Goal: Task Accomplishment & Management: Manage account settings

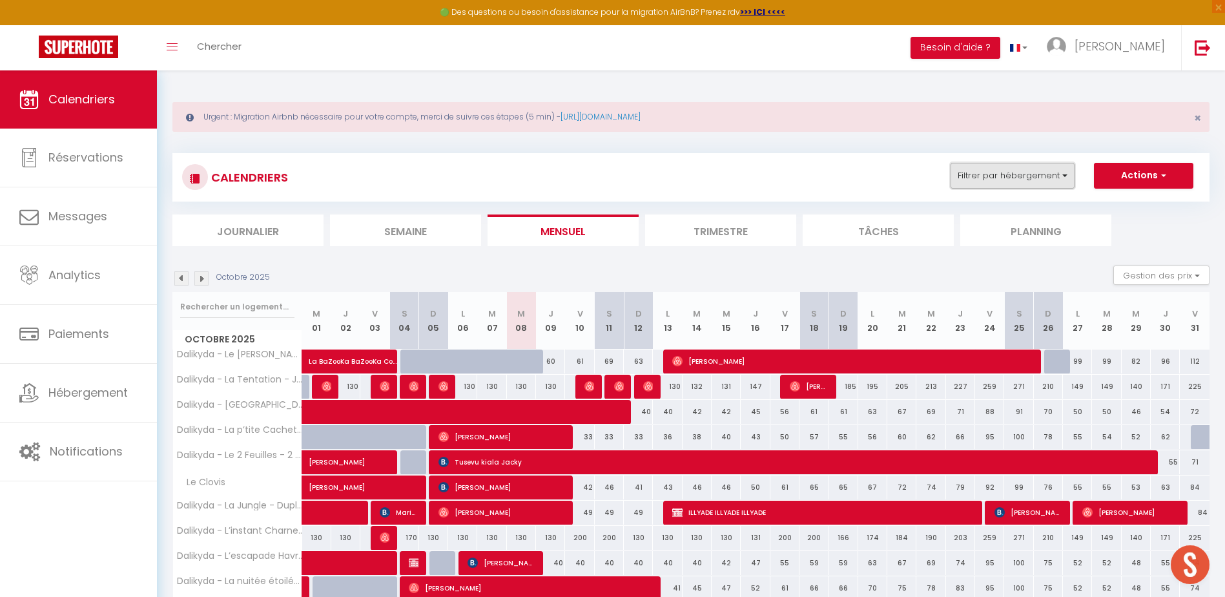
click at [1013, 179] on button "Filtrer par hébergement" at bounding box center [1012, 176] width 124 height 26
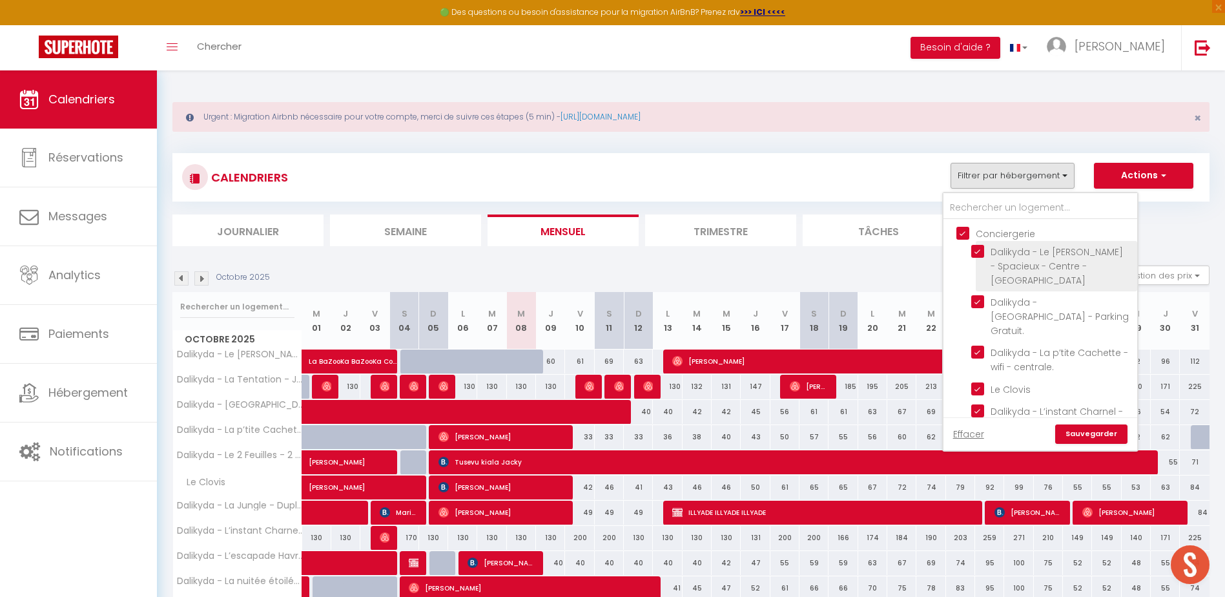
drag, startPoint x: 987, startPoint y: 233, endPoint x: 1025, endPoint y: 263, distance: 48.7
click at [988, 232] on input "Conciergerie" at bounding box center [1053, 232] width 194 height 13
checkbox input "false"
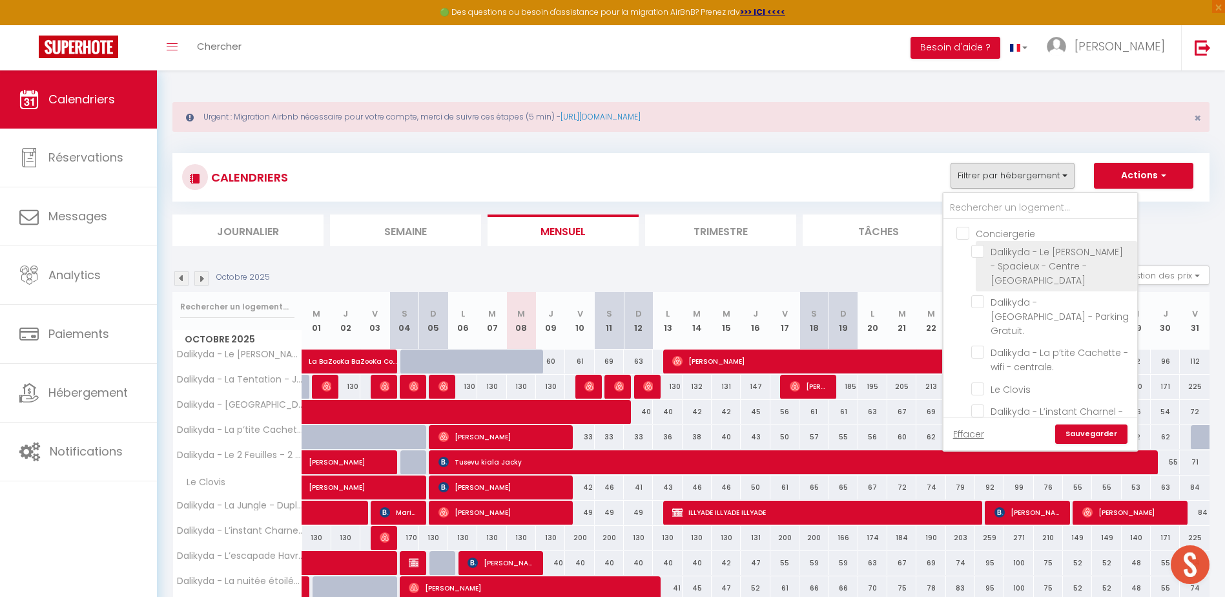
checkbox input "false"
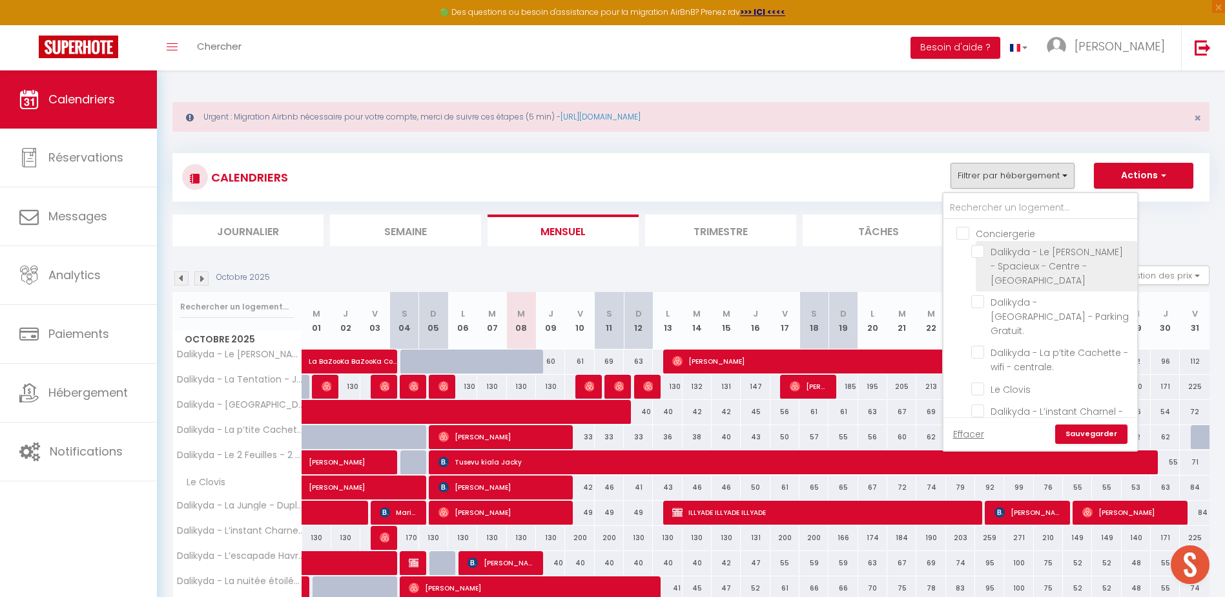
checkbox input "false"
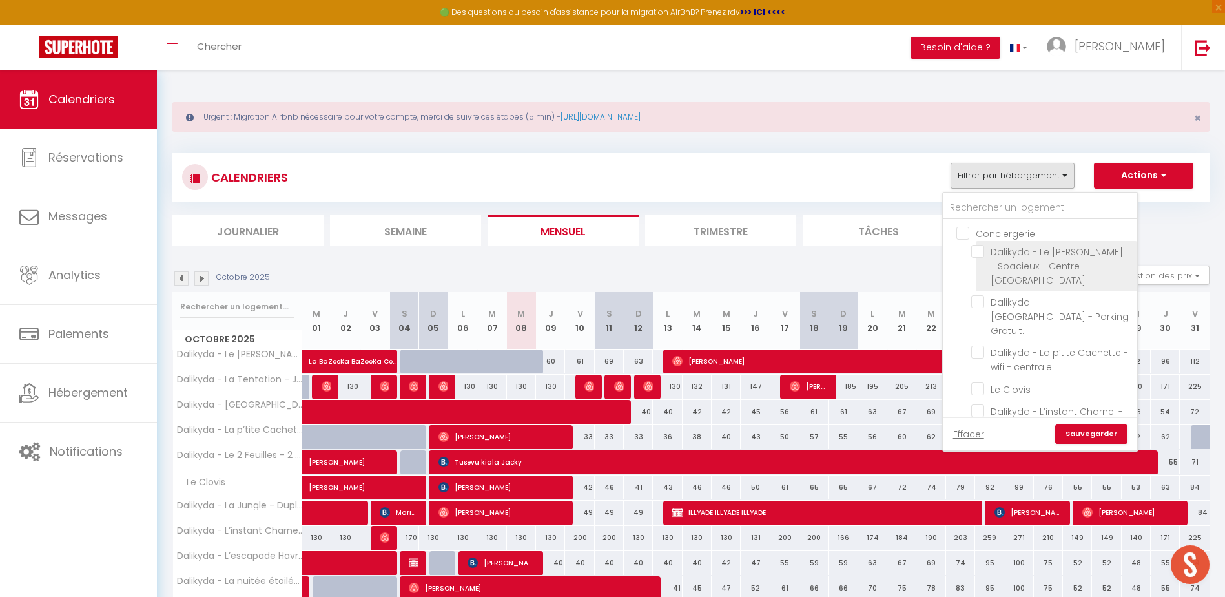
checkbox input "false"
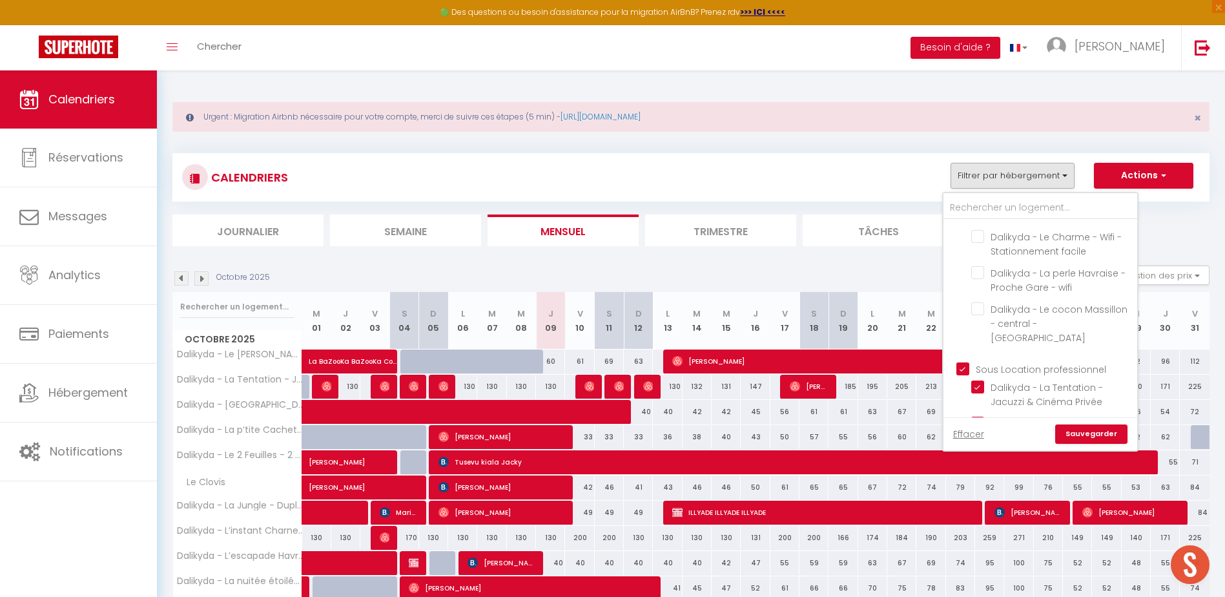
click at [987, 362] on input "Sous Location professionnel" at bounding box center [1053, 368] width 194 height 13
checkbox input "false"
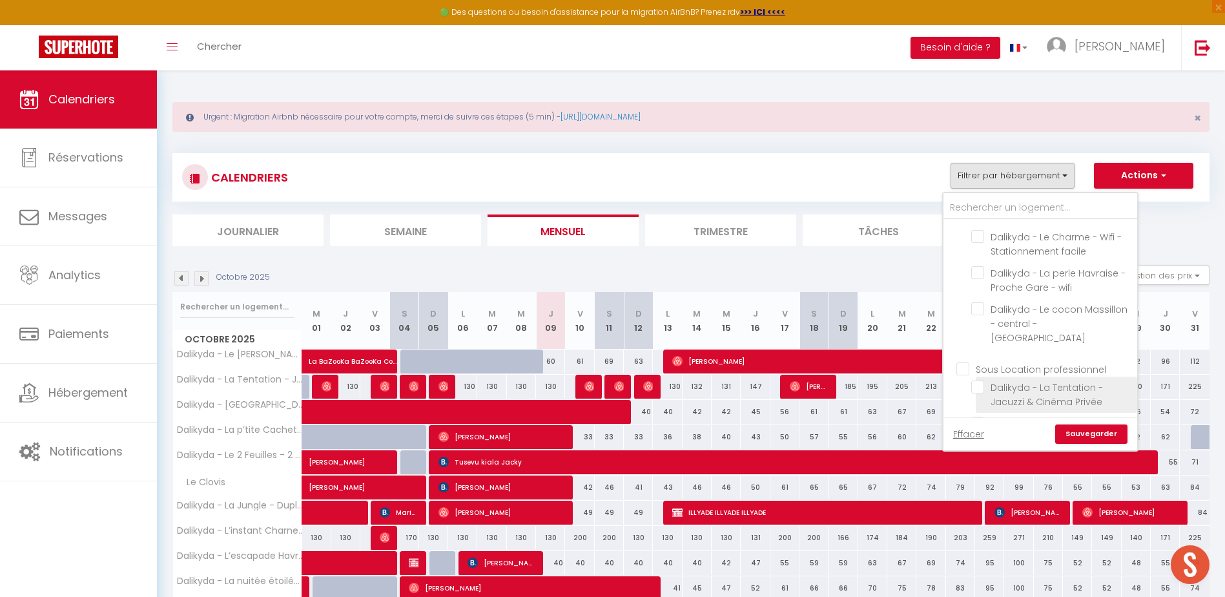
checkbox input "false"
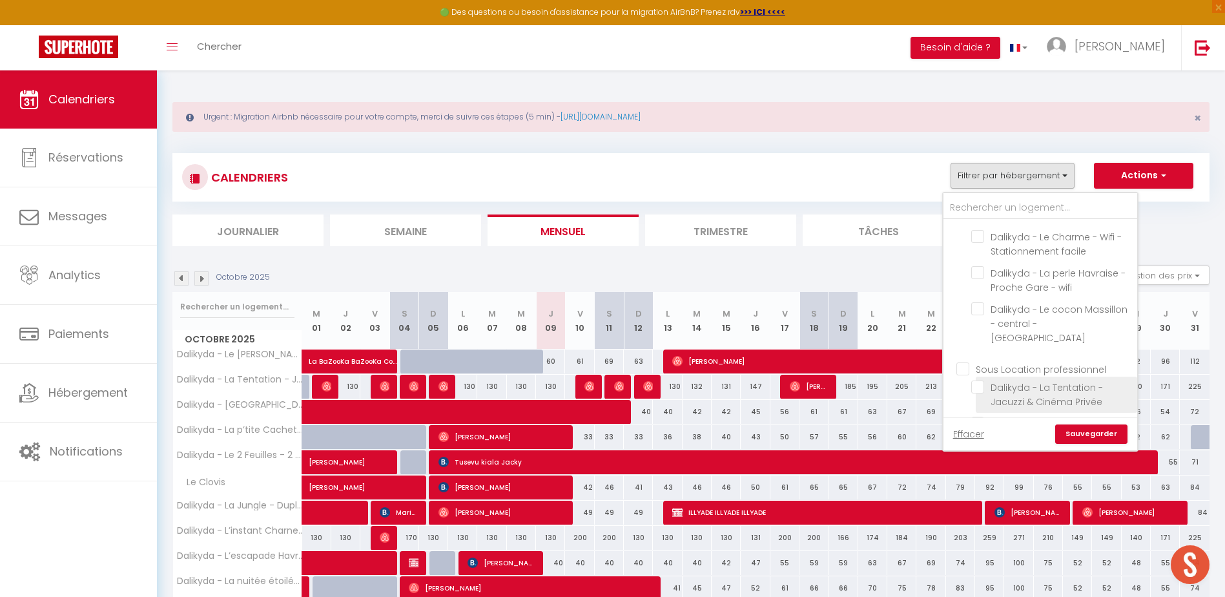
checkbox input "false"
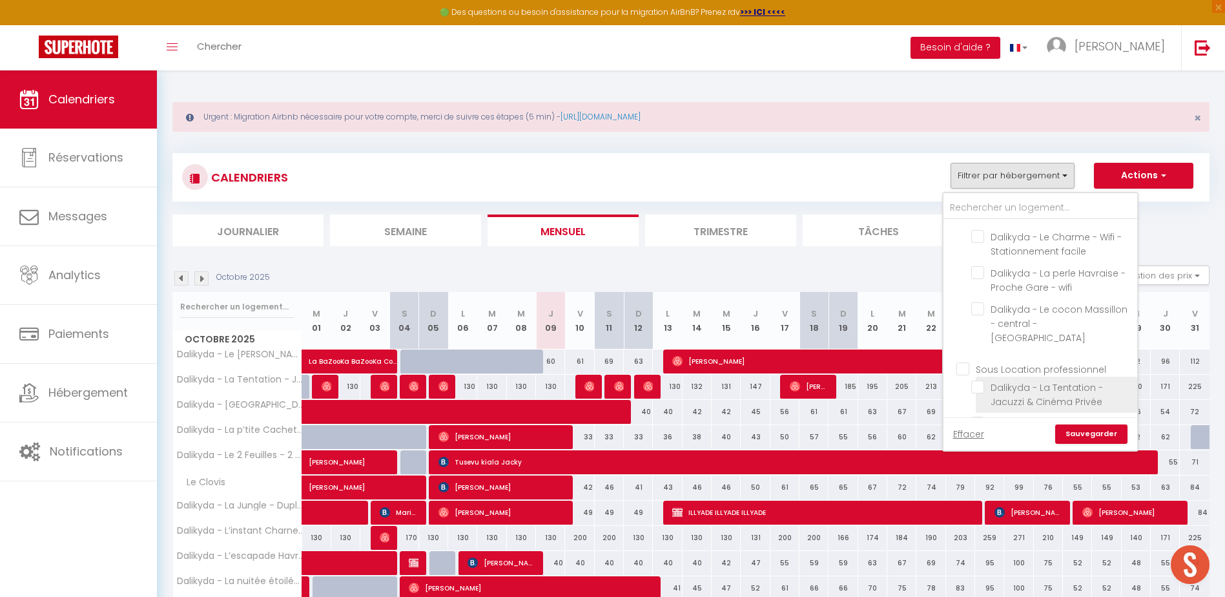
checkbox input "false"
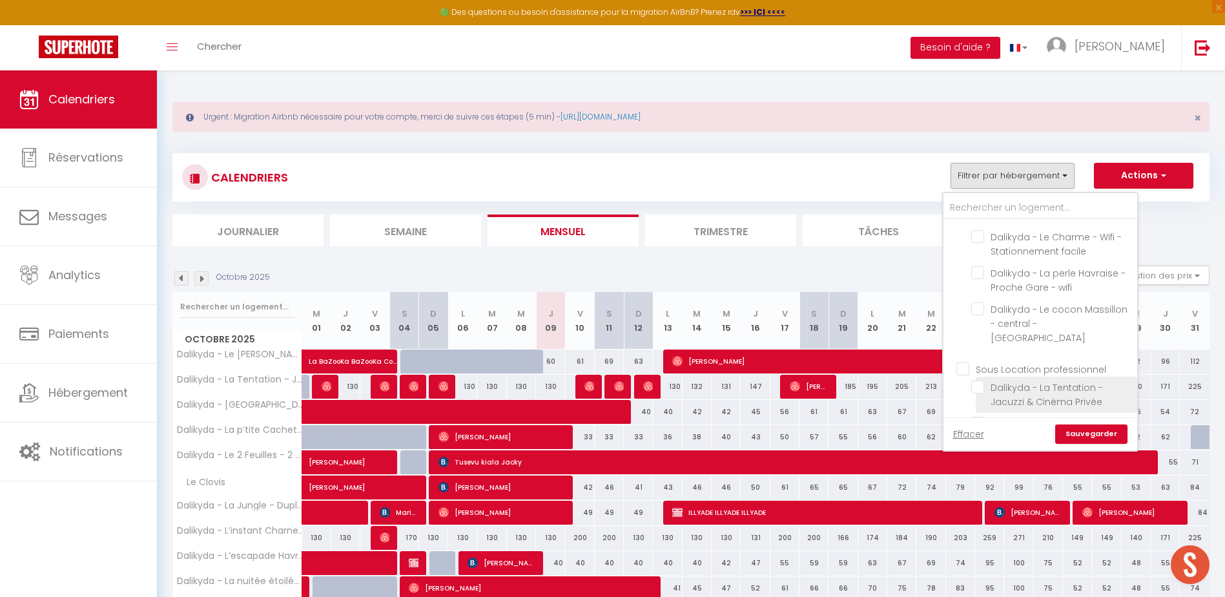
checkbox input "false"
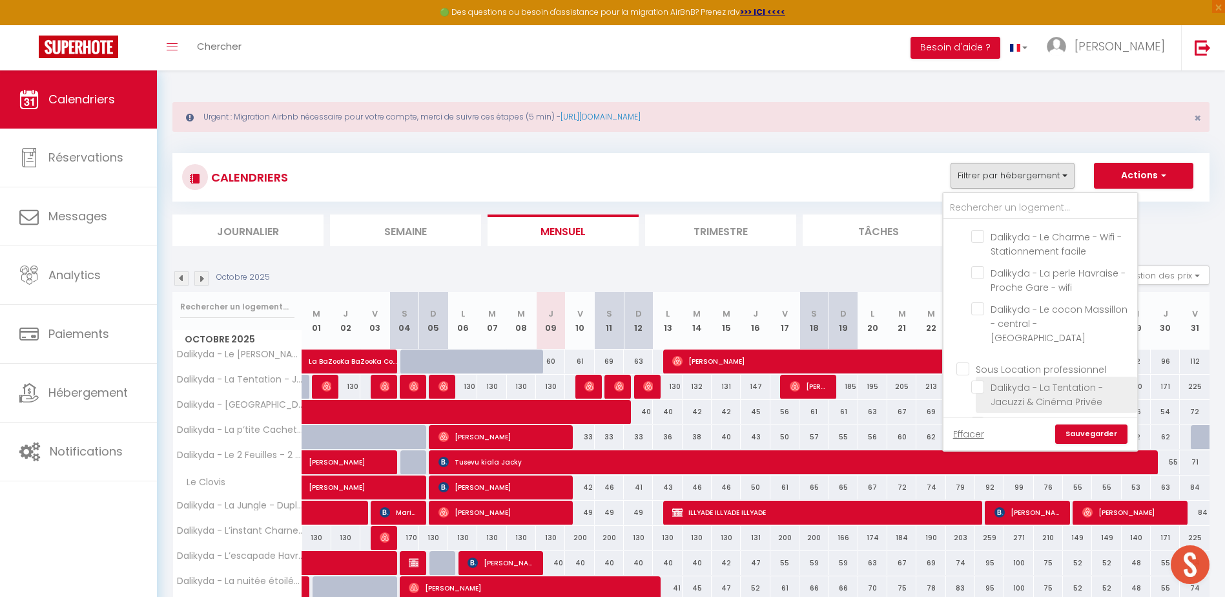
checkbox input "false"
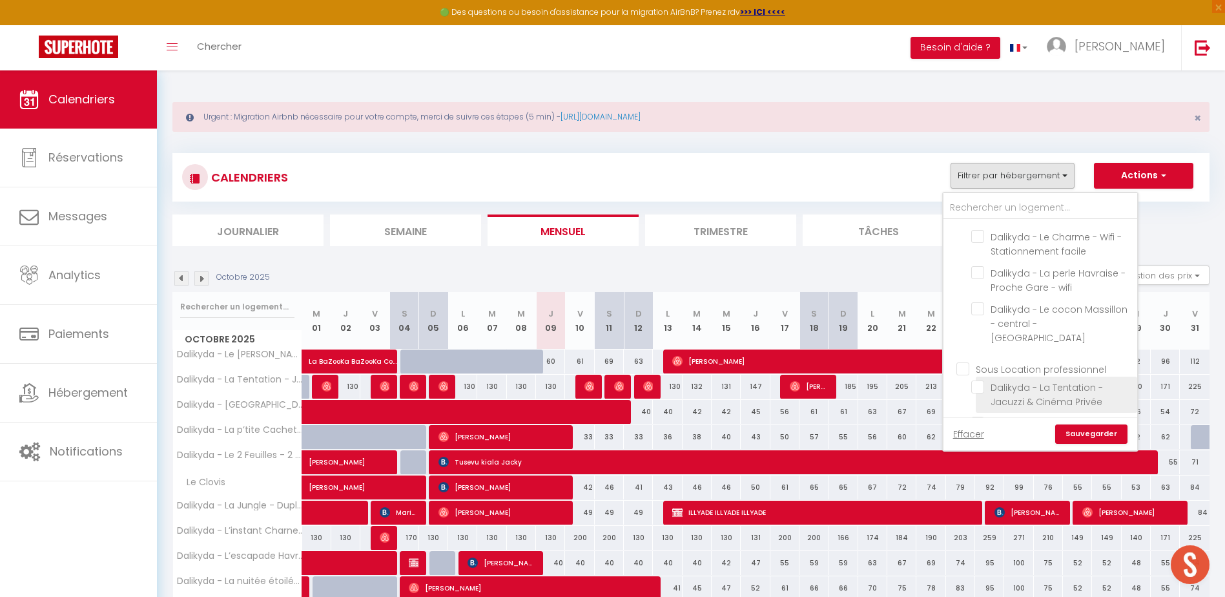
checkbox input "false"
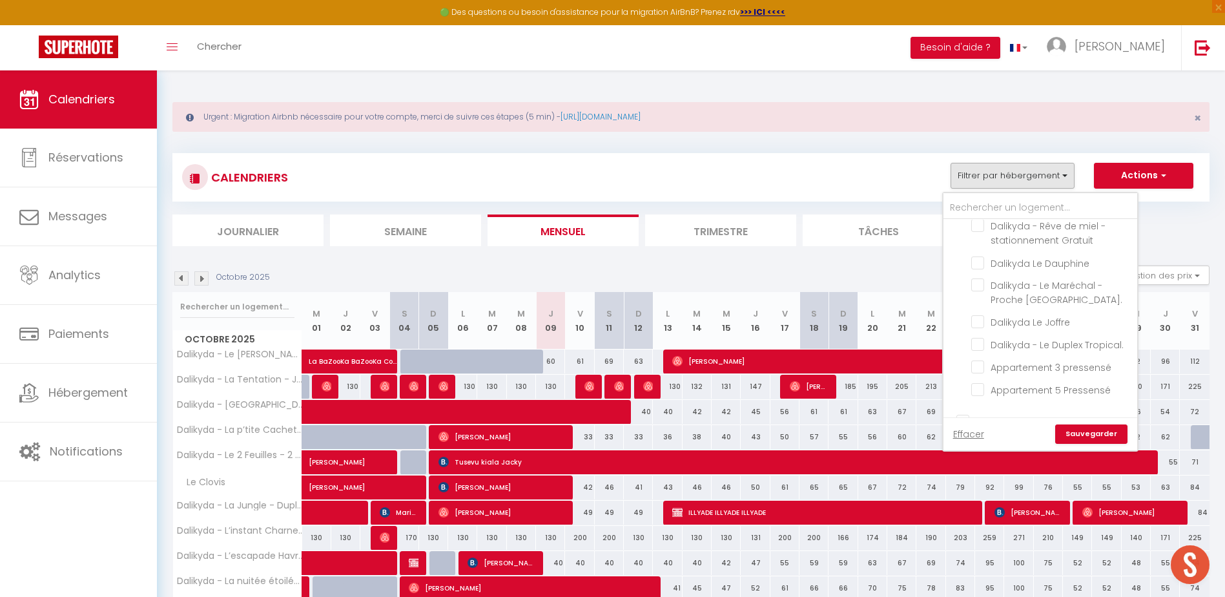
scroll to position [1166, 0]
drag, startPoint x: 959, startPoint y: 253, endPoint x: 967, endPoint y: 258, distance: 9.3
click at [959, 349] on input "Pressensé sous location" at bounding box center [1053, 355] width 194 height 13
checkbox input "true"
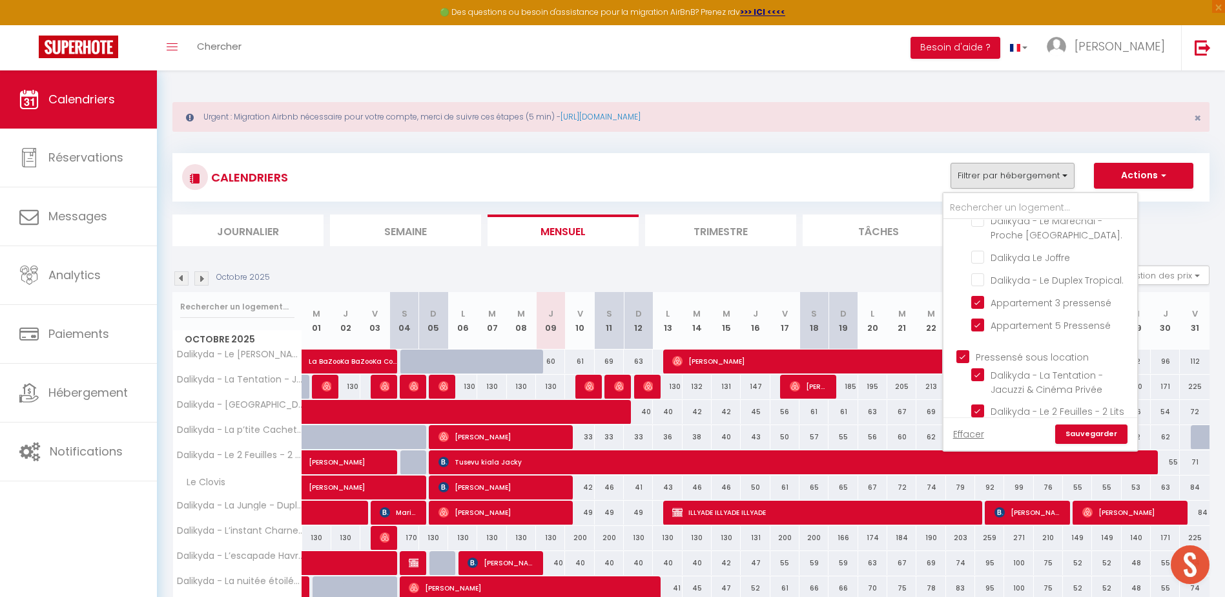
checkbox input "true"
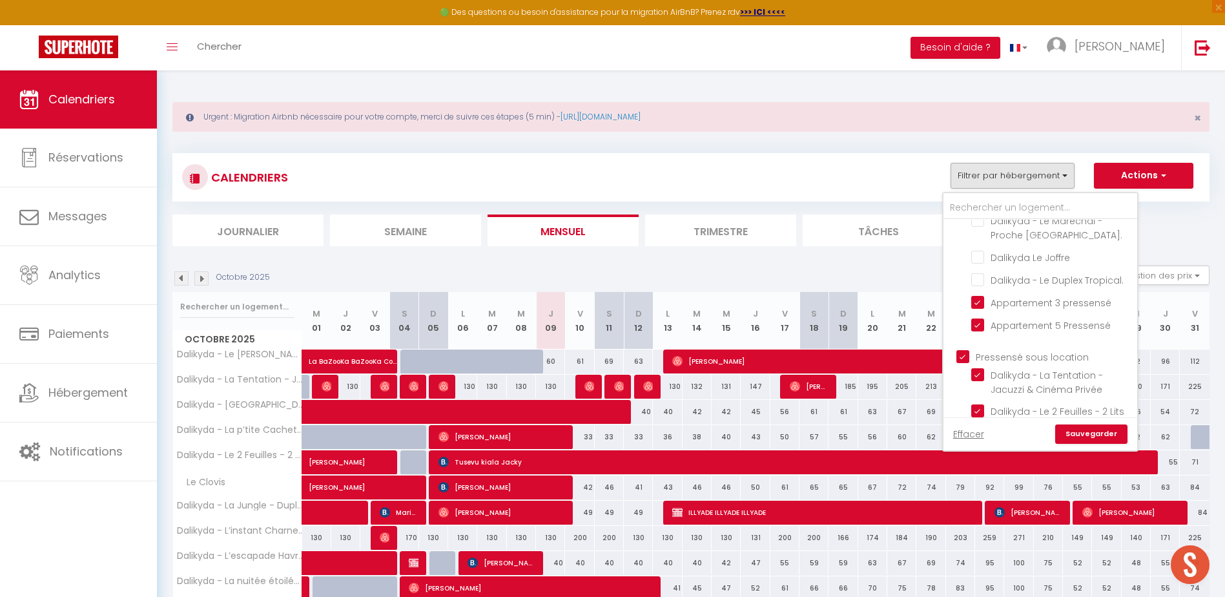
checkbox input "true"
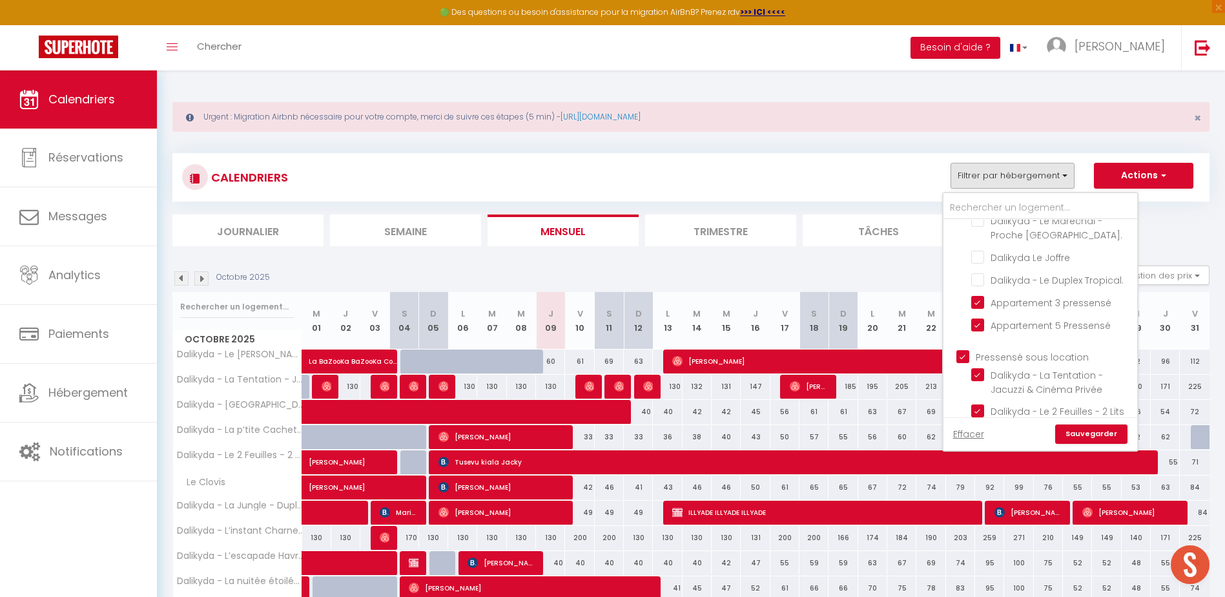
checkbox input "true"
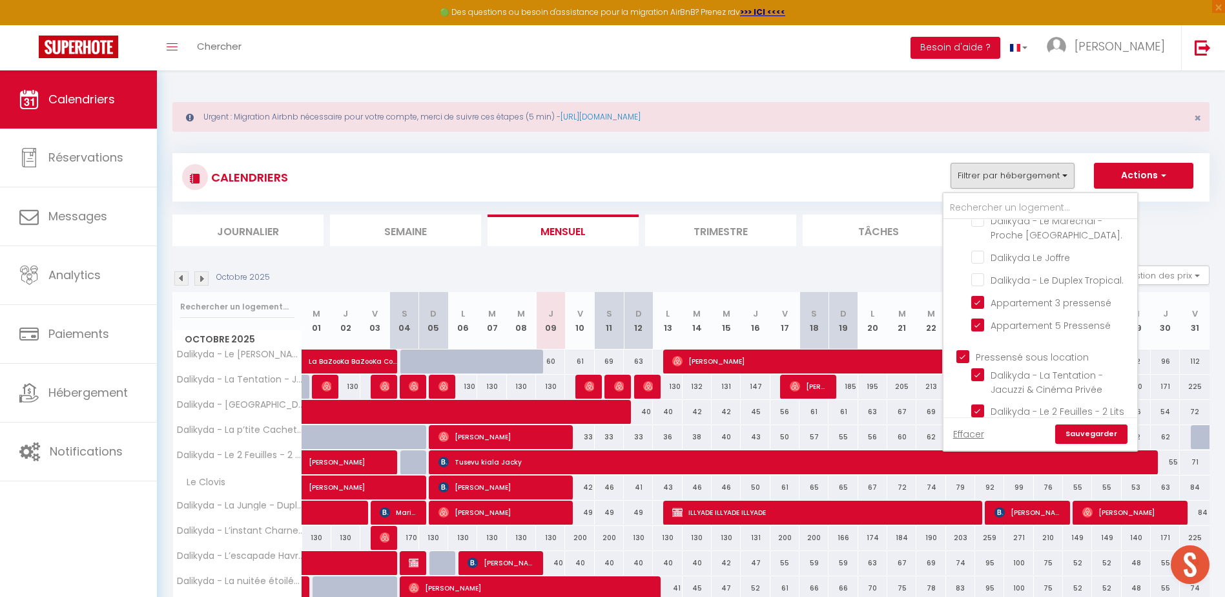
click at [1091, 436] on link "Sauvegarder" at bounding box center [1091, 433] width 72 height 19
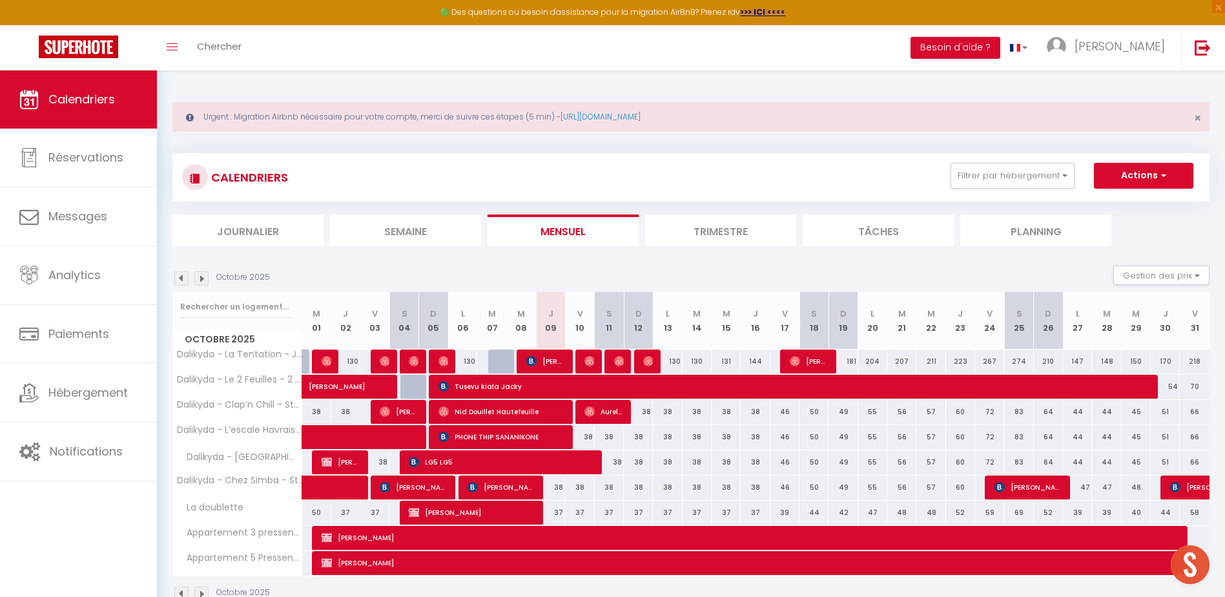
scroll to position [70, 0]
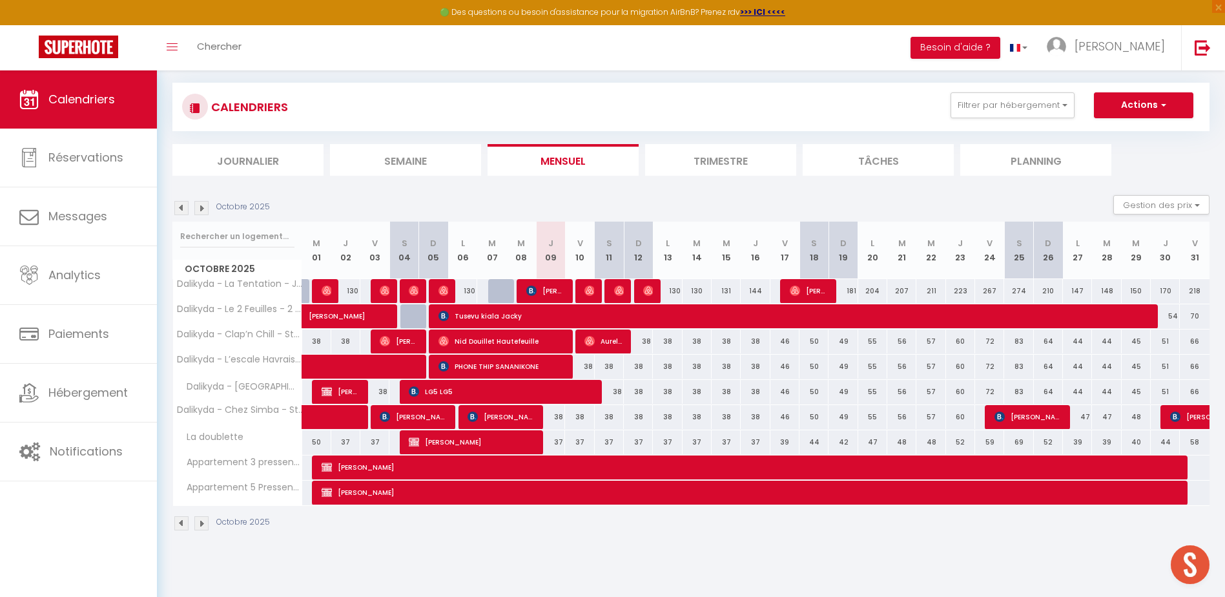
click at [615, 393] on div "38" at bounding box center [609, 392] width 29 height 24
type input "38"
type input "[DATE]"
type input "Dim 12 Octobre 2025"
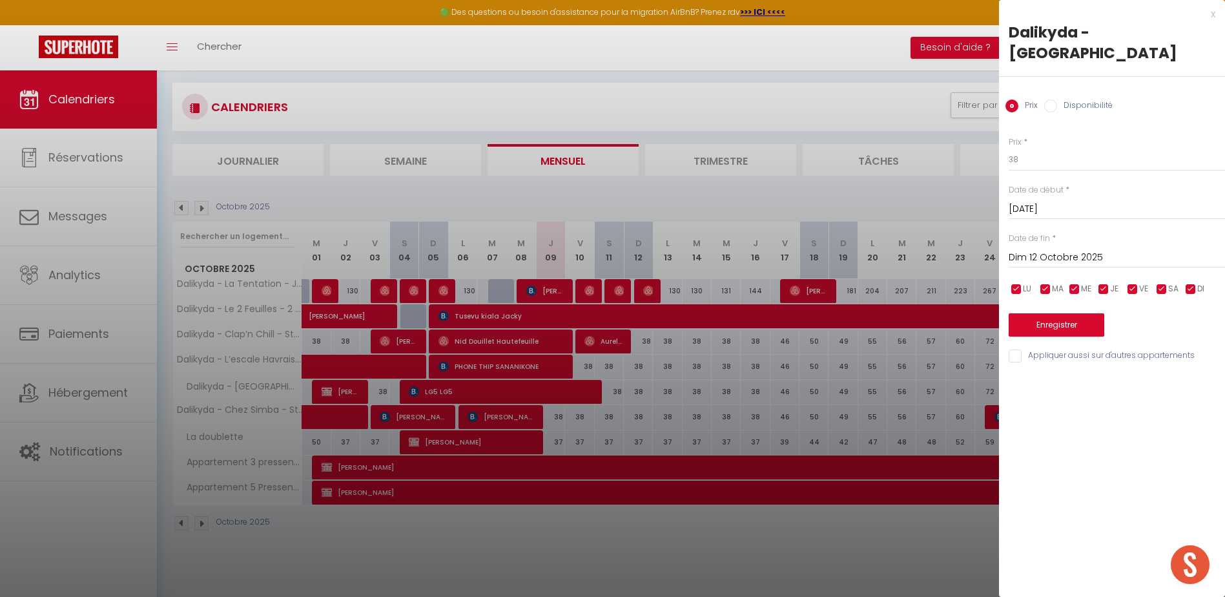
click at [777, 352] on div at bounding box center [612, 298] width 1225 height 597
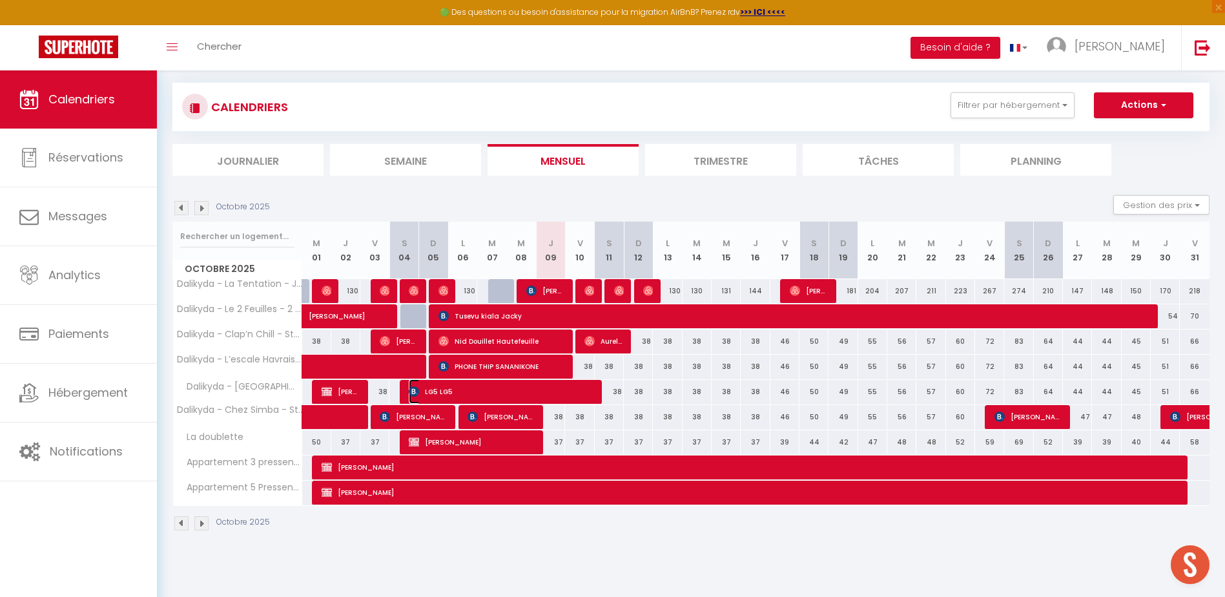
click at [501, 390] on span "LG5 LG5" at bounding box center [501, 391] width 184 height 25
select select "OK"
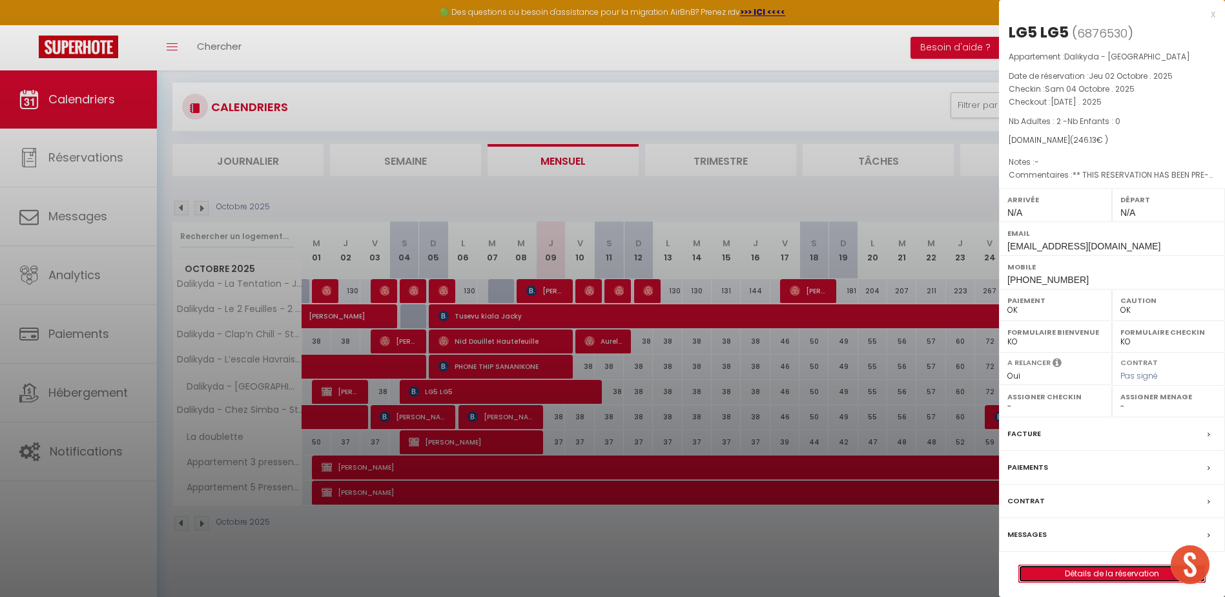
click at [1075, 566] on link "Détails de la réservation" at bounding box center [1112, 573] width 186 height 17
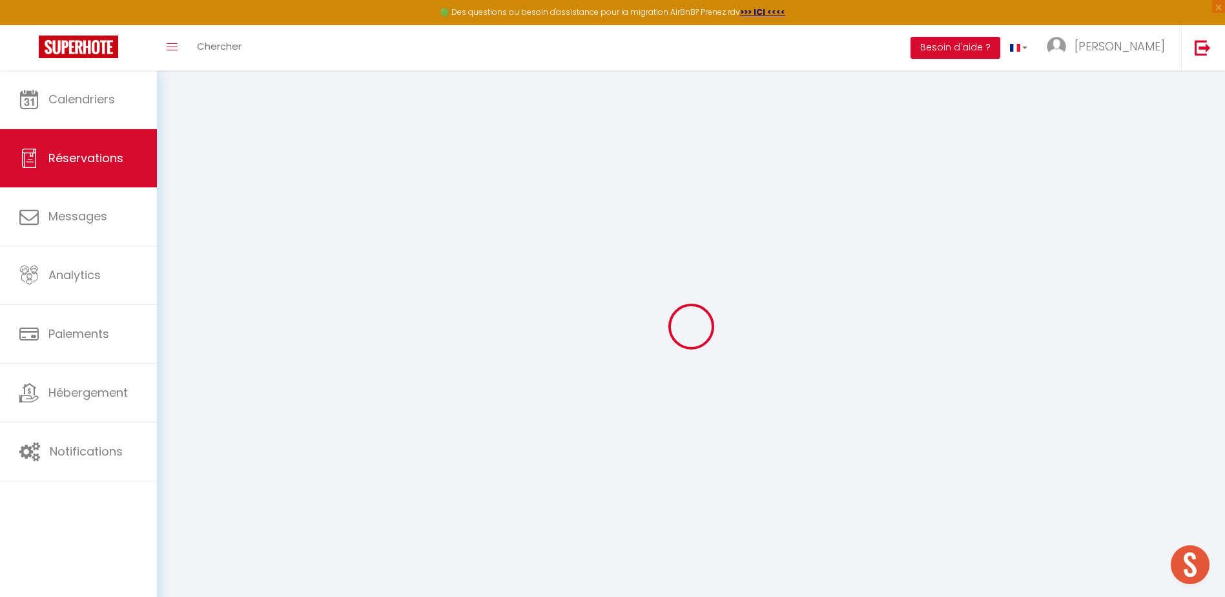
type input "LG5"
type input "[EMAIL_ADDRESS][DOMAIN_NAME]"
type input "[PHONE_NUMBER]"
select select "FR"
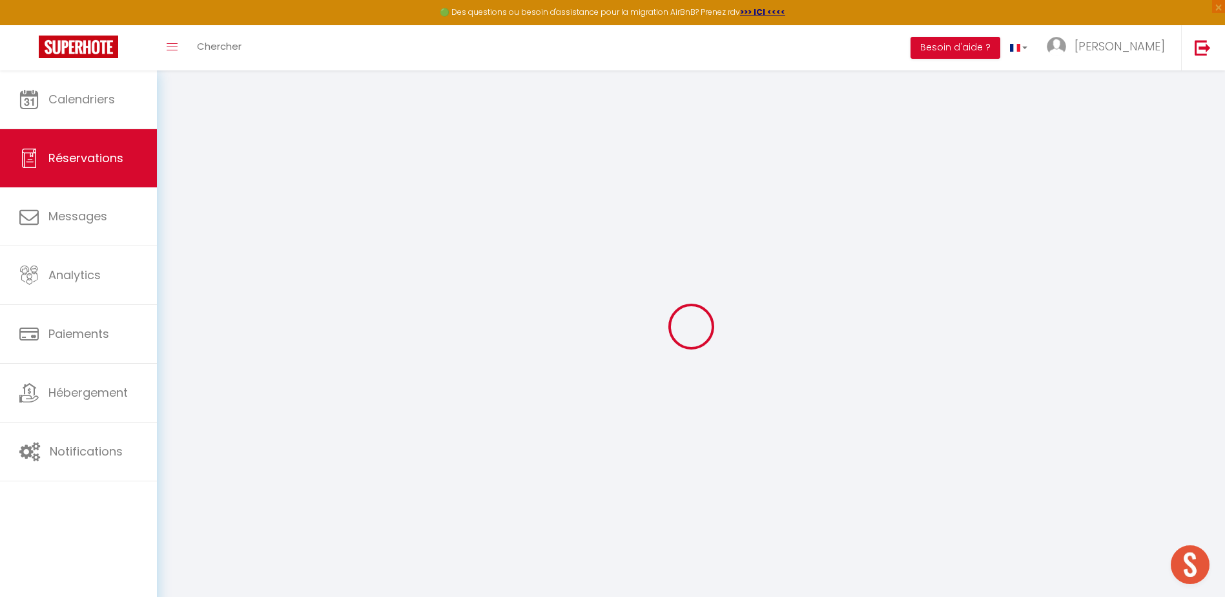
type input "41.84"
select select "68645"
select select "1"
select select
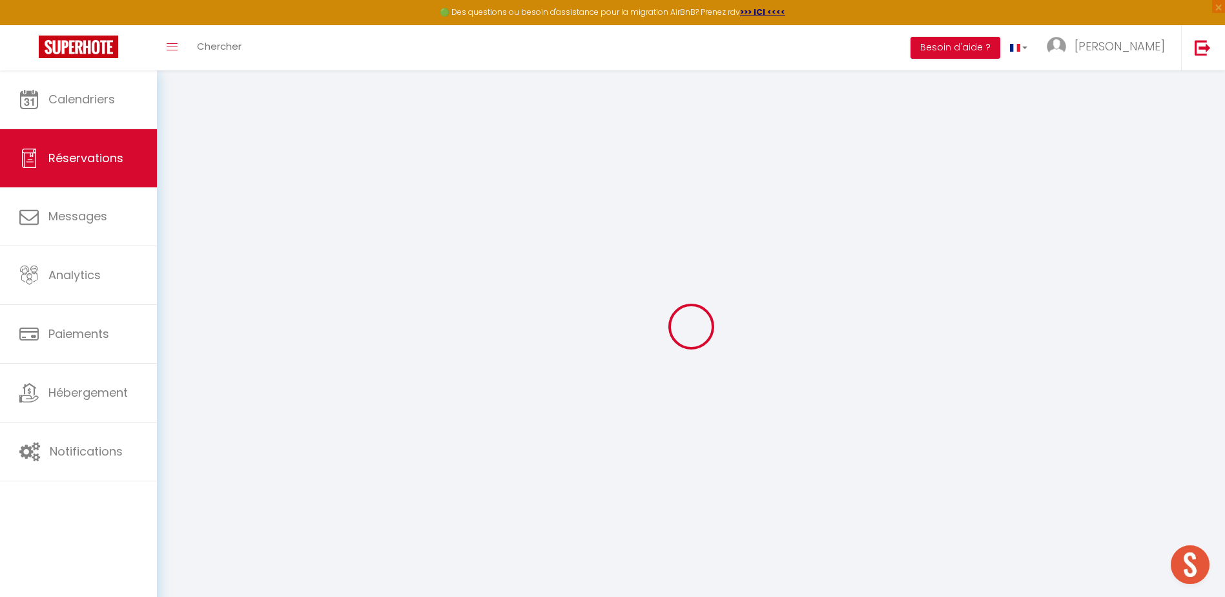
type input "2"
select select "12"
select select "15"
type input "221.13"
checkbox input "false"
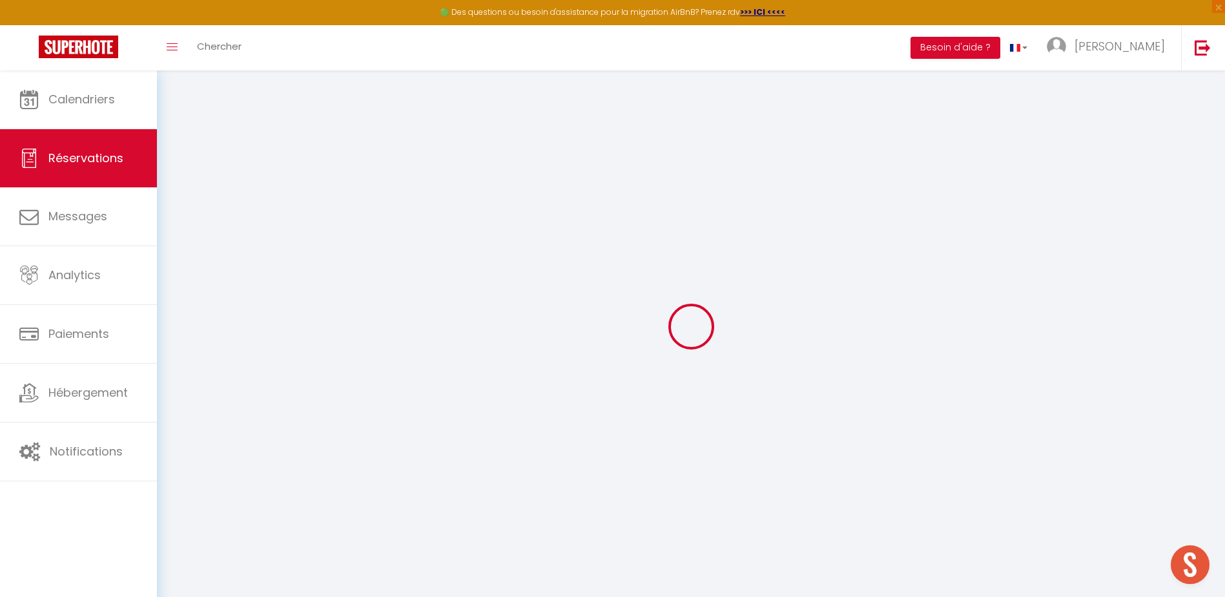
type input "0"
select select "2"
type input "0"
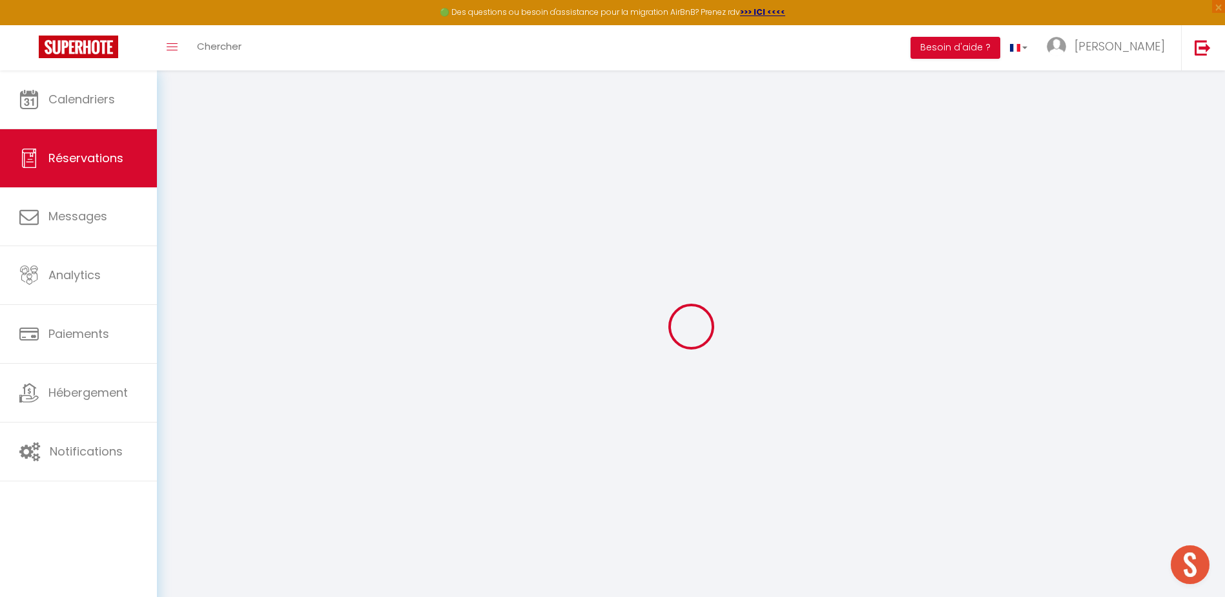
select select
checkbox input "false"
select select
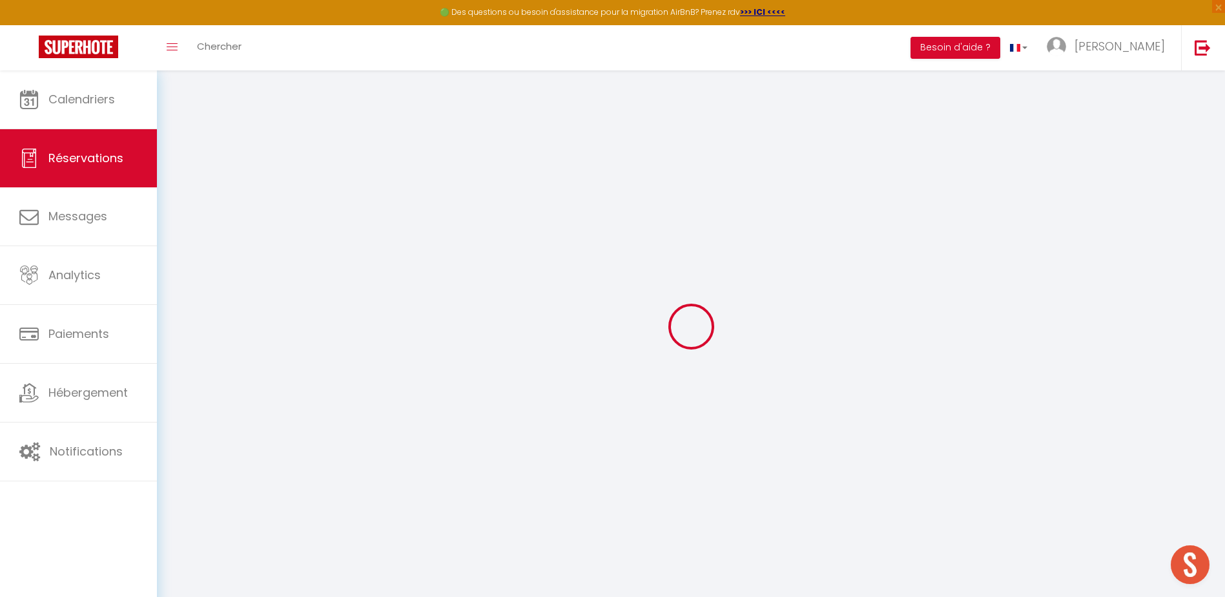
checkbox input "false"
select select
checkbox input "false"
type textarea "** THIS RESERVATION HAS BEEN PRE-PAID ** BOOKING NOTE : Payment charge is EUR 3…"
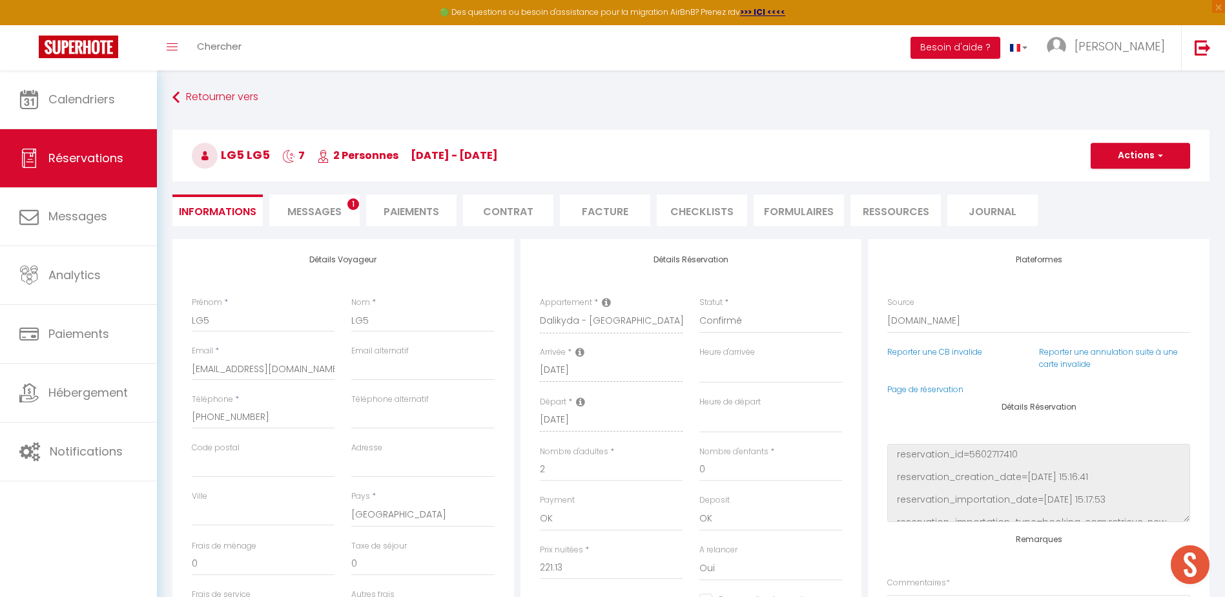
type input "25"
select select
checkbox input "false"
select select
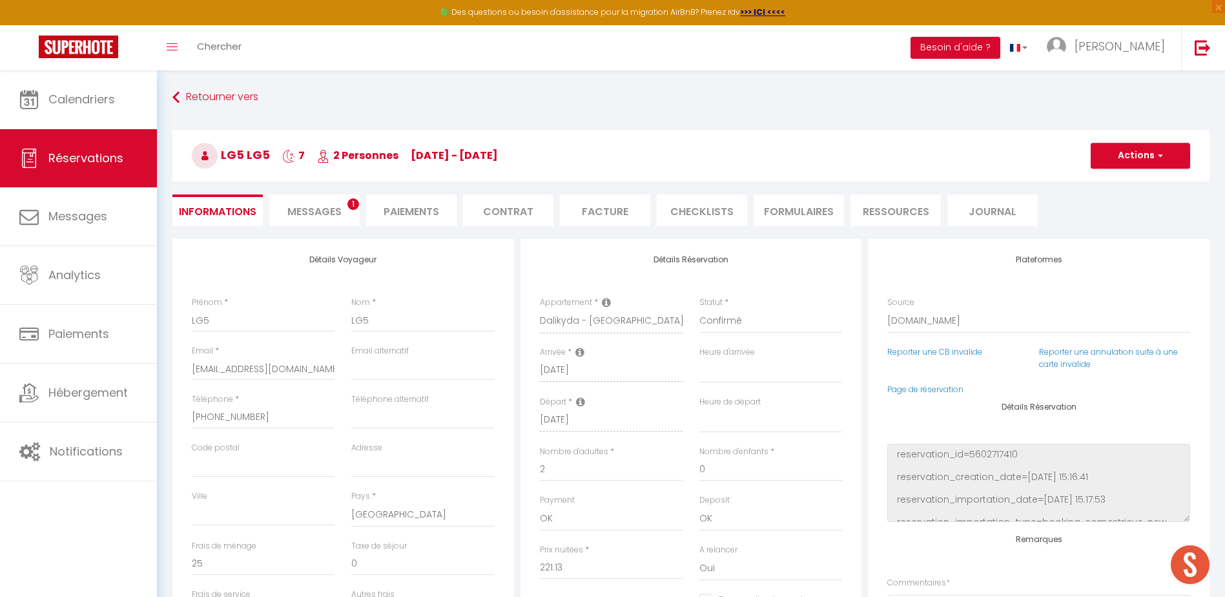
select select
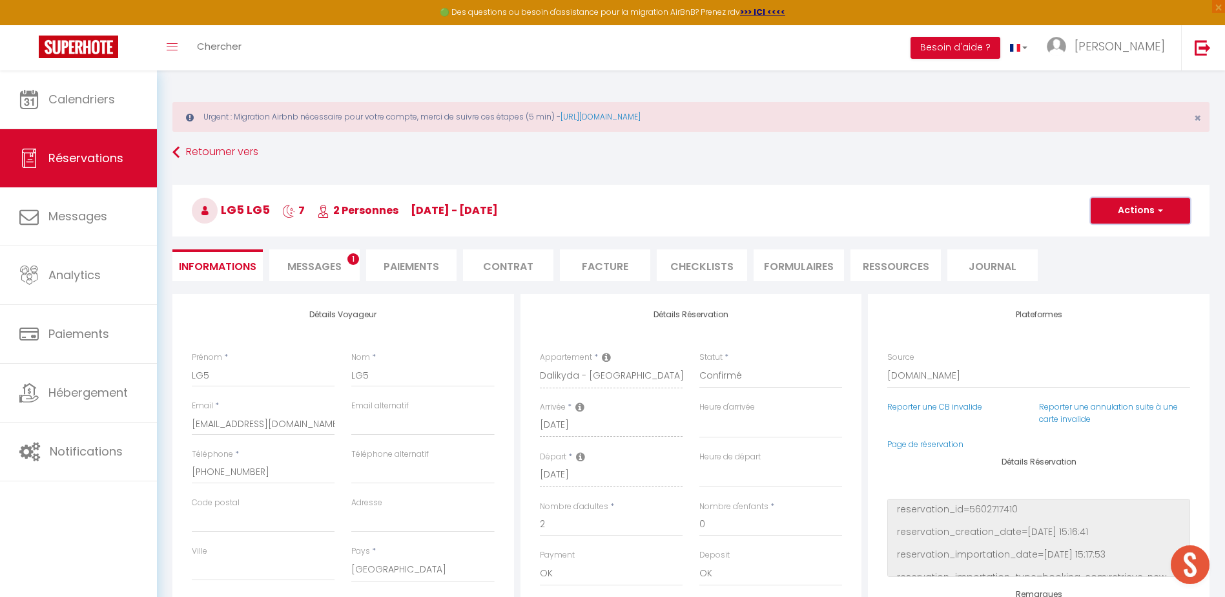
click at [1164, 200] on button "Actions" at bounding box center [1140, 211] width 99 height 26
click at [1123, 258] on link "Dupliquer" at bounding box center [1127, 255] width 102 height 17
select select
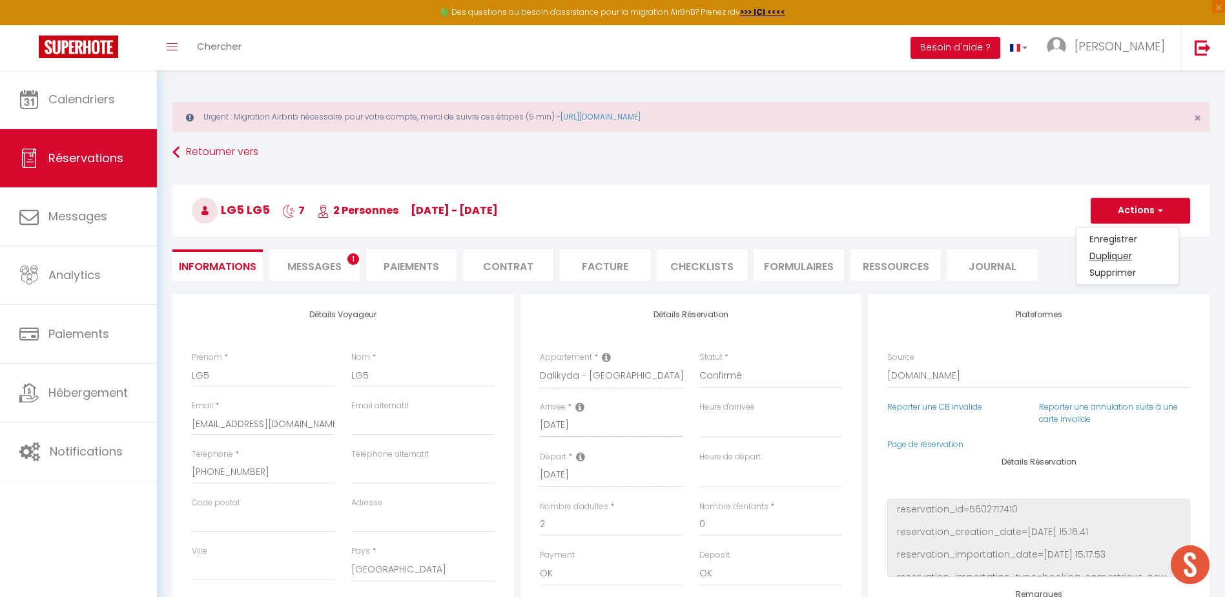
select select
checkbox input "false"
type input "Invalid Dateundefined"
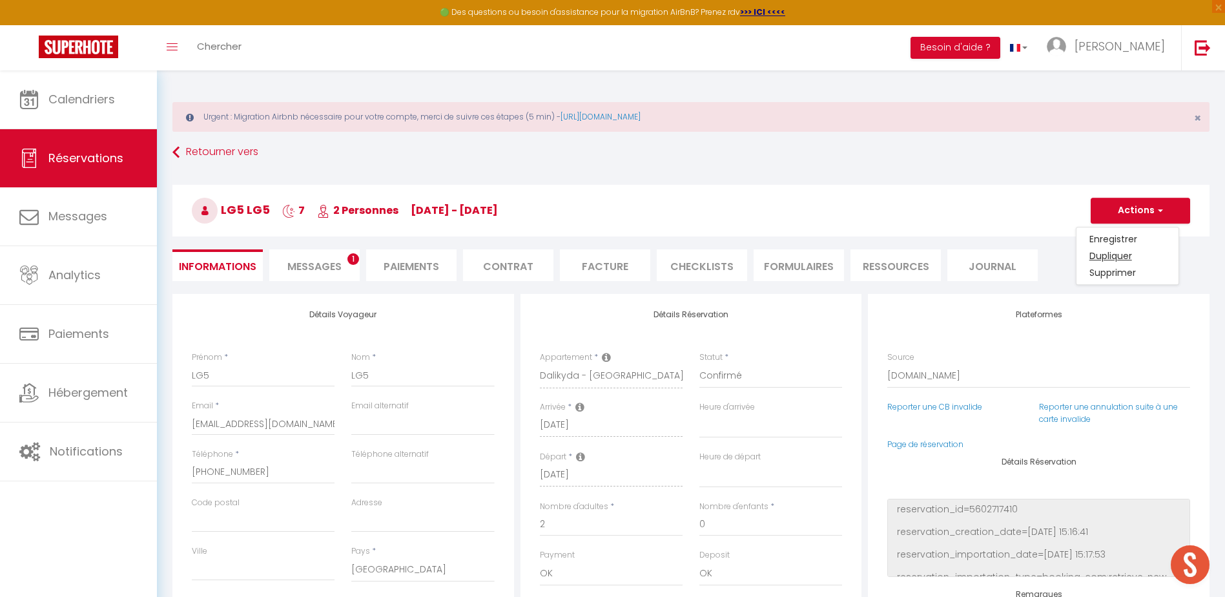
type input "Invalid Dateundefined"
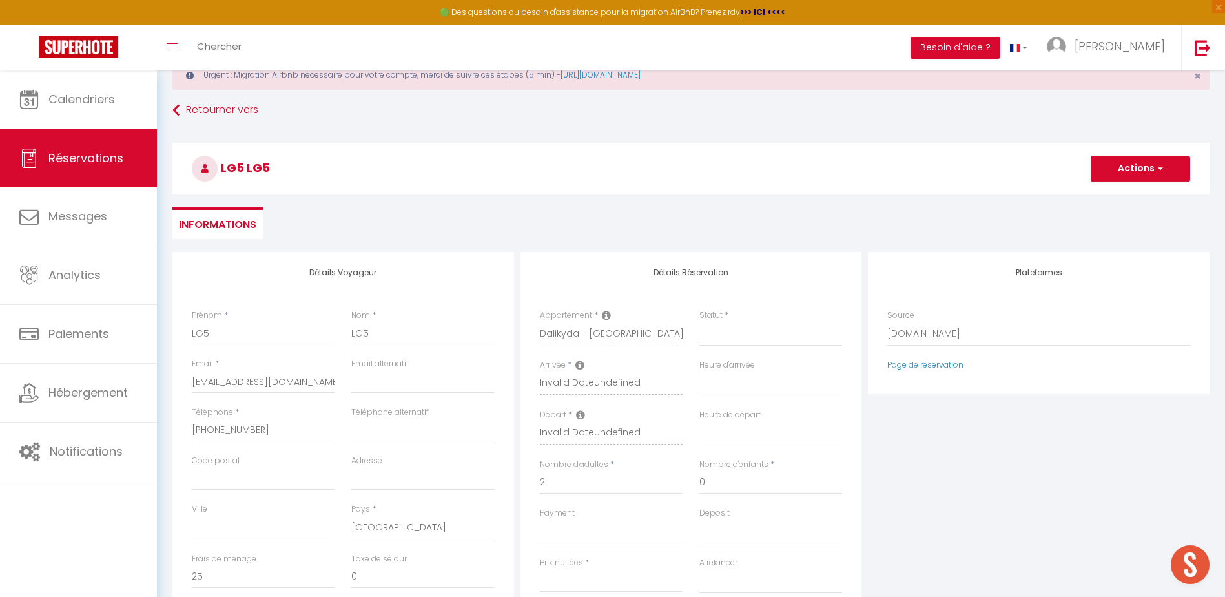
scroll to position [65, 0]
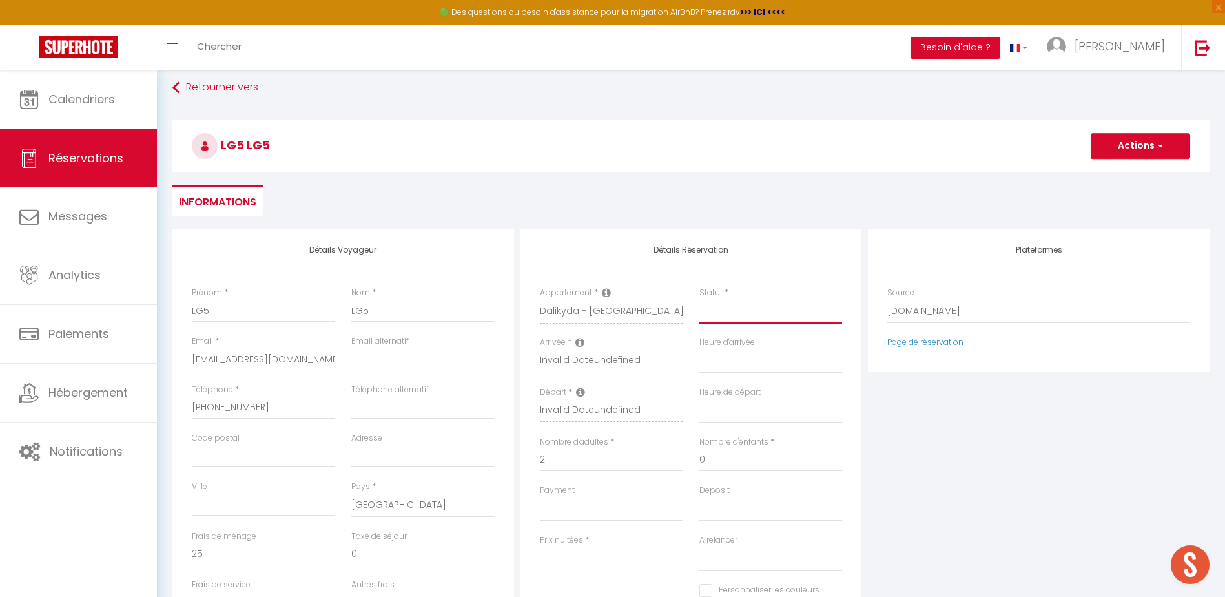
drag, startPoint x: 721, startPoint y: 314, endPoint x: 741, endPoint y: 324, distance: 22.5
click at [721, 314] on select "Confirmé Non Confirmé [PERSON_NAME] par le voyageur No Show Request" at bounding box center [770, 311] width 143 height 25
select select "1"
click at [699, 299] on select "Confirmé Non Confirmé [PERSON_NAME] par le voyageur No Show Request" at bounding box center [770, 311] width 143 height 25
select select
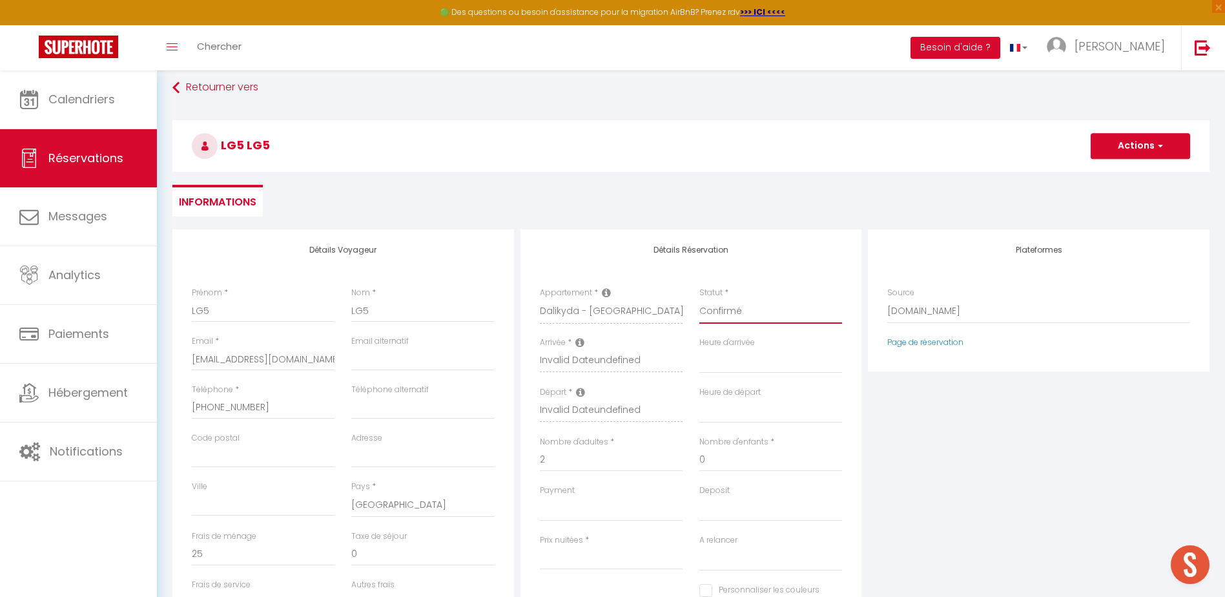
select select
checkbox input "false"
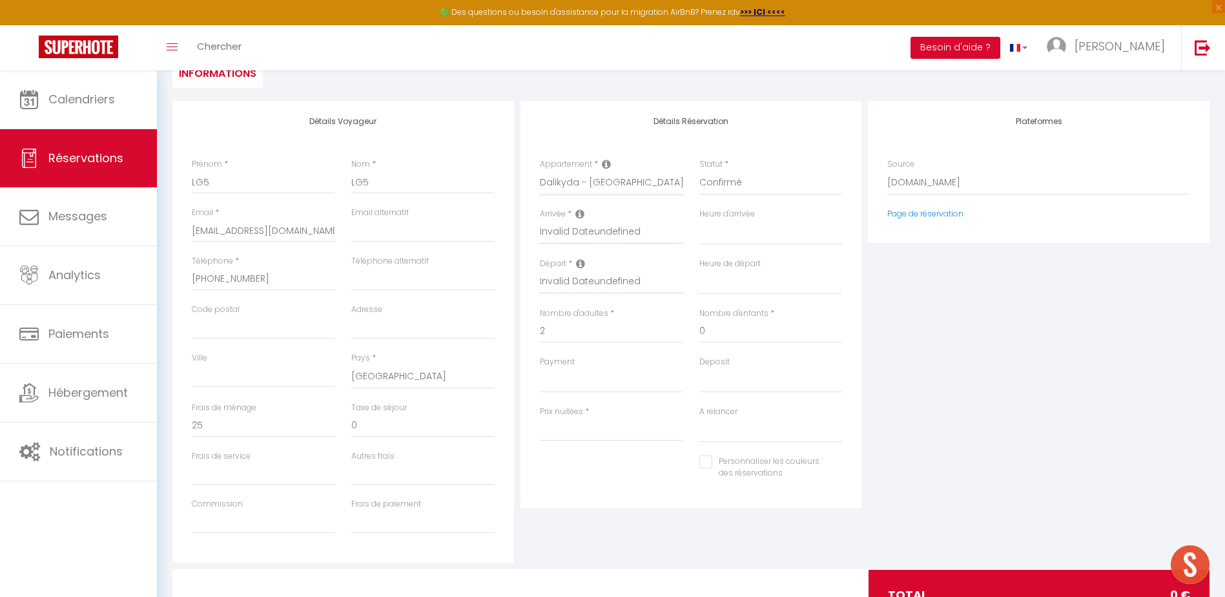
scroll to position [194, 0]
click at [430, 231] on input "email" at bounding box center [422, 229] width 143 height 23
click at [843, 274] on div "Heure de départ 00:00 00:30 01:00 01:30 02:00 02:30 03:00 03:30 04:00 04:30 05:…" at bounding box center [770, 282] width 159 height 50
click at [930, 178] on select "Direct [DOMAIN_NAME] [DOMAIN_NAME] Chalet montagne Expedia Gite de [GEOGRAPHIC_…" at bounding box center [1038, 182] width 303 height 25
select select "54"
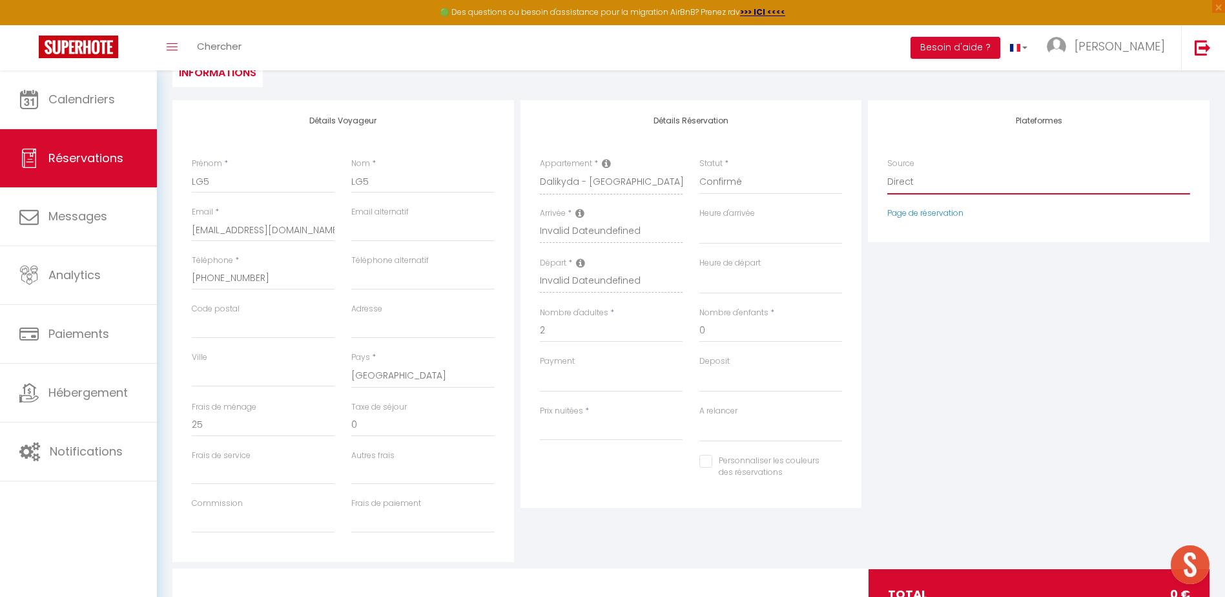
click at [887, 170] on select "Direct [DOMAIN_NAME] [DOMAIN_NAME] Chalet montagne Expedia Gite de [GEOGRAPHIC_…" at bounding box center [1038, 182] width 303 height 25
select select
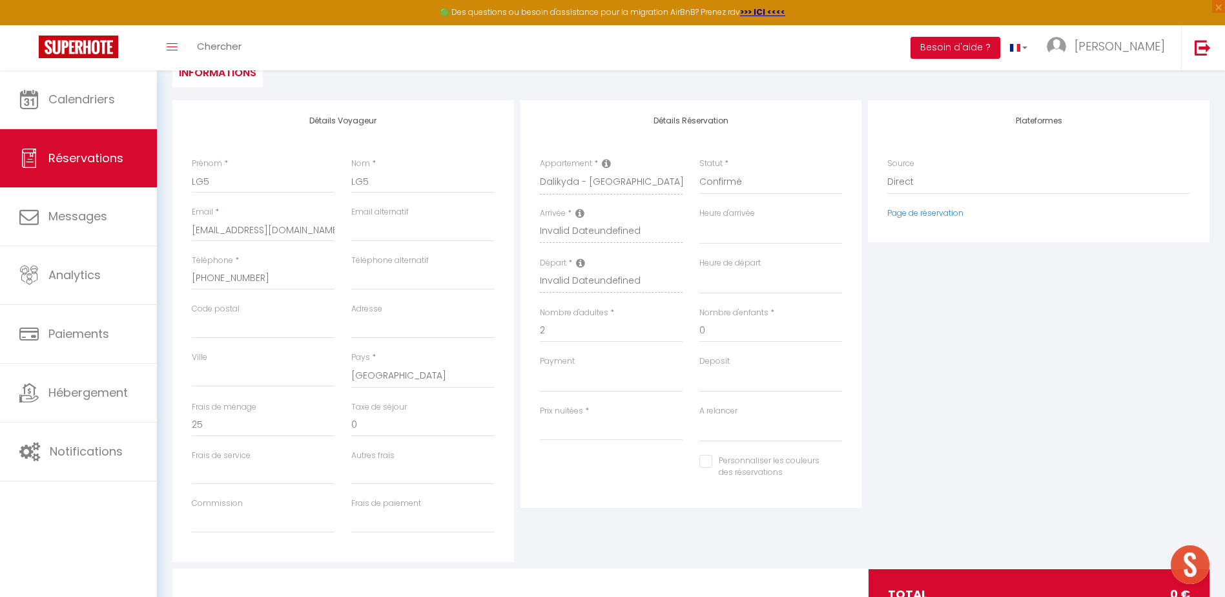
select select
checkbox input "false"
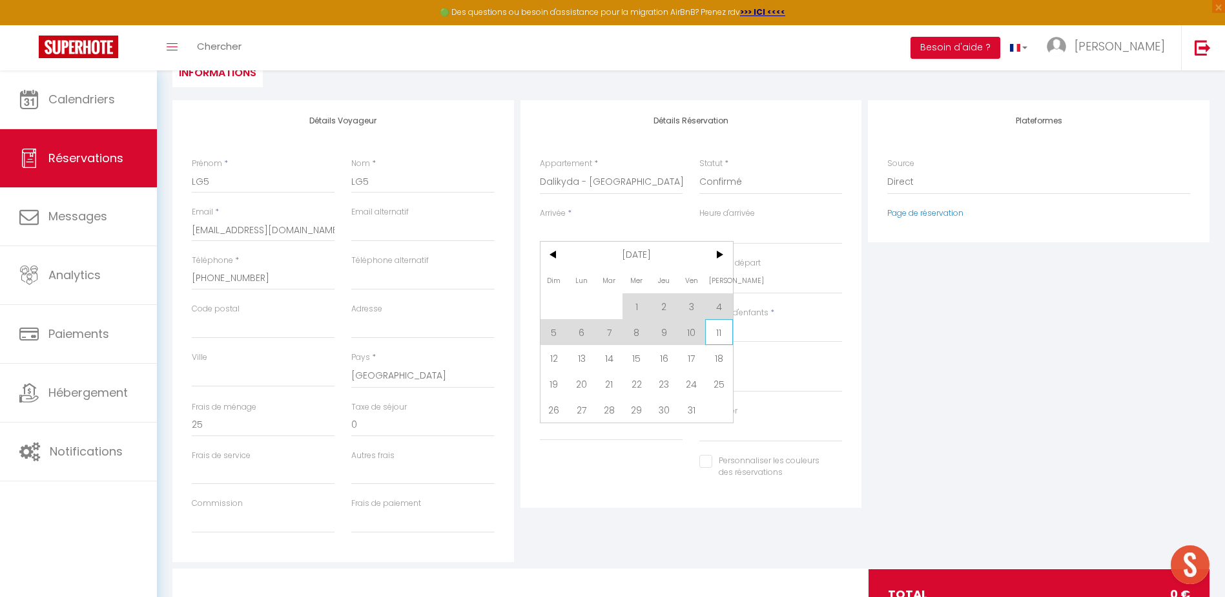
click at [719, 333] on span "11" at bounding box center [719, 332] width 28 height 26
select select
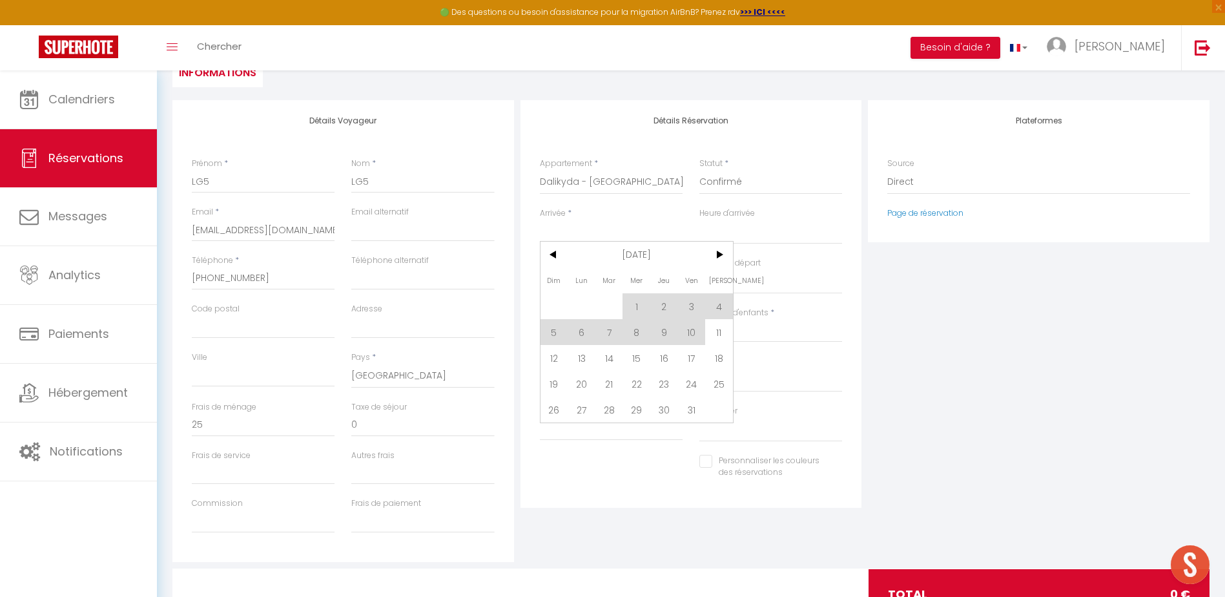
select select
checkbox input "false"
type input "[DATE]"
type input "Dim 12 Octobre 2025"
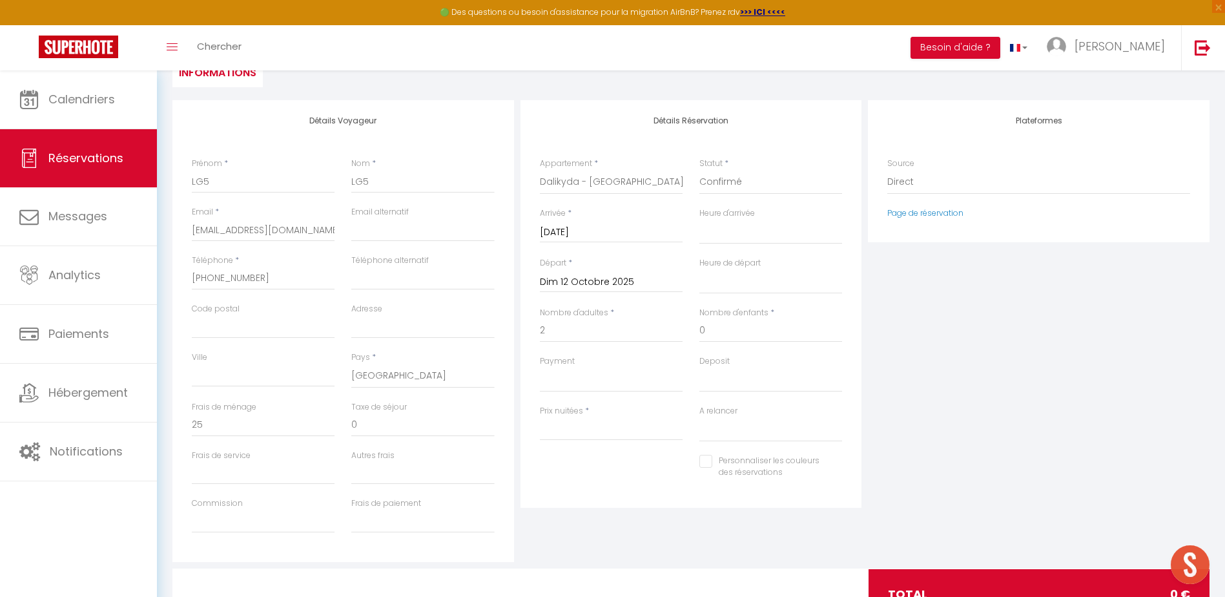
type input "0"
select select
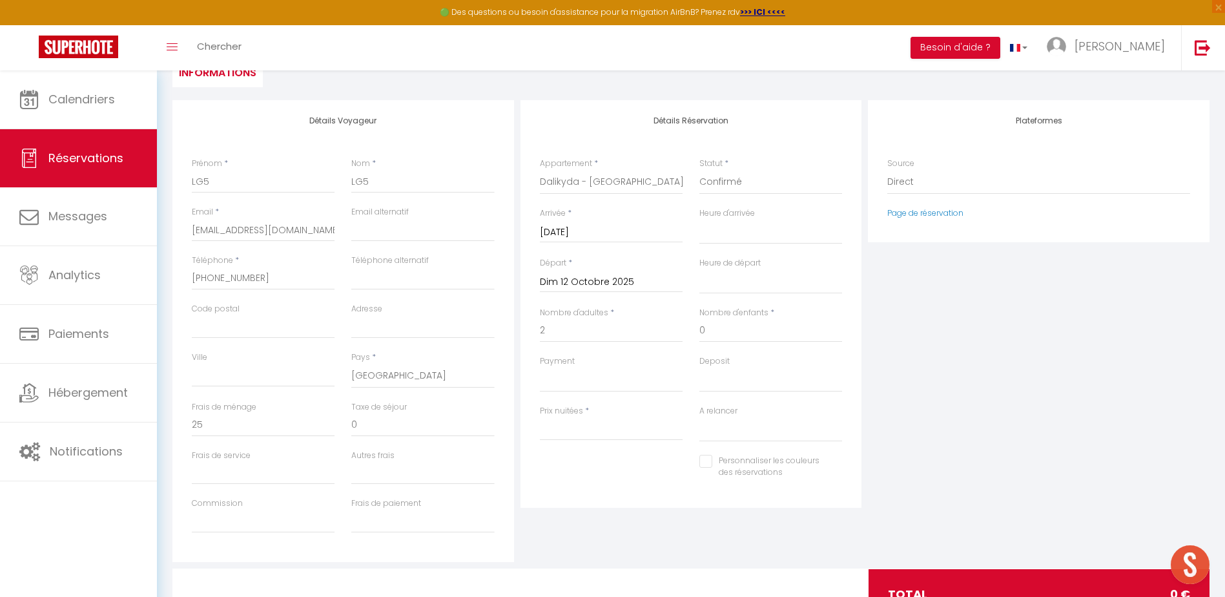
type input "0"
select select
checkbox input "false"
click at [622, 296] on div "Départ * [DATE] < [DATE] > Dim Lun Mar Mer Jeu Ven Sam 1 2 3 4 5 6 7 8 9 10 11 …" at bounding box center [610, 282] width 159 height 50
click at [618, 286] on input "Dim 12 Octobre 2025" at bounding box center [611, 282] width 143 height 17
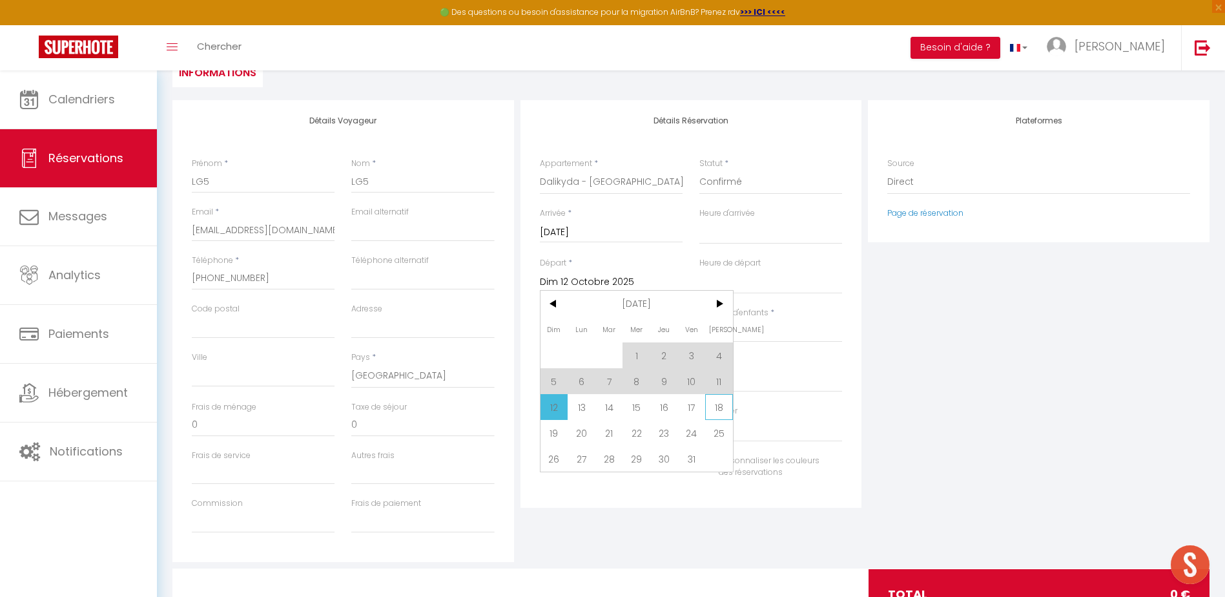
click at [719, 411] on span "18" at bounding box center [719, 407] width 28 height 26
select select
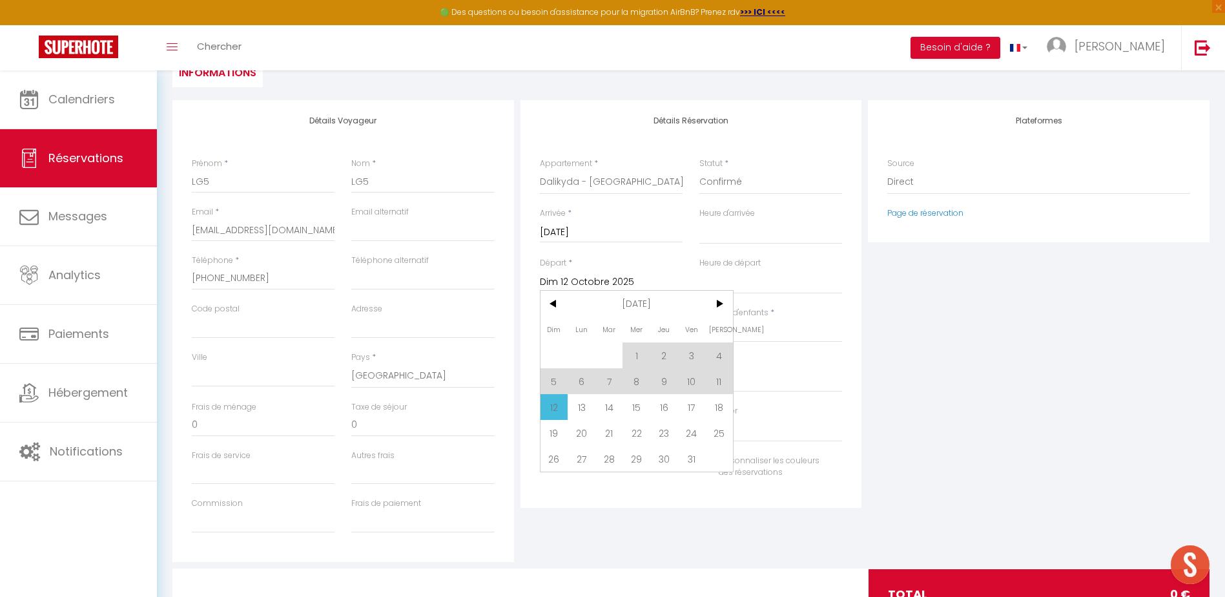
select select
checkbox input "false"
type input "Sam 18 Octobre 2025"
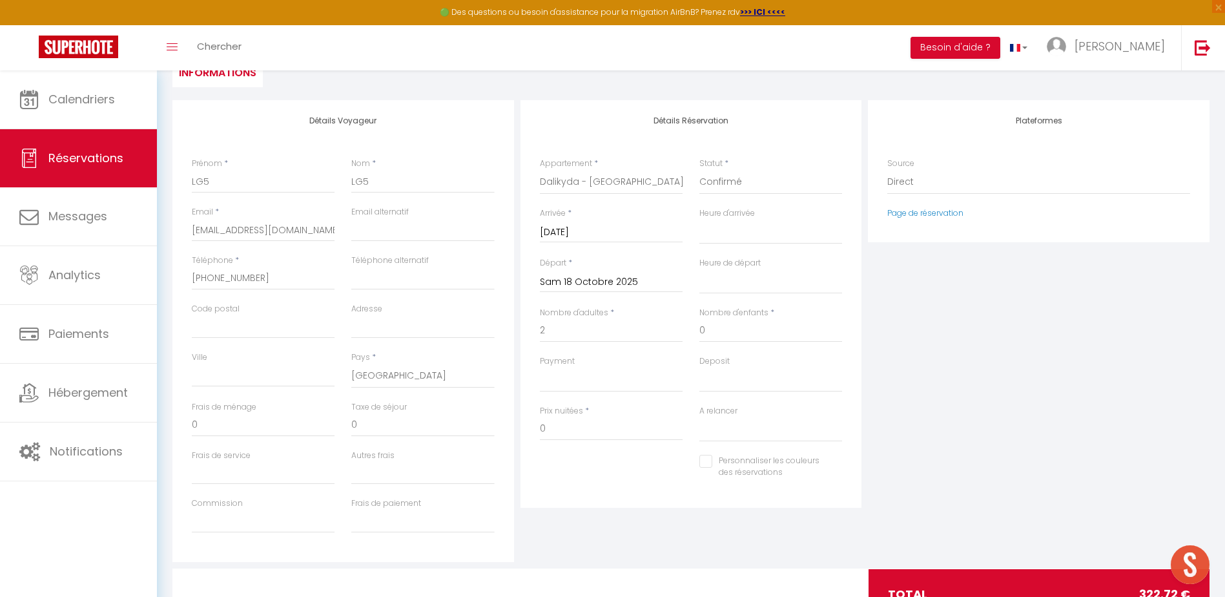
type input "35"
type input "13.72"
select select
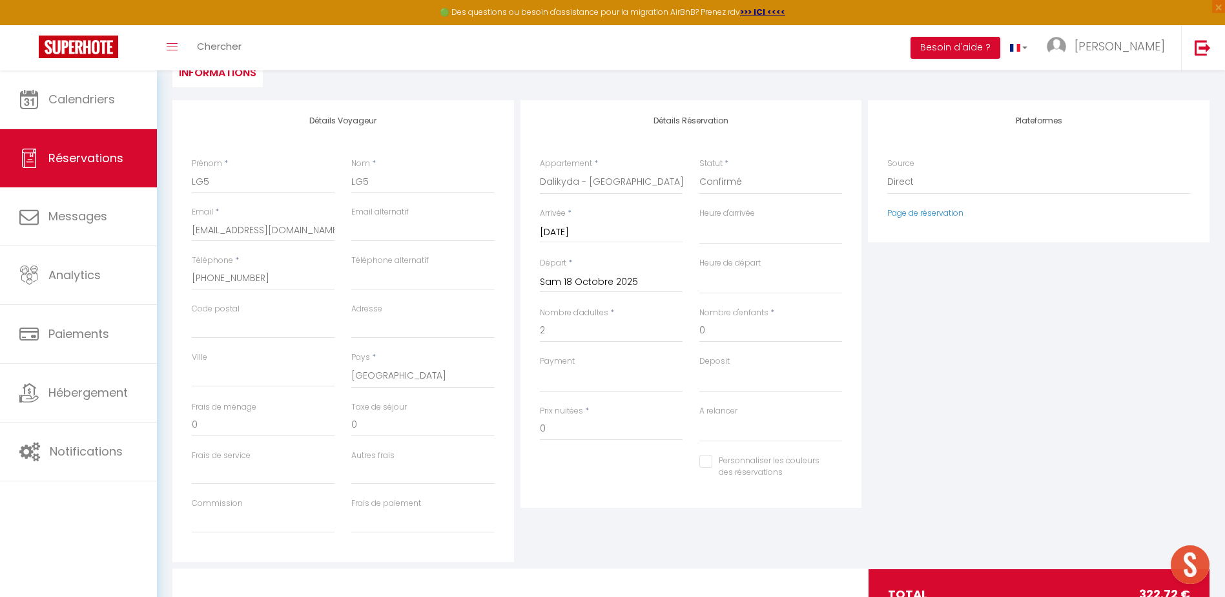
select select
type input "274"
select select
checkbox input "false"
click at [267, 229] on input "[EMAIL_ADDRESS][DOMAIN_NAME]" at bounding box center [263, 229] width 143 height 23
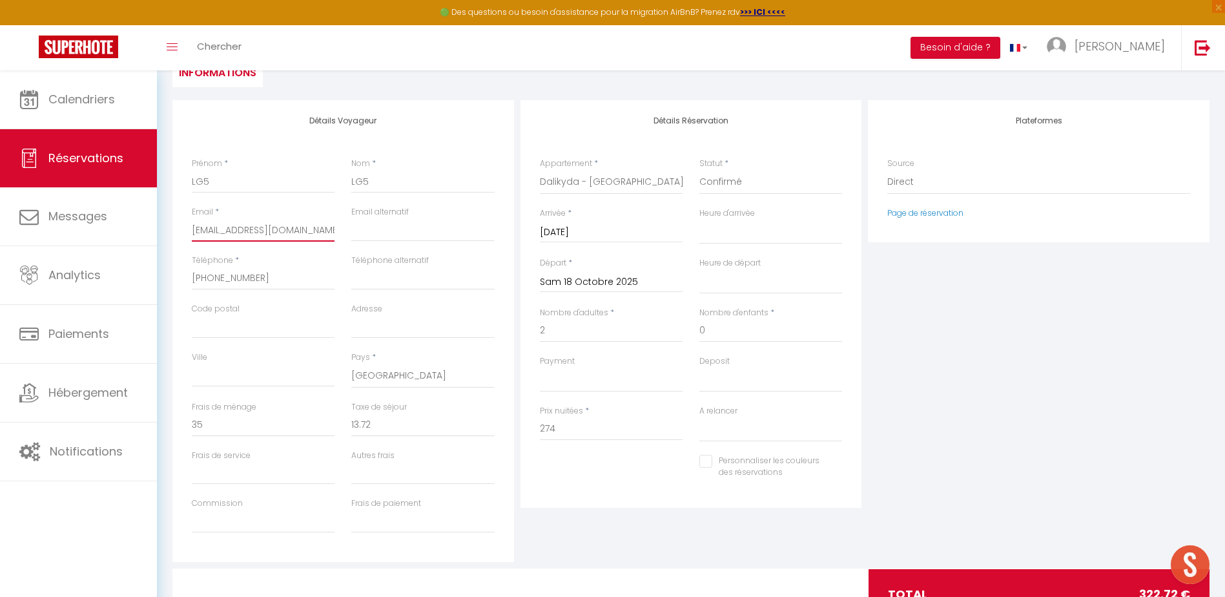
click at [267, 229] on input "[EMAIL_ADDRESS][DOMAIN_NAME]" at bounding box center [263, 229] width 143 height 23
select select
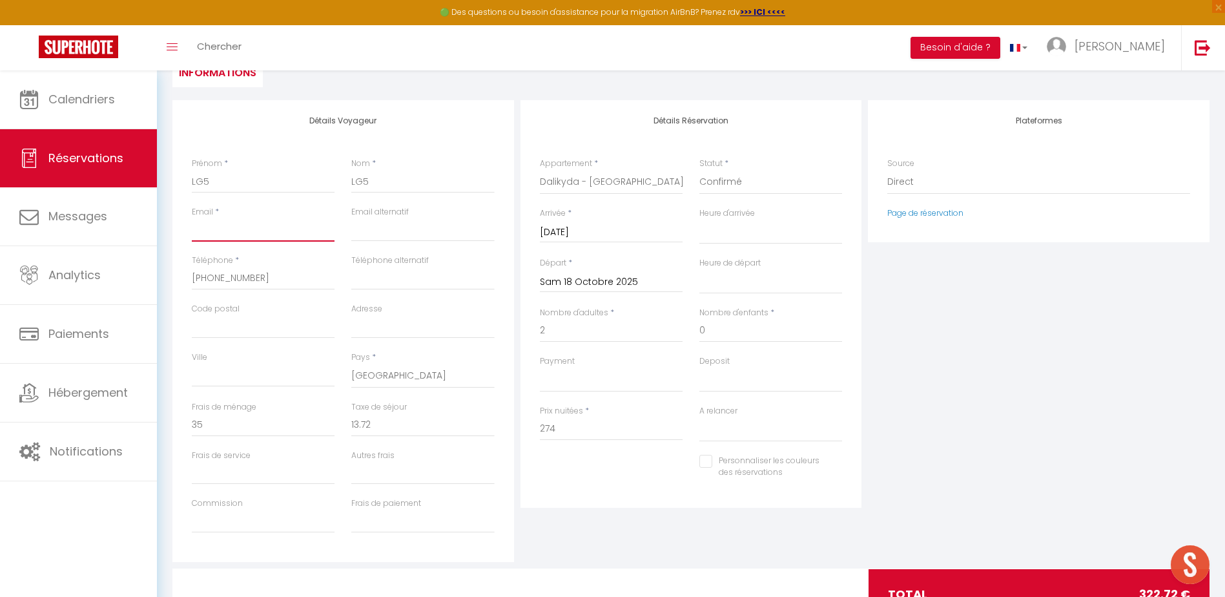
select select
checkbox input "false"
type input "r"
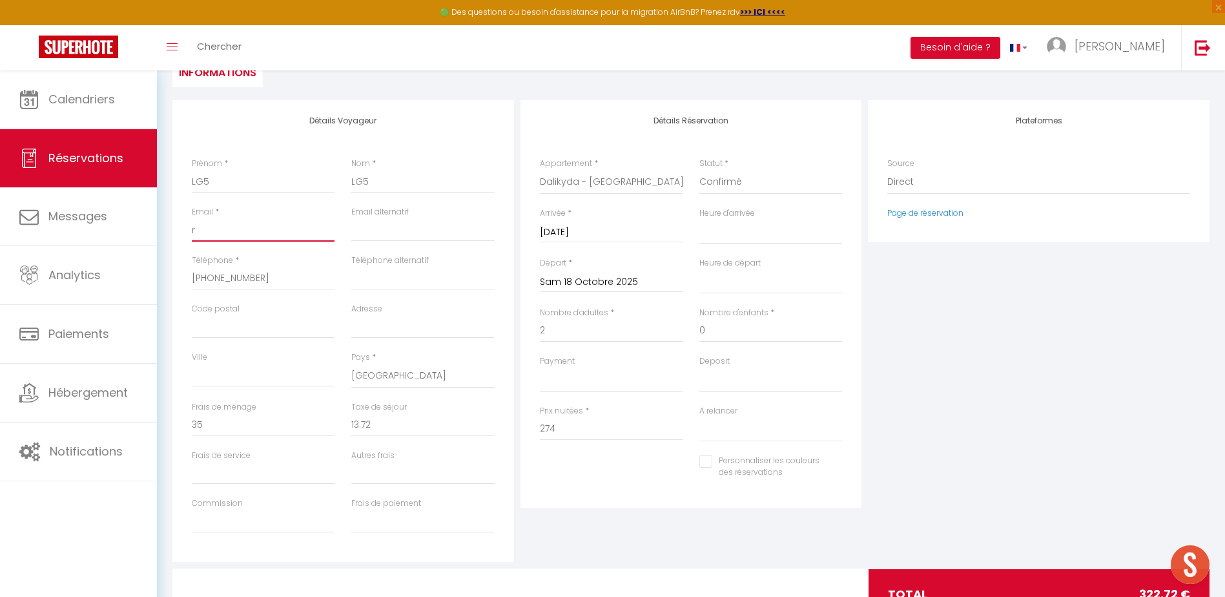
select select
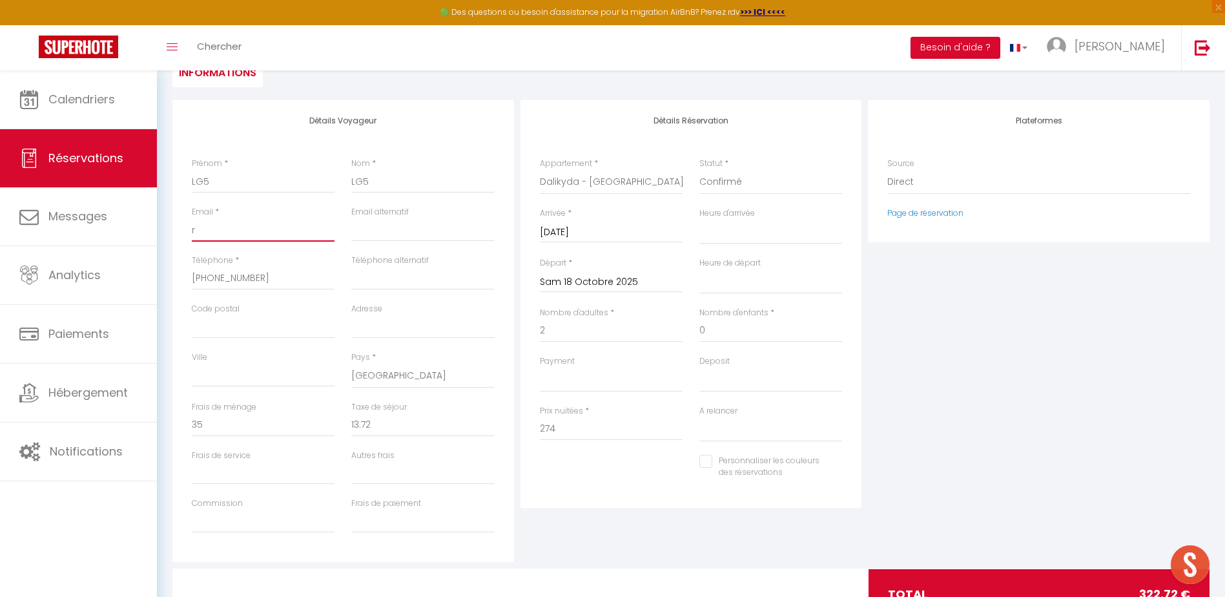
checkbox input "false"
type input "ro"
select select
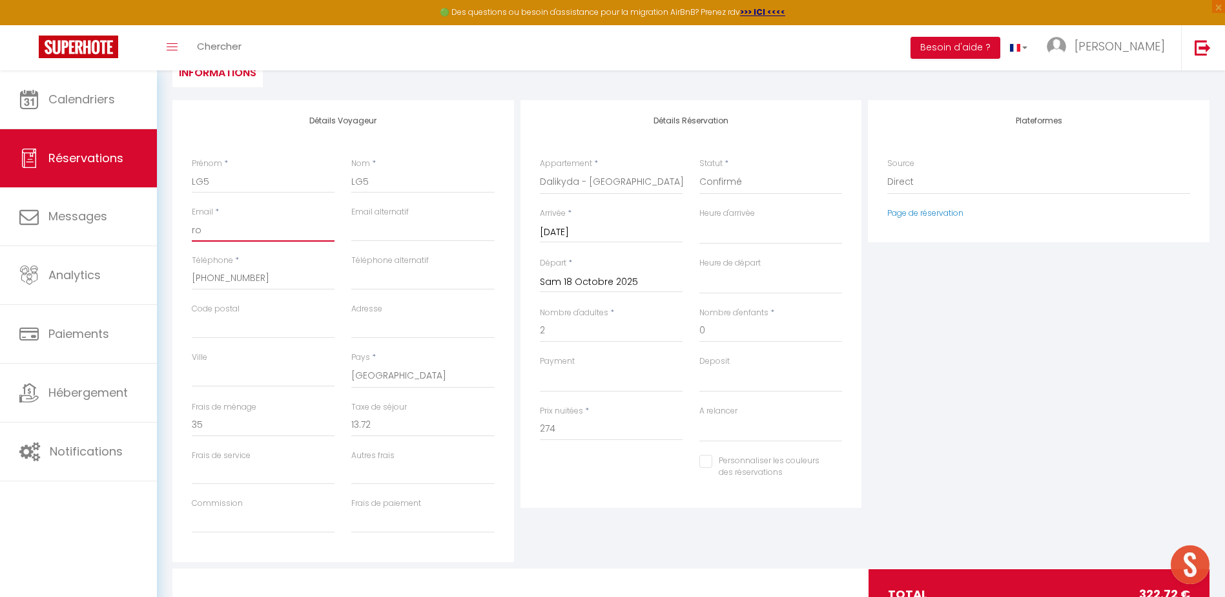
select select
checkbox input "false"
type input "rou"
select select
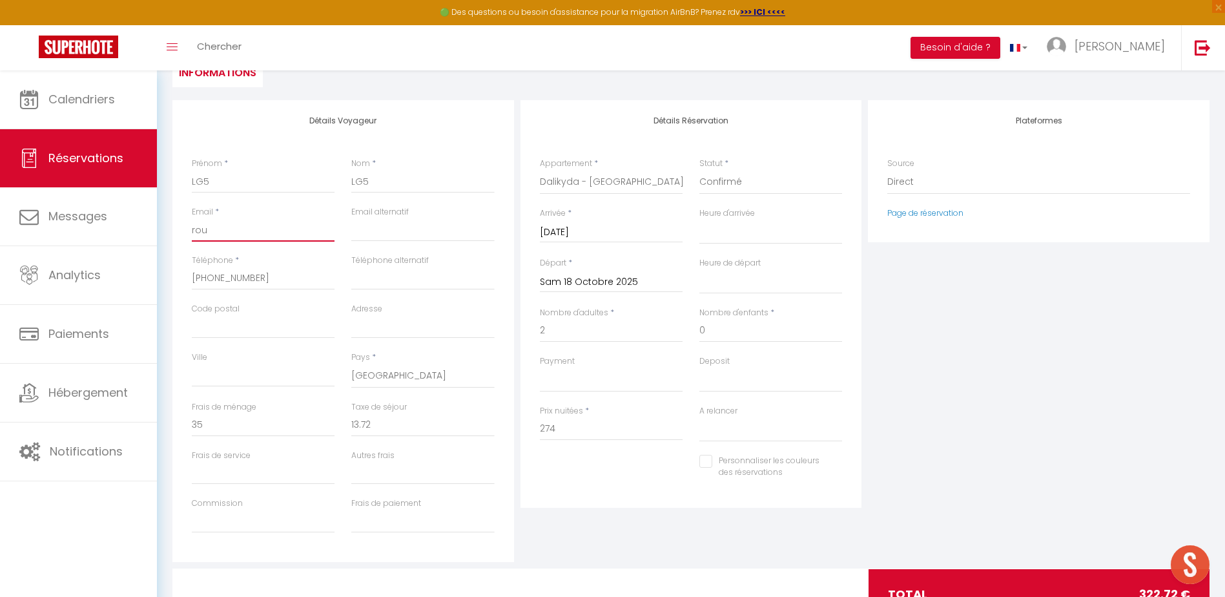
select select
checkbox input "false"
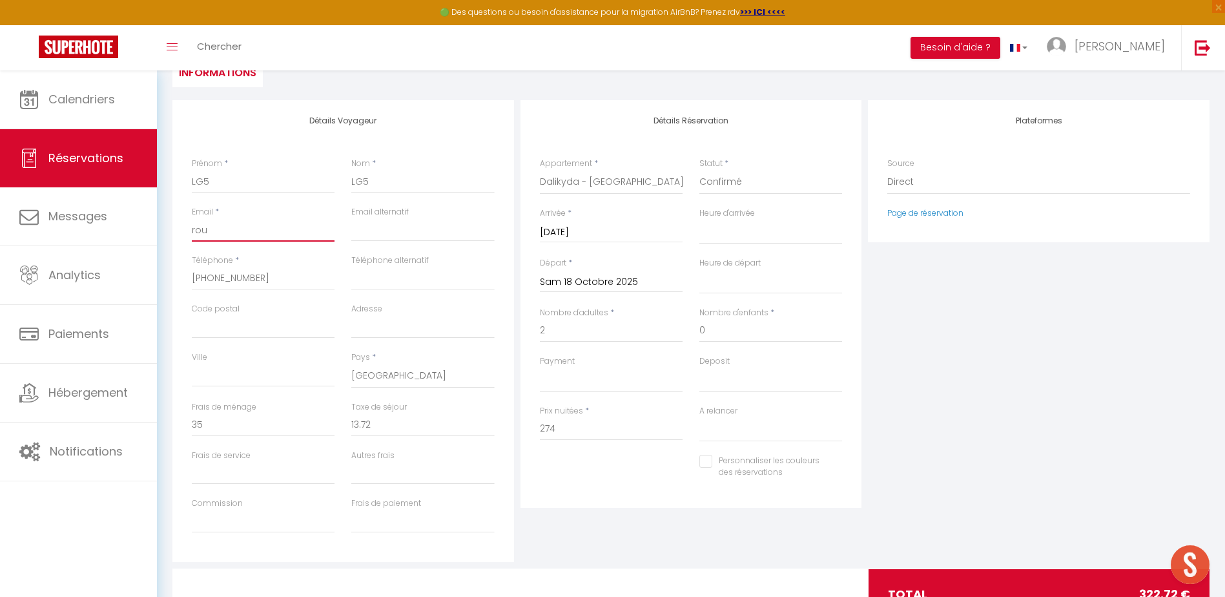
type input "roue"
select select
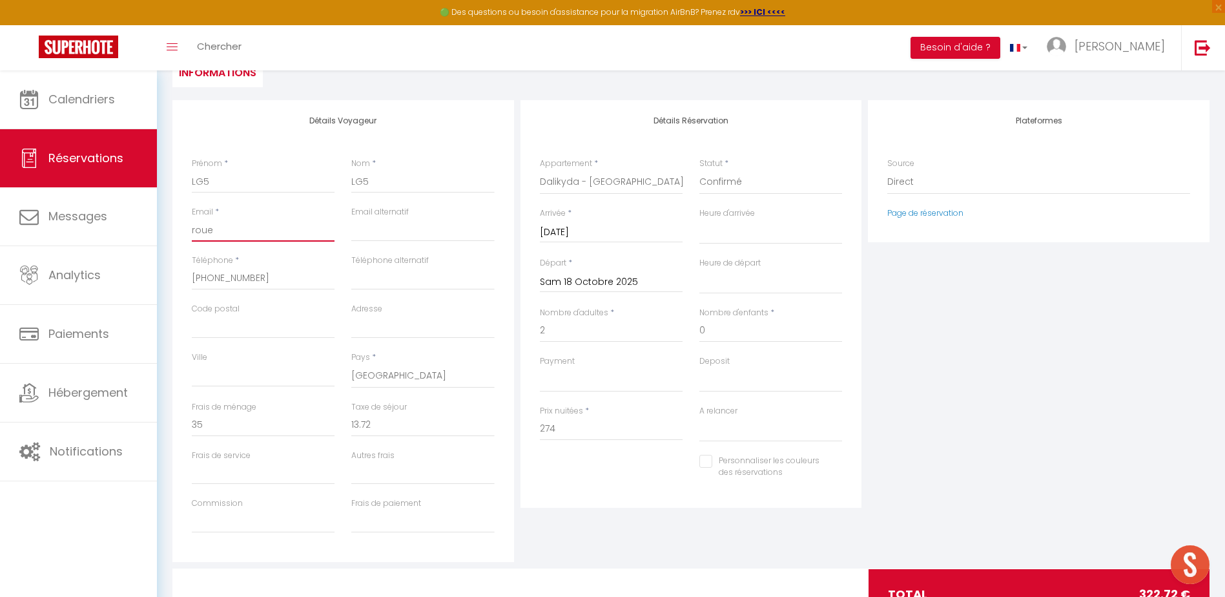
select select
checkbox input "false"
type input "[GEOGRAPHIC_DATA]"
select select
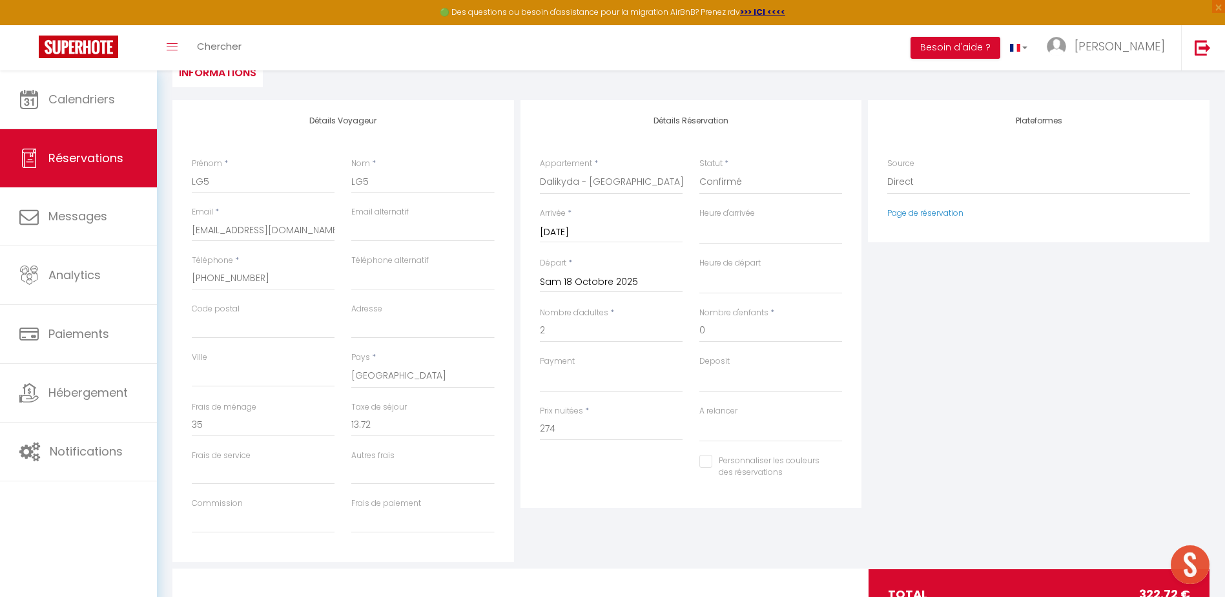
click at [343, 261] on div "Téléphone alternatif" at bounding box center [422, 278] width 159 height 48
drag, startPoint x: 427, startPoint y: 426, endPoint x: 207, endPoint y: 428, distance: 219.5
click at [232, 434] on div "Frais de ménage 35 Taxe de séjour 13.72" at bounding box center [343, 425] width 320 height 48
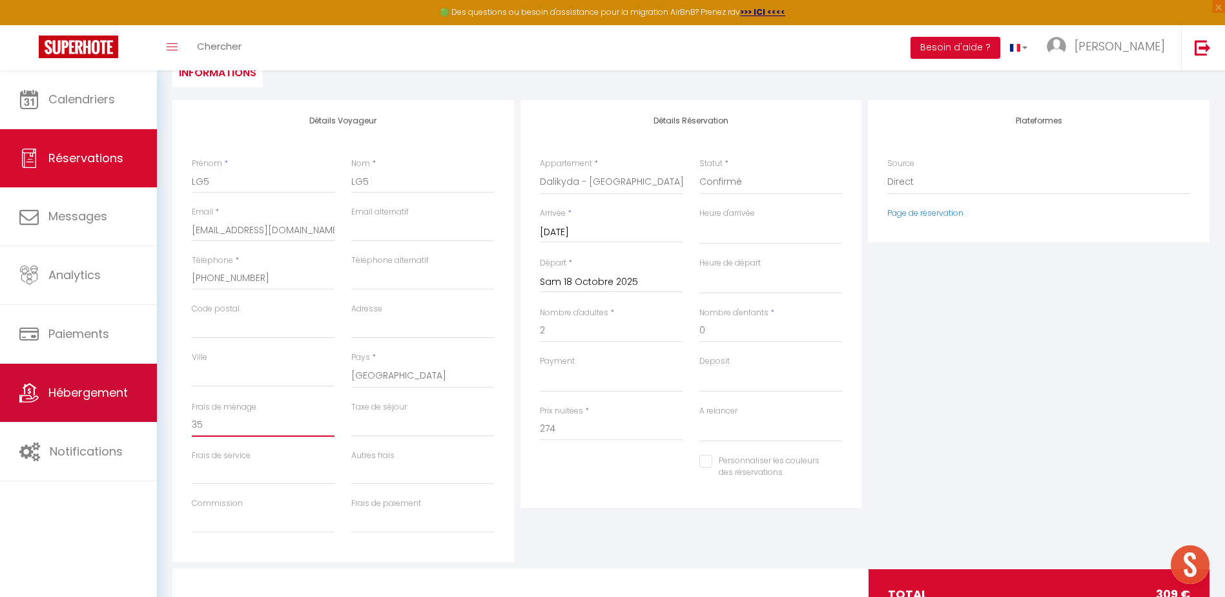
drag, startPoint x: 266, startPoint y: 423, endPoint x: 141, endPoint y: 418, distance: 125.3
click at [197, 421] on input "35" at bounding box center [263, 424] width 143 height 23
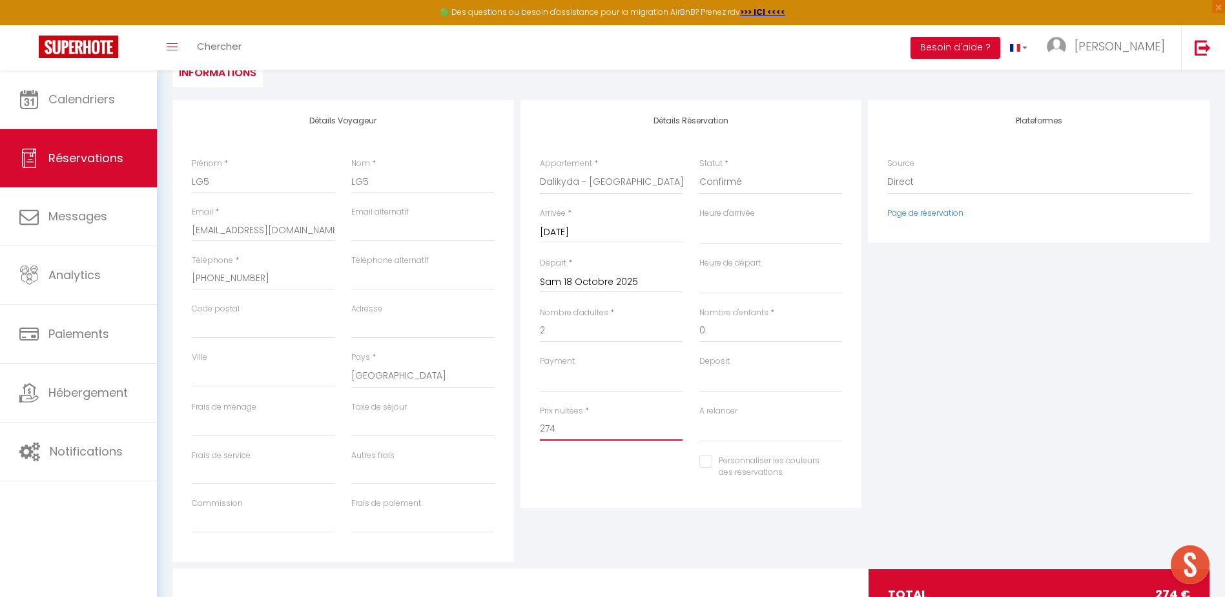
click at [575, 427] on input "274" at bounding box center [611, 428] width 143 height 23
click at [621, 480] on div "Personnaliser les couleurs des réservations #D7092E" at bounding box center [691, 473] width 320 height 37
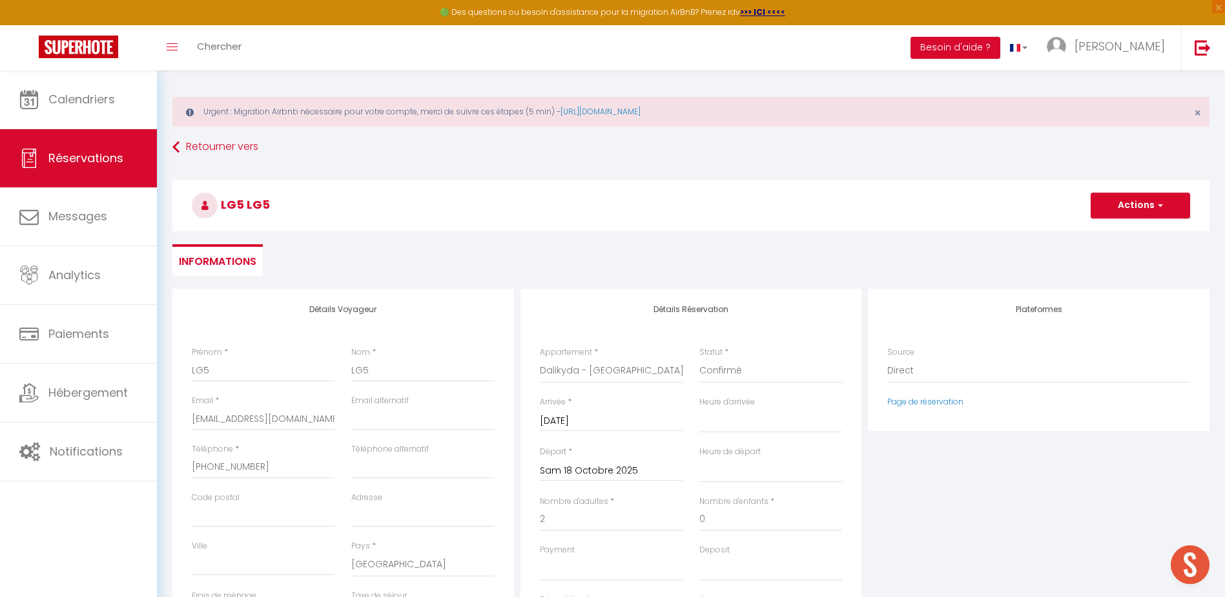
scroll to position [0, 0]
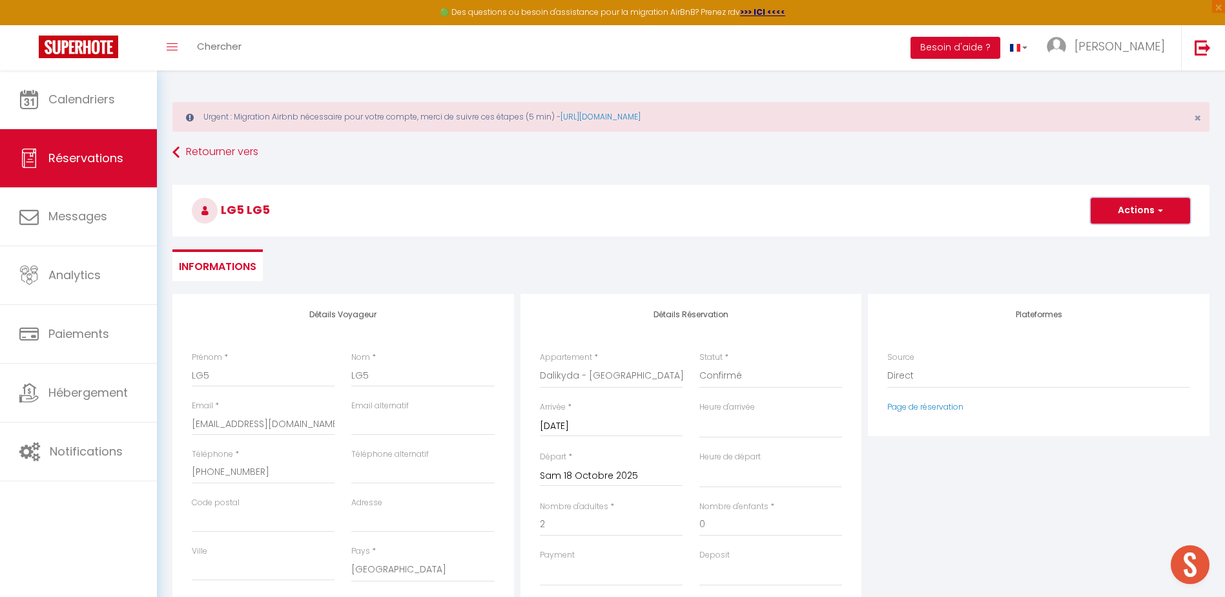
click at [1147, 202] on button "Actions" at bounding box center [1140, 211] width 99 height 26
click at [1118, 238] on link "Enregistrer" at bounding box center [1127, 239] width 102 height 17
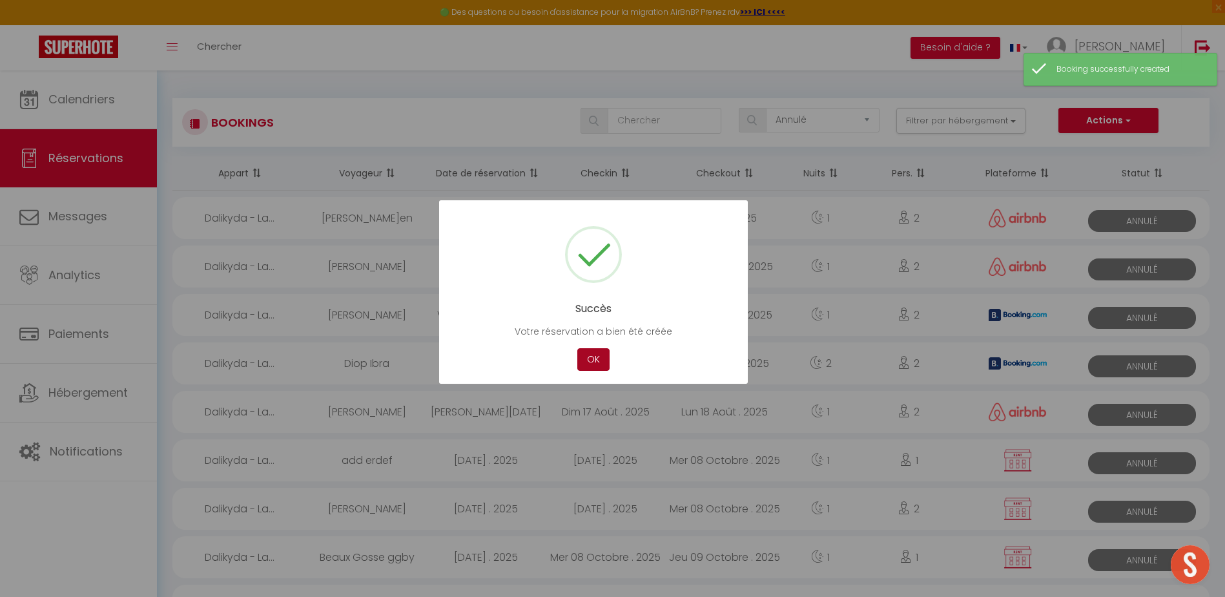
click at [597, 354] on button "OK" at bounding box center [593, 359] width 32 height 23
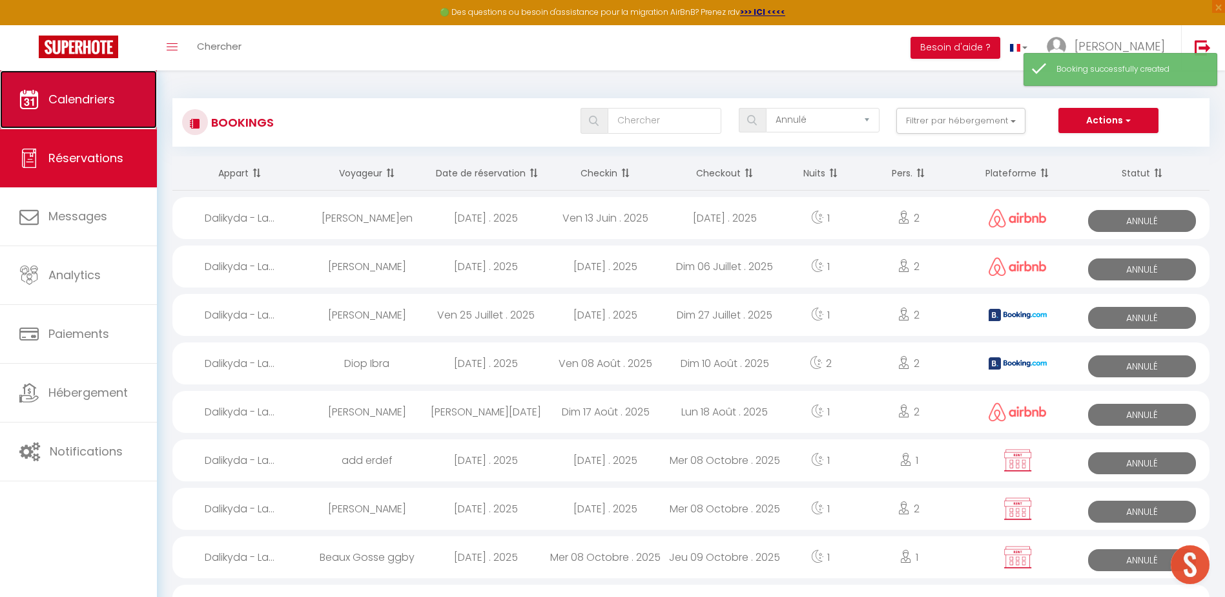
click at [50, 79] on link "Calendriers" at bounding box center [78, 99] width 157 height 58
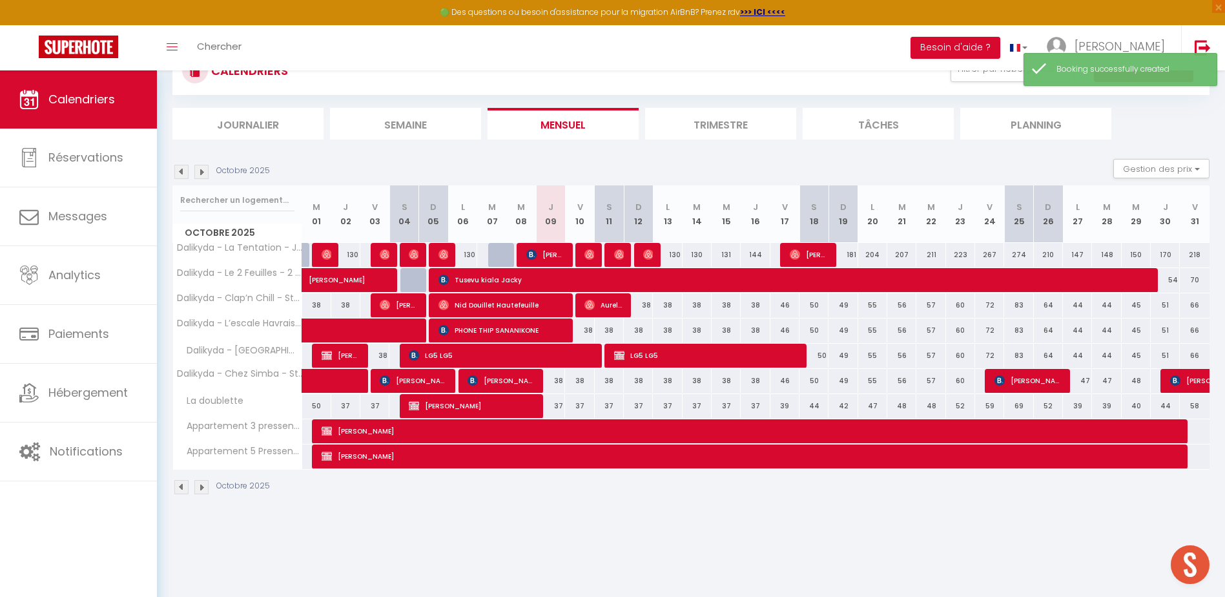
scroll to position [65, 0]
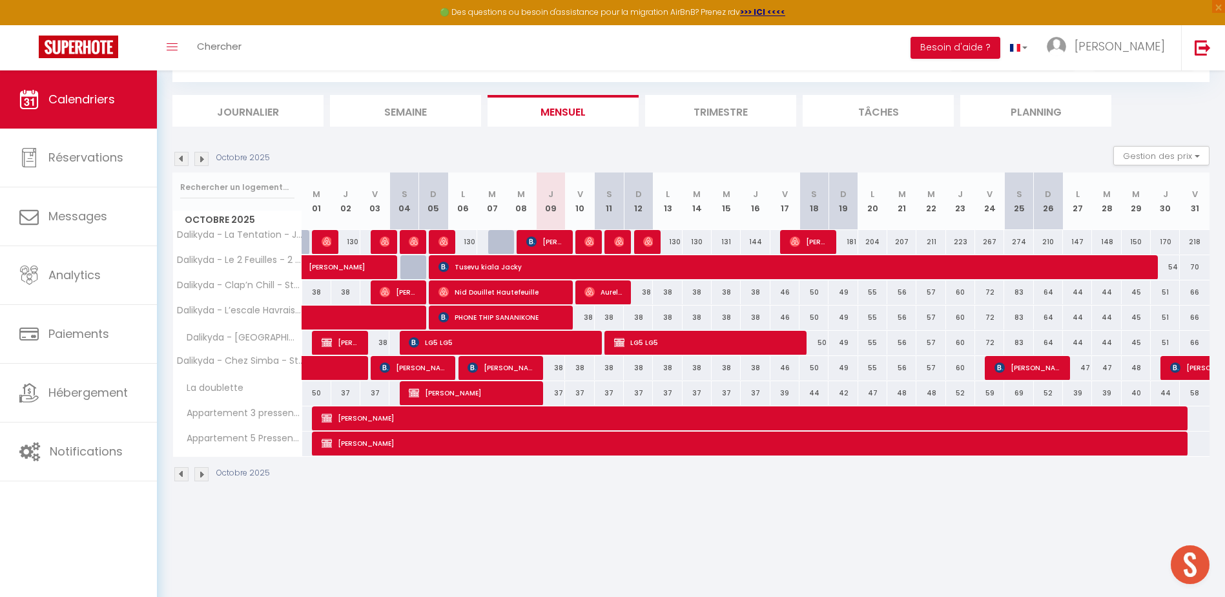
click at [182, 164] on img at bounding box center [181, 159] width 14 height 14
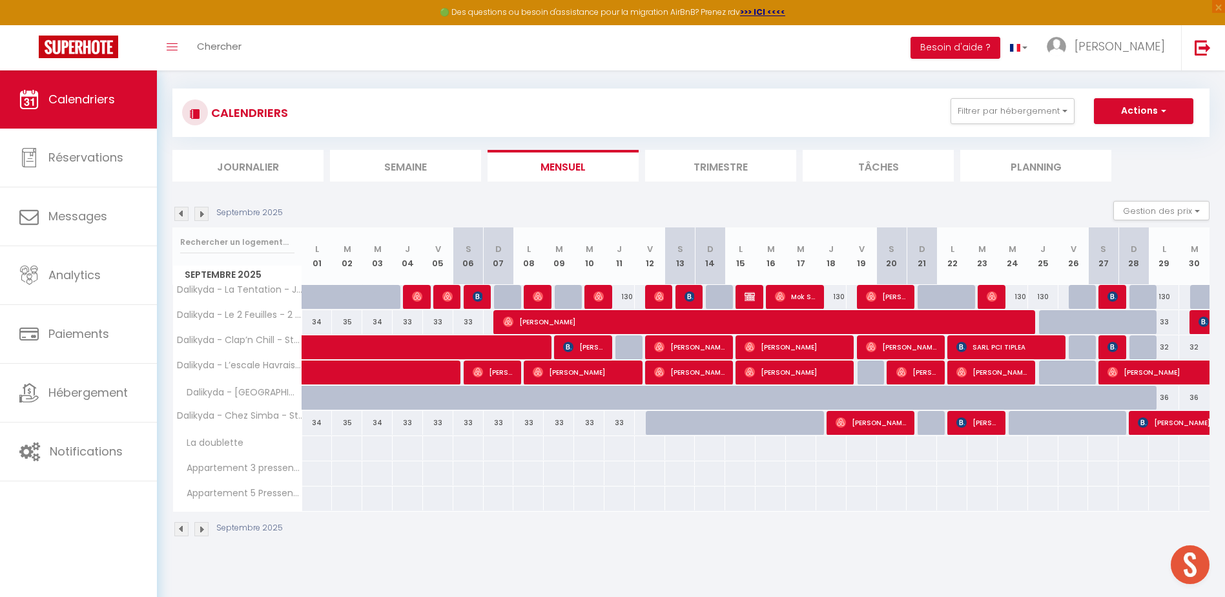
click at [199, 211] on img at bounding box center [201, 214] width 14 height 14
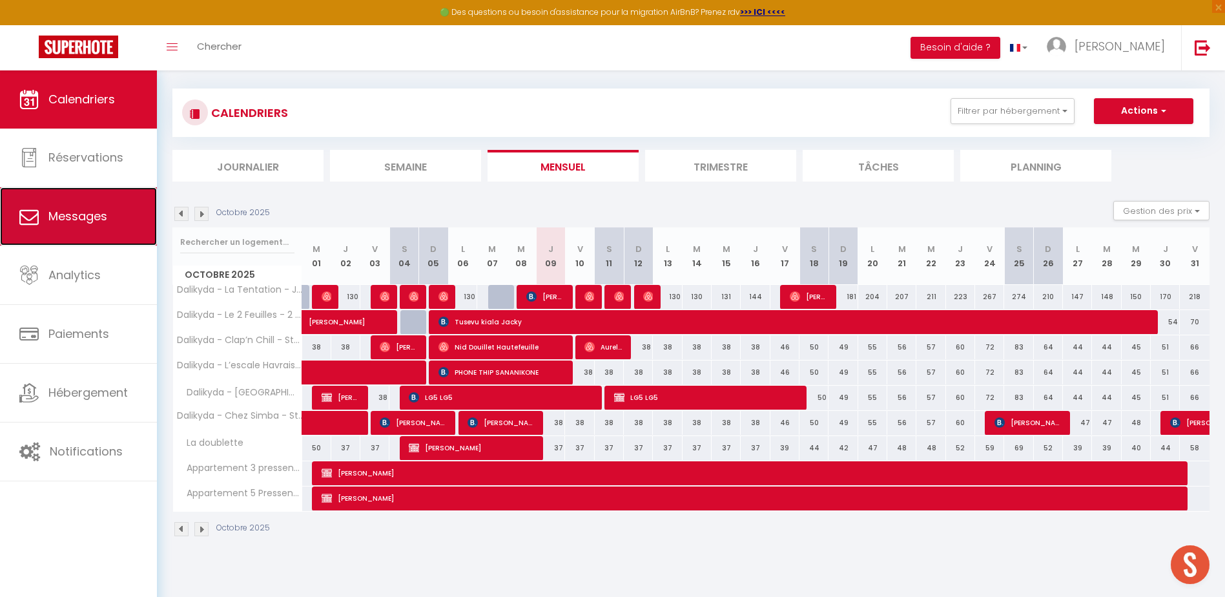
click at [82, 210] on span "Messages" at bounding box center [77, 216] width 59 height 16
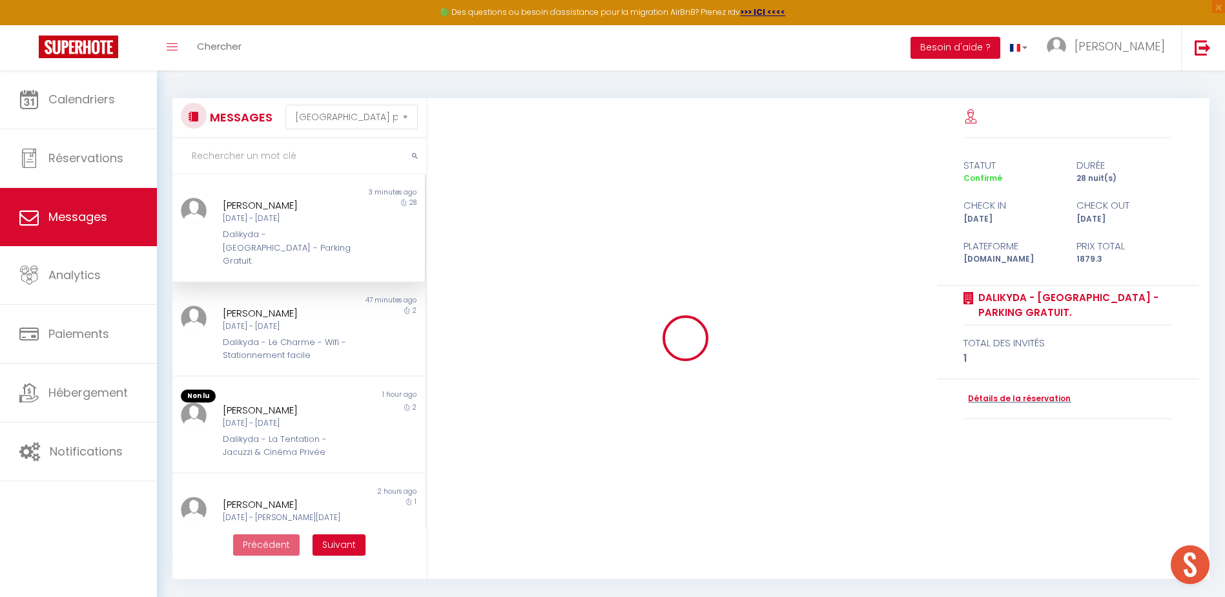
scroll to position [7348, 0]
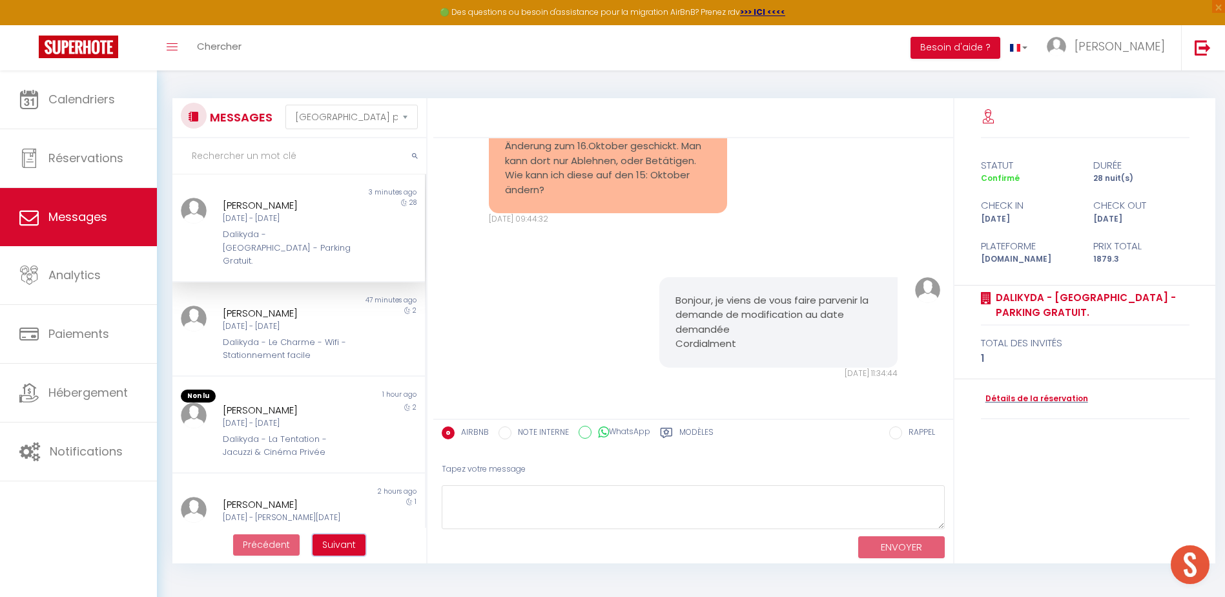
click at [334, 541] on span "Suivant" at bounding box center [339, 544] width 34 height 13
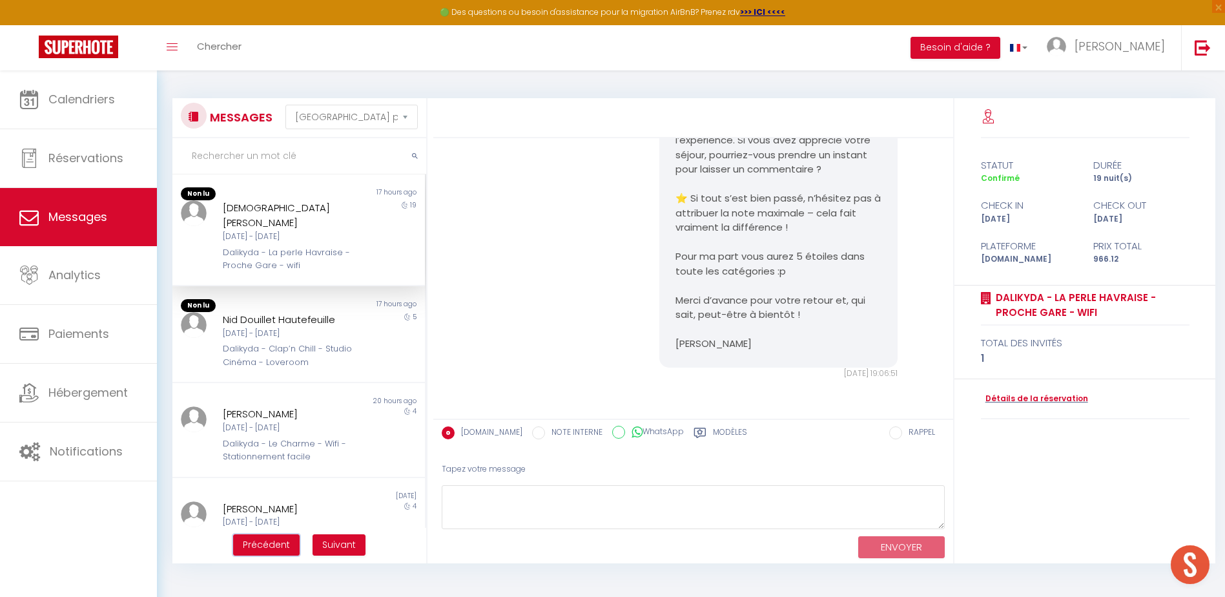
click at [267, 544] on span "Précédent" at bounding box center [266, 544] width 47 height 13
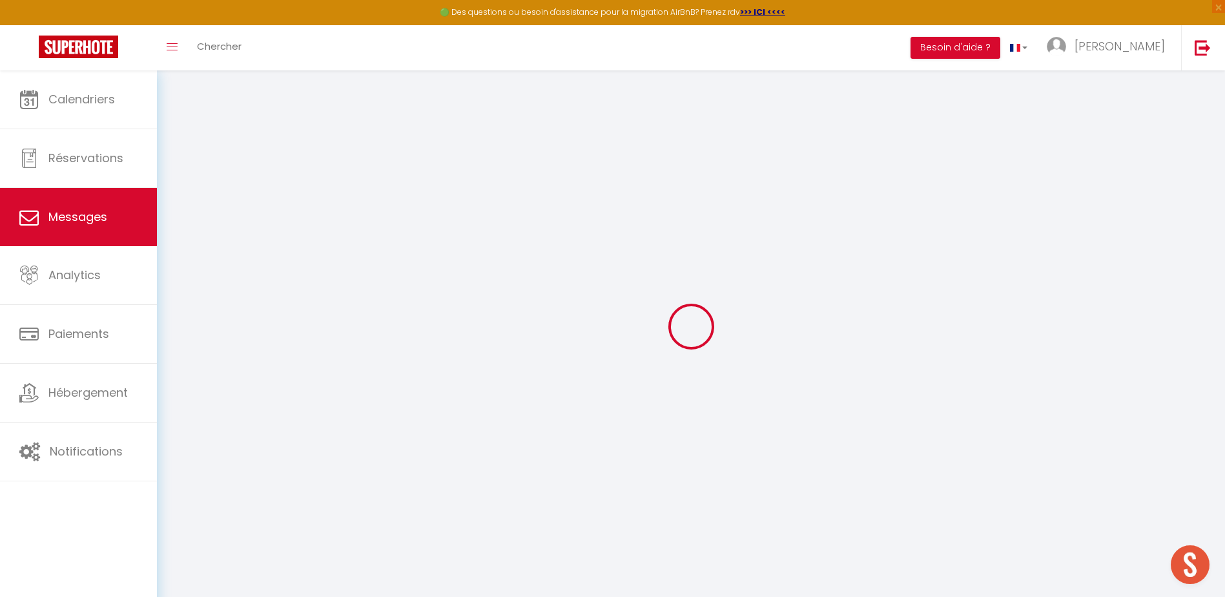
scroll to position [3545, 0]
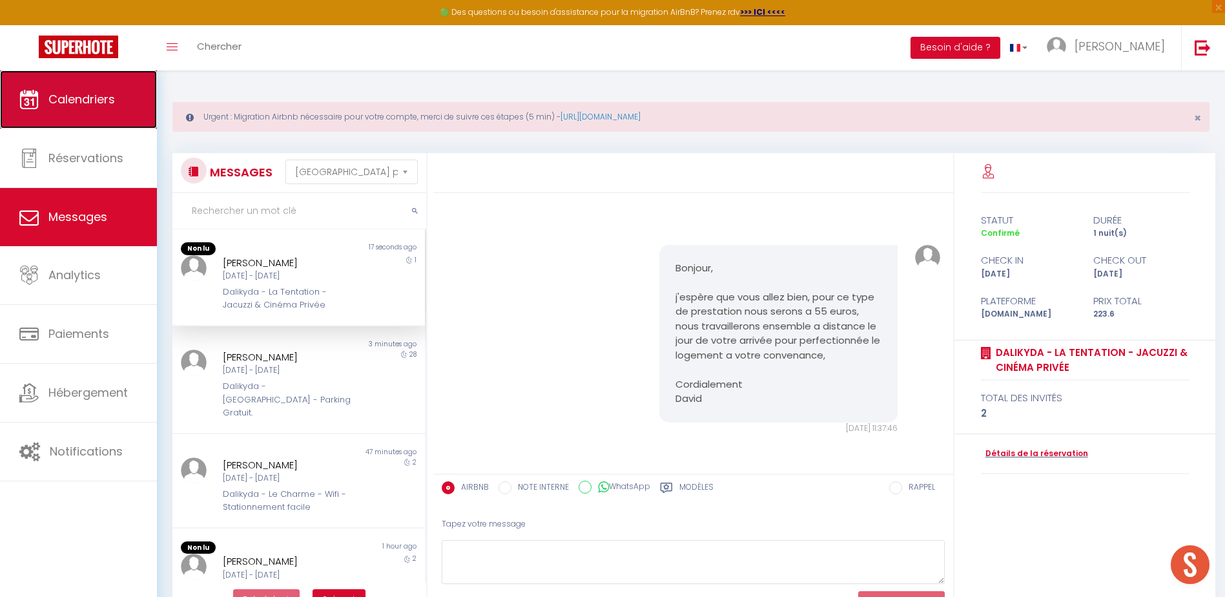
click at [96, 70] on link "Calendriers" at bounding box center [78, 99] width 157 height 58
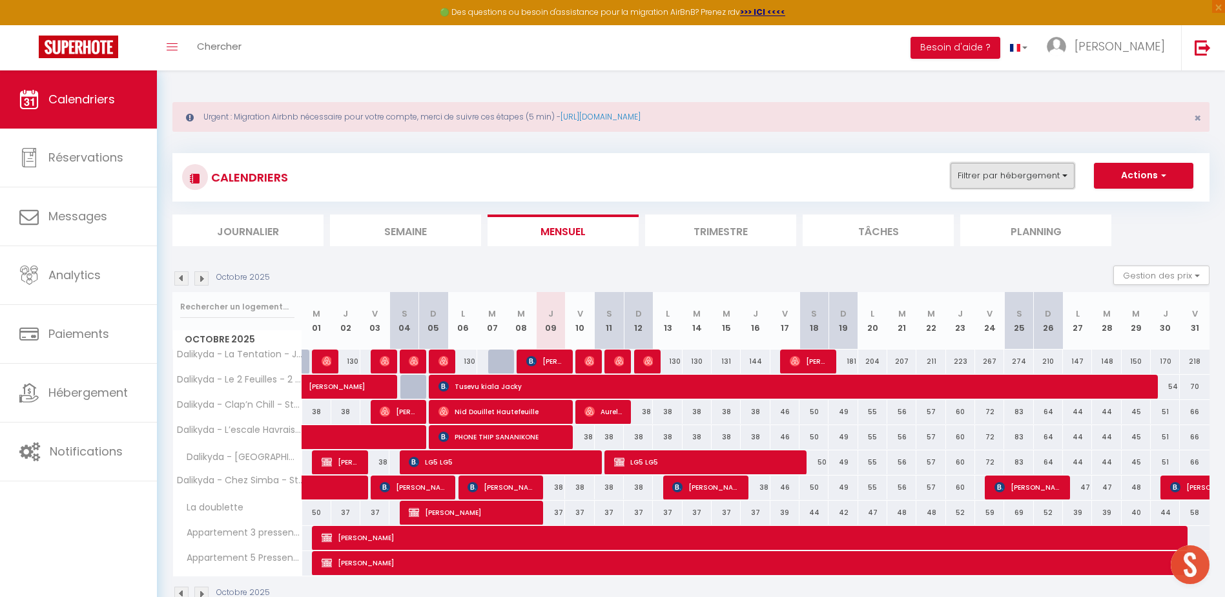
click at [994, 178] on button "Filtrer par hébergement" at bounding box center [1012, 176] width 124 height 26
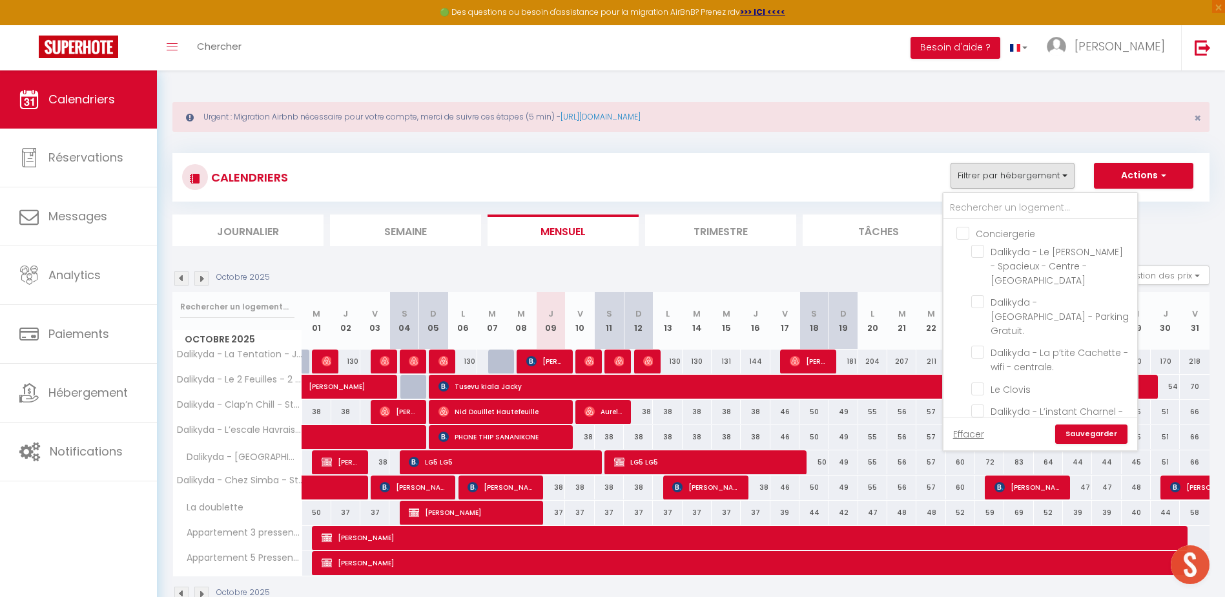
click at [998, 232] on input "Conciergerie" at bounding box center [1053, 232] width 194 height 13
click at [1001, 392] on input "Dalikyda - La Jungle - Duplex - proche de [GEOGRAPHIC_DATA]." at bounding box center [1051, 398] width 161 height 13
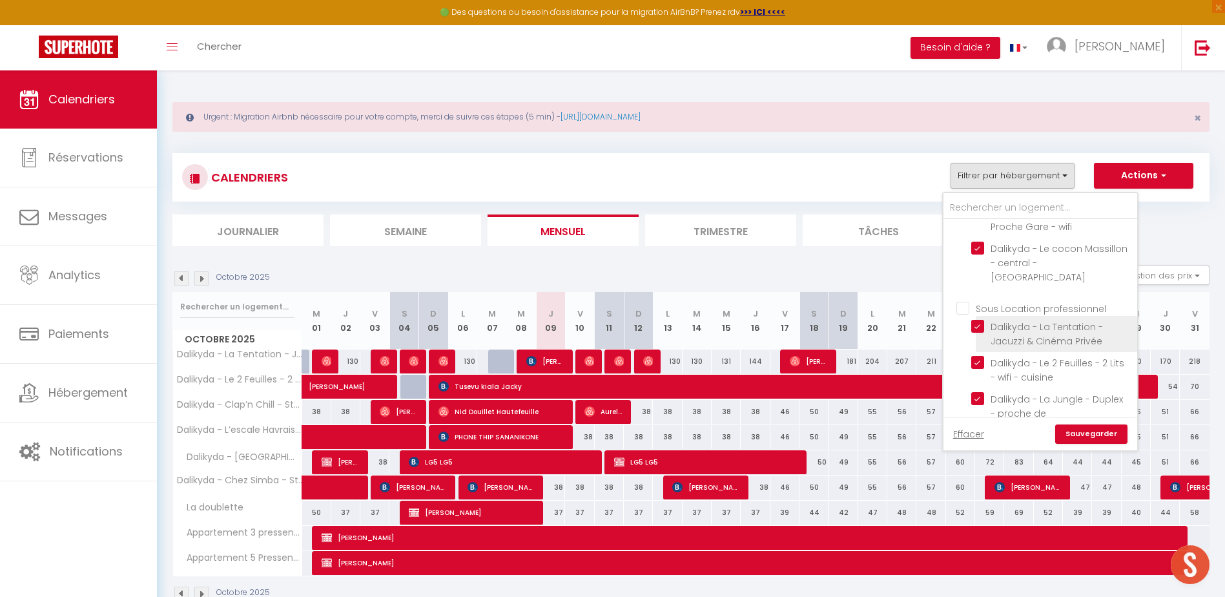
click at [987, 316] on li "Dalikyda - La Tentation - Jacuzzi & Cinéma Privée" at bounding box center [1056, 334] width 161 height 36
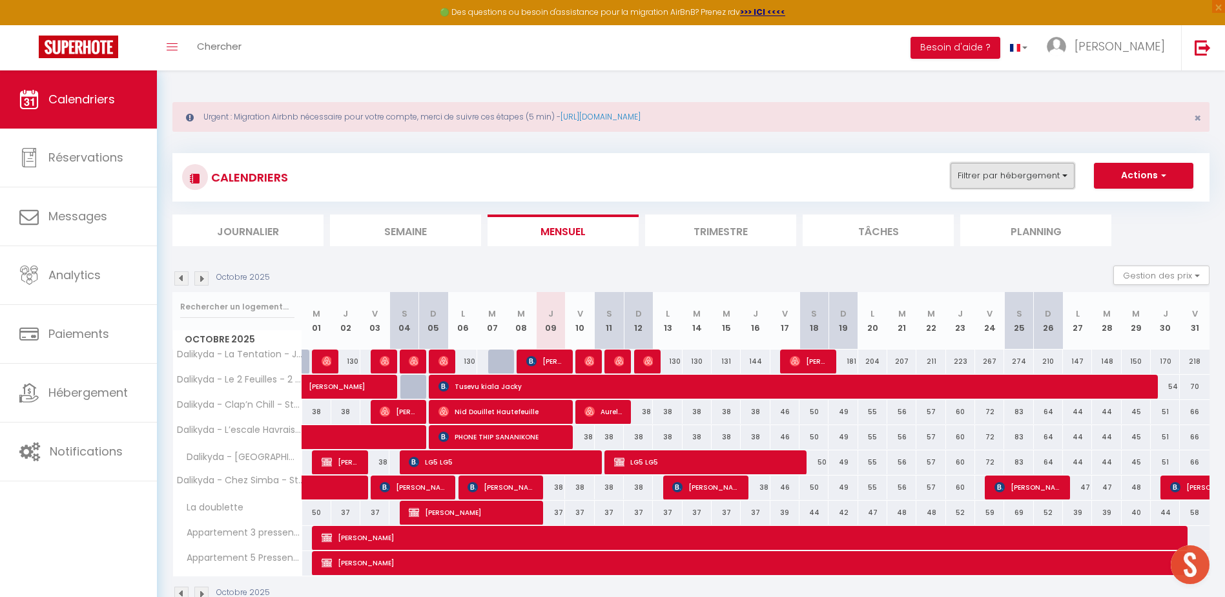
click at [981, 183] on button "Filtrer par hébergement" at bounding box center [1012, 176] width 124 height 26
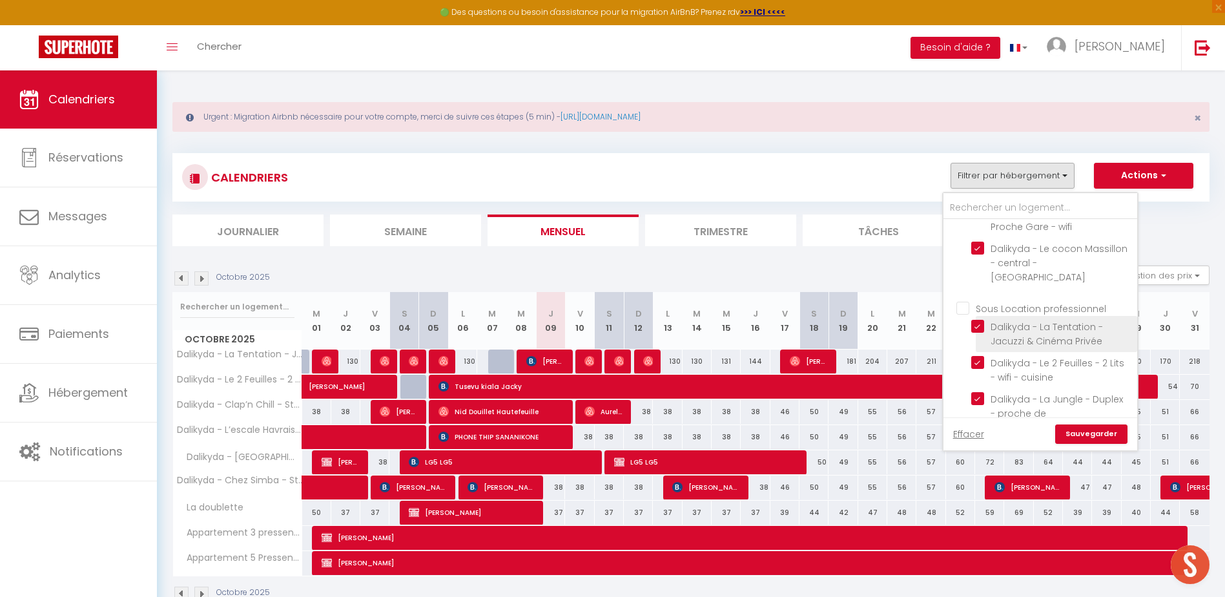
click at [965, 301] on input "Sous Location professionnel" at bounding box center [1053, 307] width 194 height 13
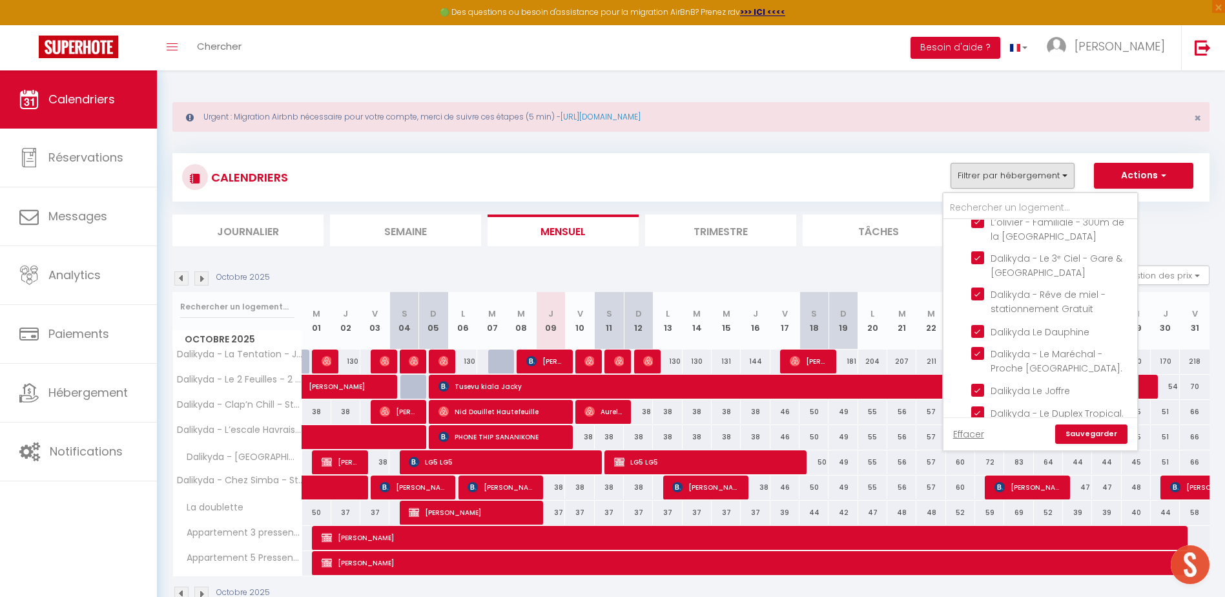
scroll to position [1293, 0]
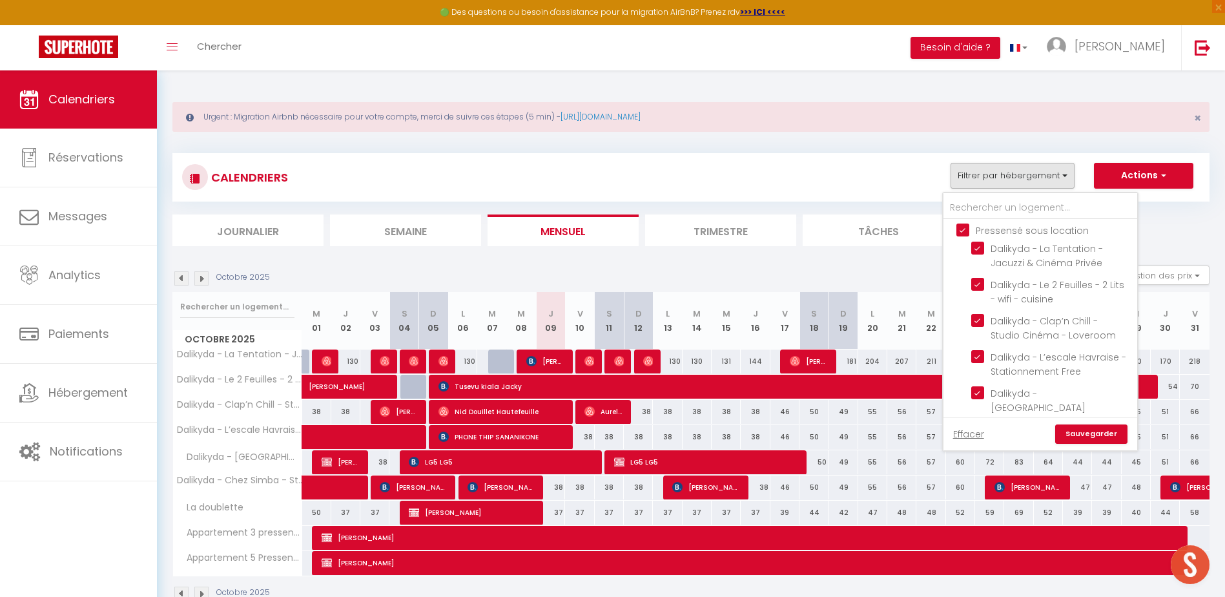
click at [1092, 429] on link "Sauvegarder" at bounding box center [1091, 433] width 72 height 19
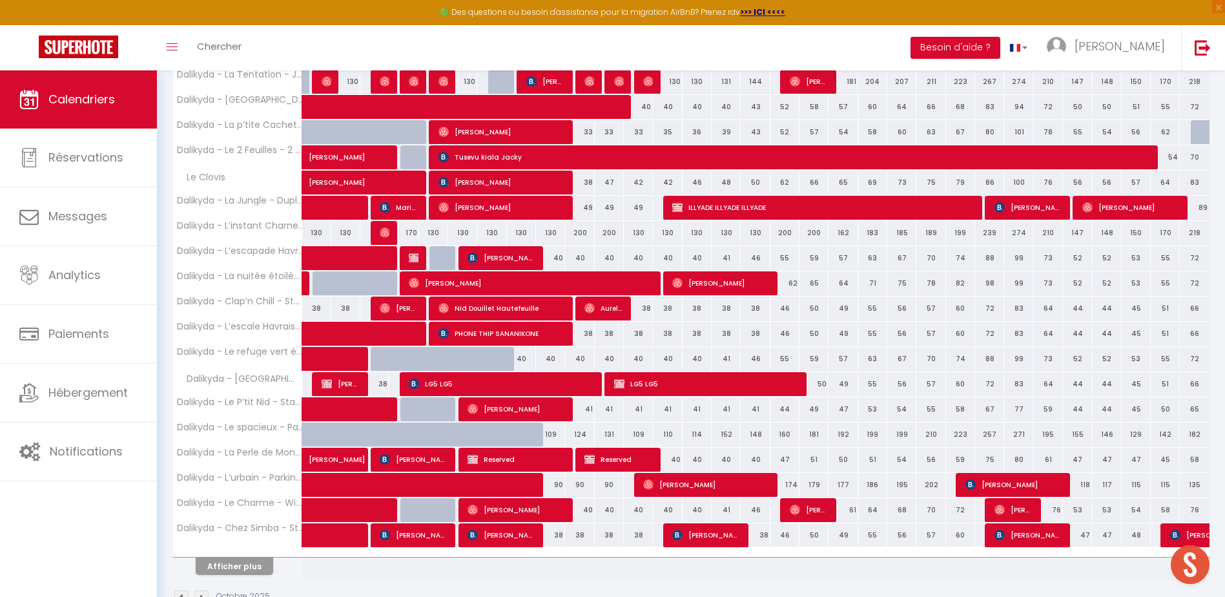
scroll to position [342, 0]
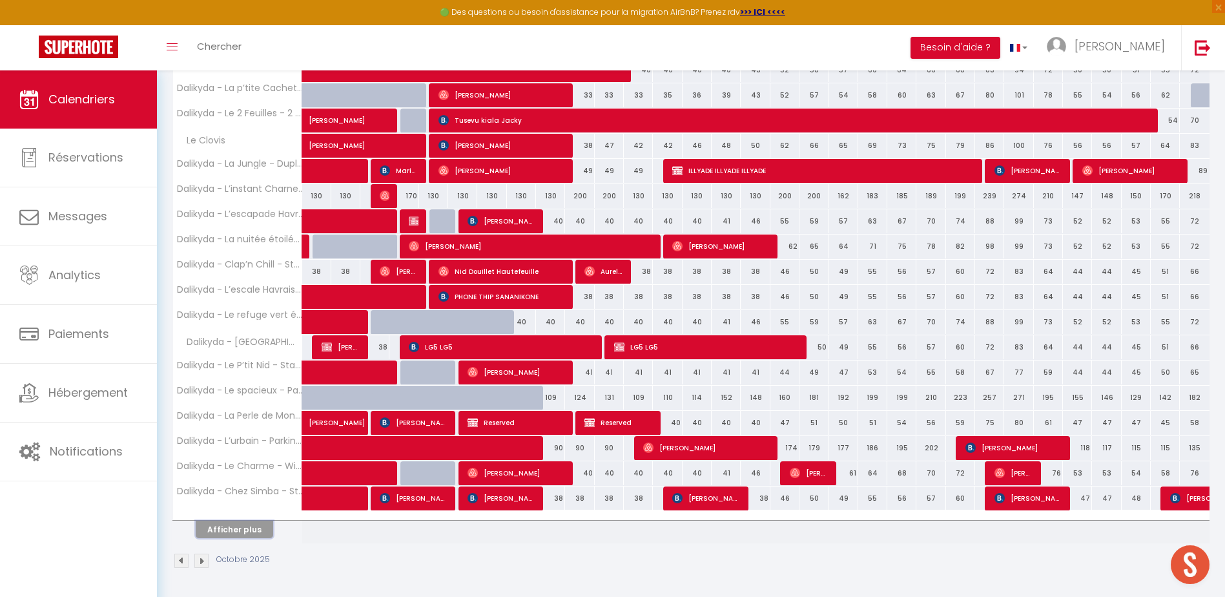
click at [264, 532] on button "Afficher plus" at bounding box center [234, 528] width 77 height 17
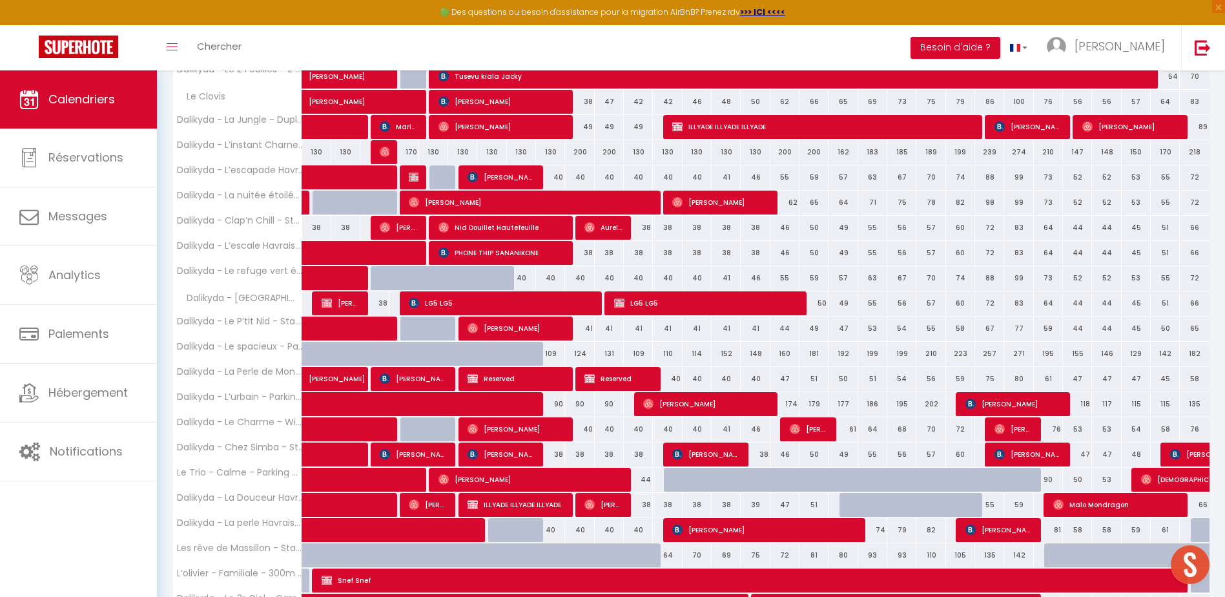
scroll to position [365, 0]
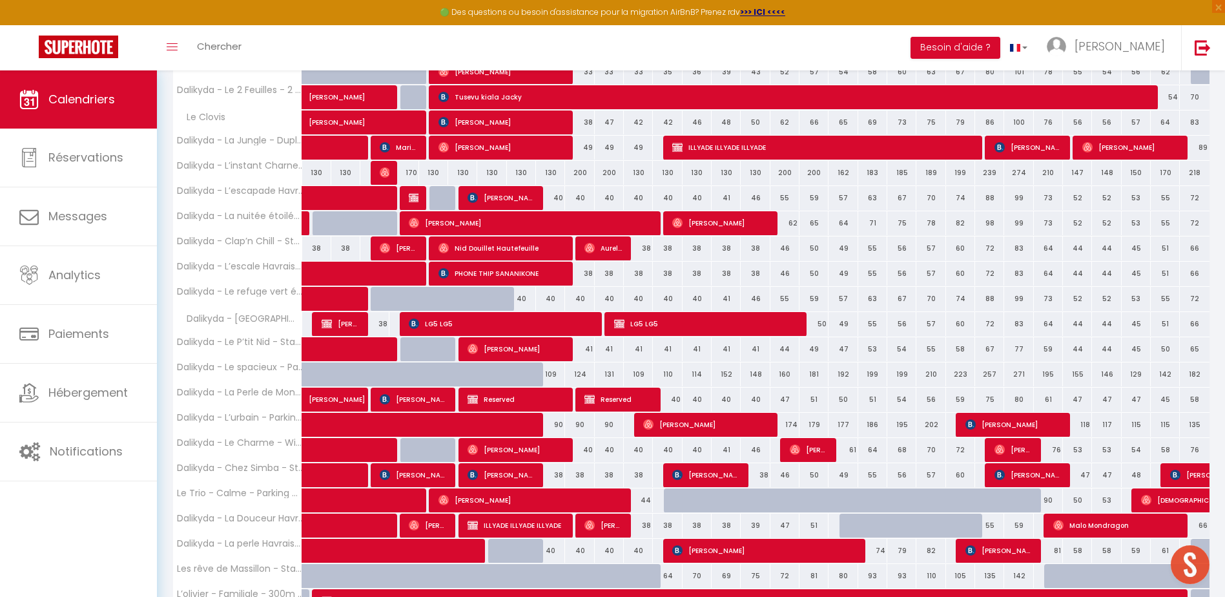
click at [551, 371] on div "109" at bounding box center [550, 374] width 29 height 24
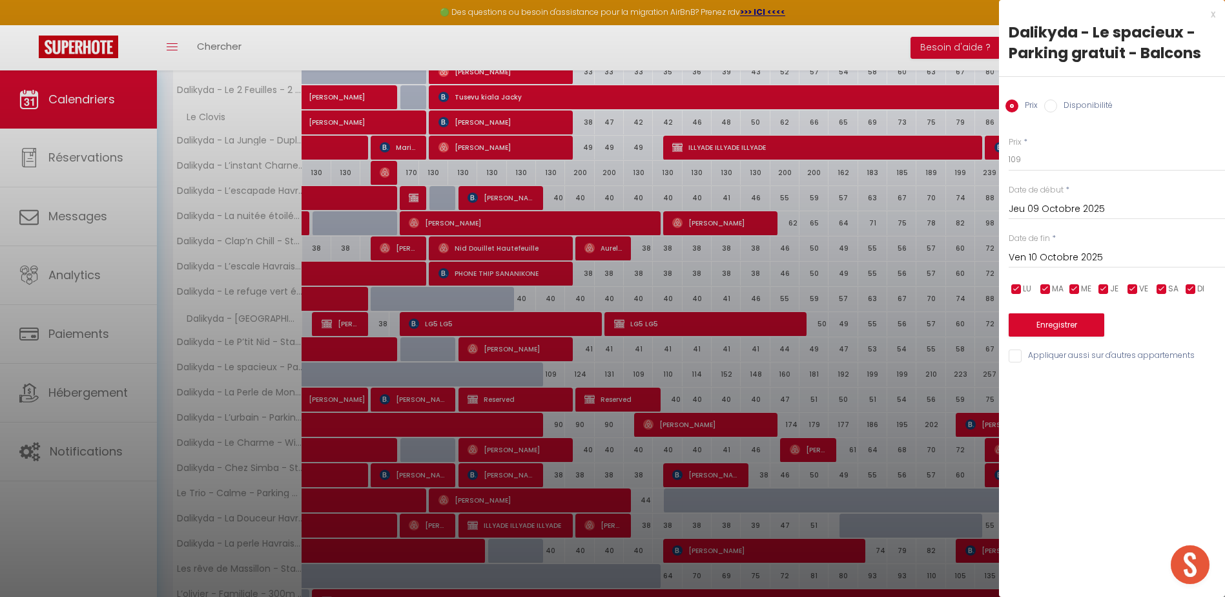
click at [1081, 102] on label "Disponibilité" at bounding box center [1085, 106] width 56 height 14
click at [1057, 102] on input "Disponibilité" at bounding box center [1050, 105] width 13 height 13
click at [1060, 158] on select "Disponible Indisponible" at bounding box center [1117, 160] width 216 height 25
click at [1009, 148] on select "Disponible Indisponible" at bounding box center [1117, 160] width 216 height 25
click at [1049, 251] on input "Ven 10 Octobre 2025" at bounding box center [1117, 259] width 216 height 17
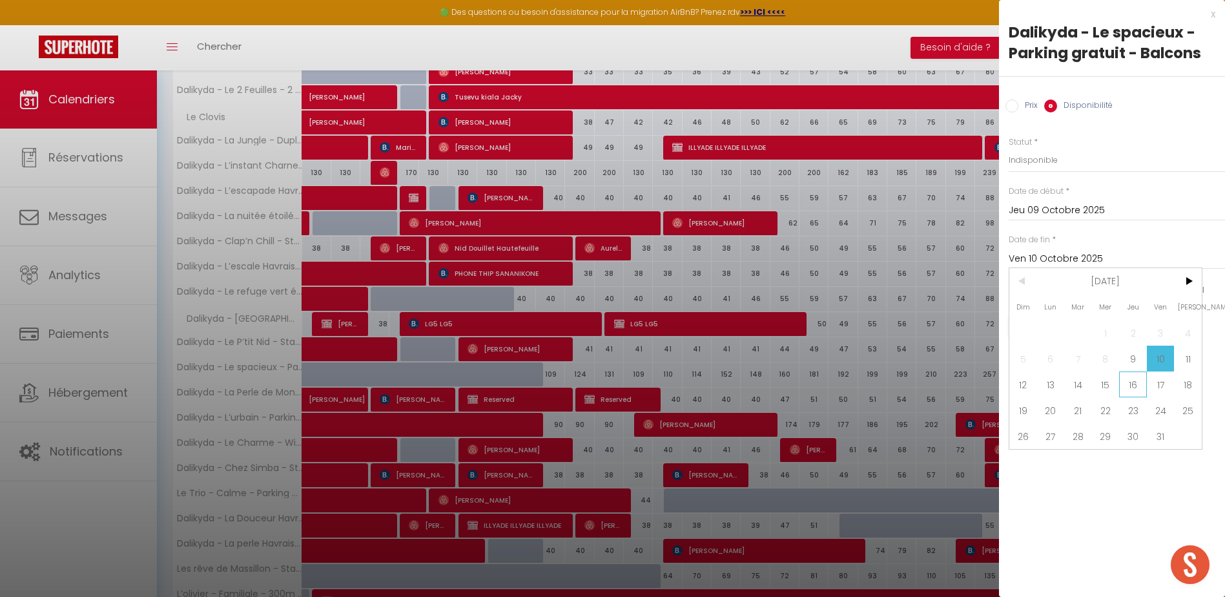
click at [1134, 389] on span "16" at bounding box center [1133, 384] width 28 height 26
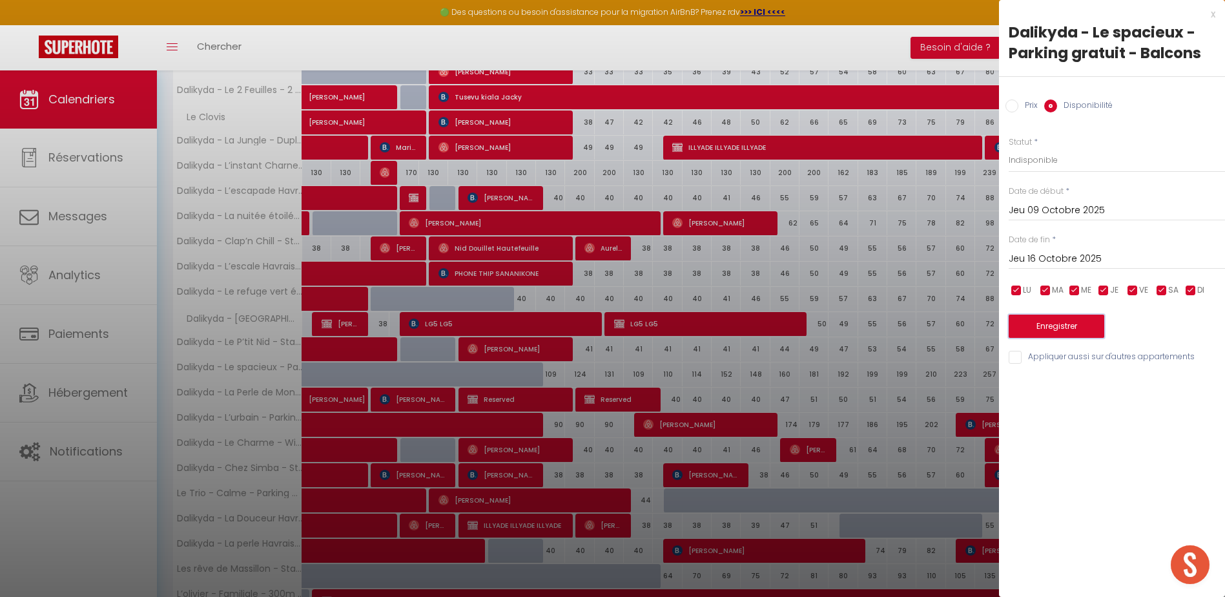
click at [1051, 329] on button "Enregistrer" at bounding box center [1057, 325] width 96 height 23
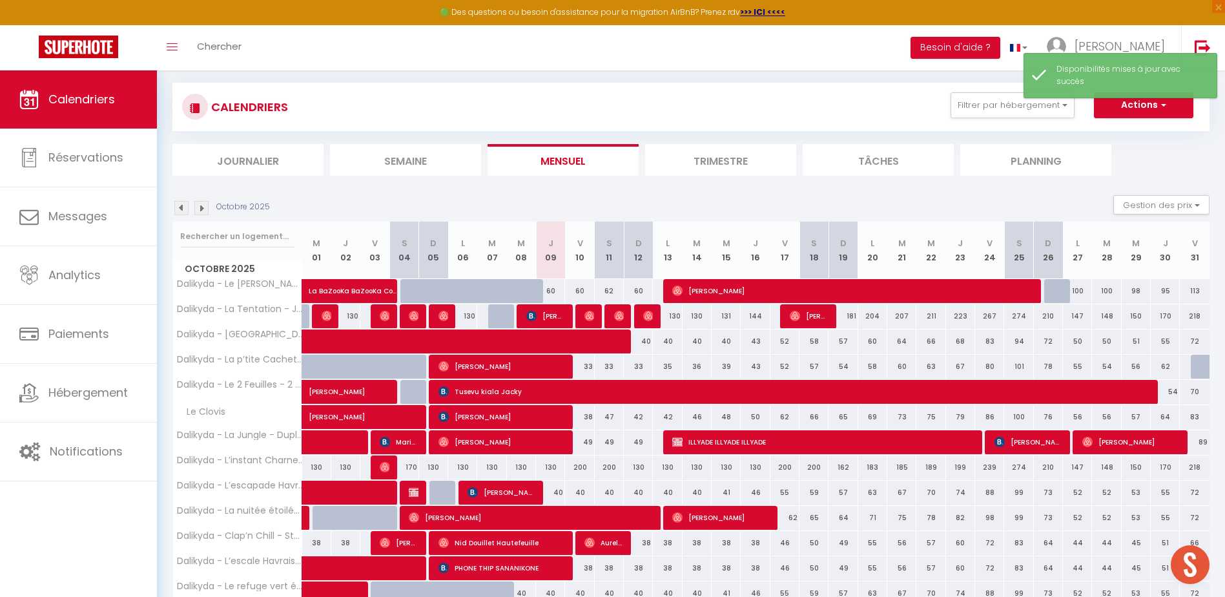
scroll to position [342, 0]
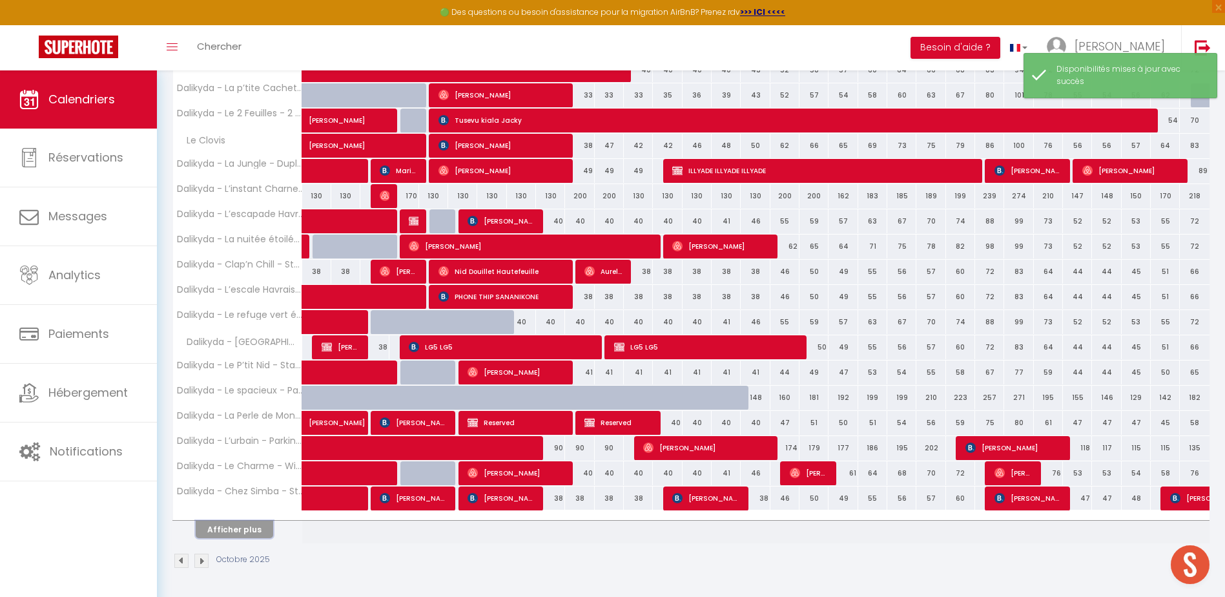
drag, startPoint x: 225, startPoint y: 526, endPoint x: 311, endPoint y: 448, distance: 115.2
click at [225, 526] on button "Afficher plus" at bounding box center [234, 528] width 77 height 17
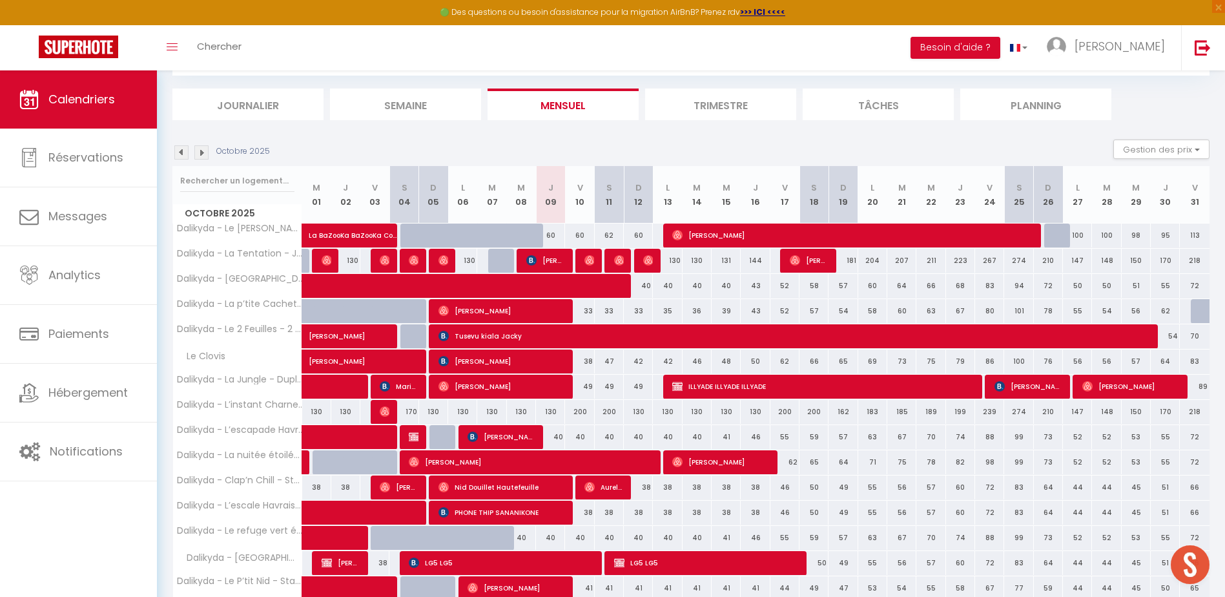
scroll to position [194, 0]
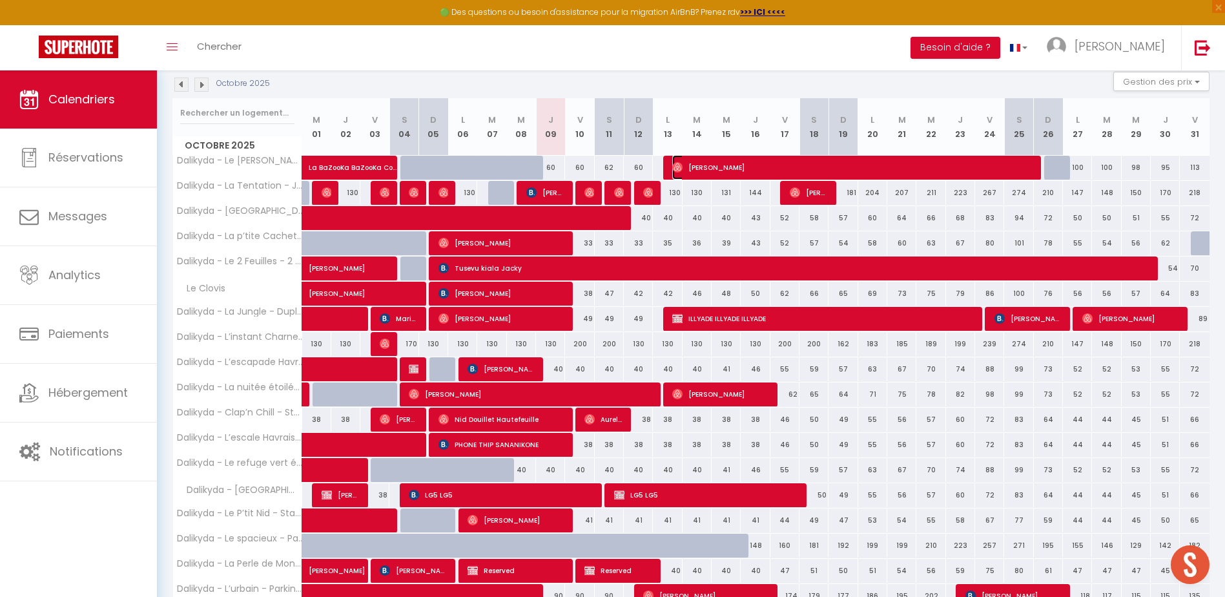
click at [836, 170] on span "[PERSON_NAME]" at bounding box center [851, 167] width 358 height 25
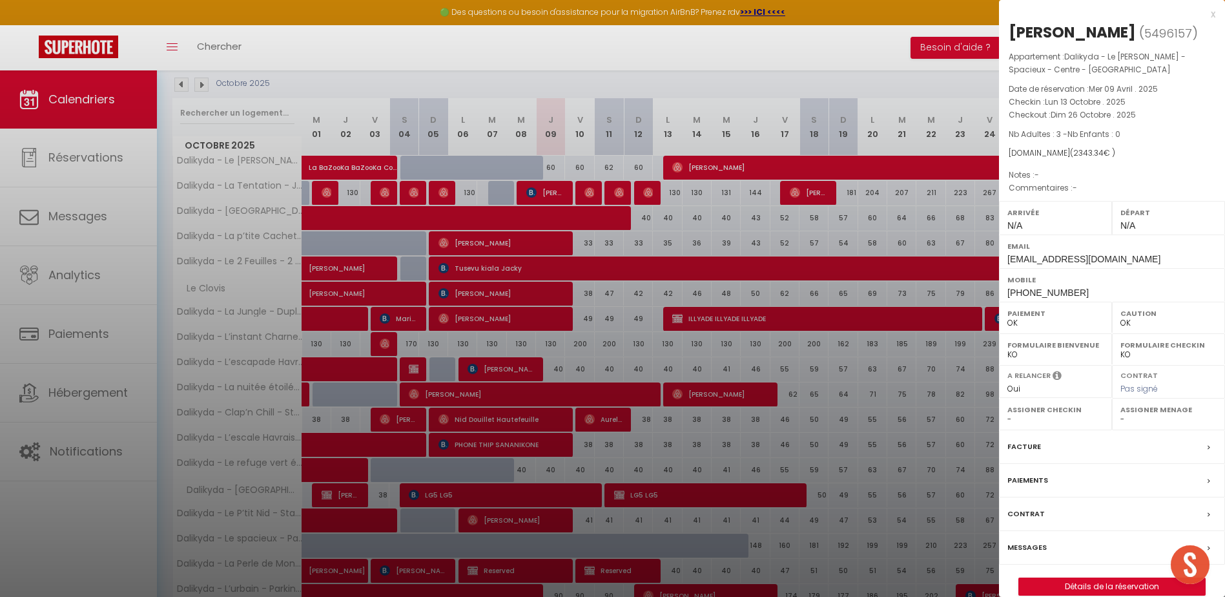
click at [1211, 12] on div "x" at bounding box center [1107, 13] width 216 height 15
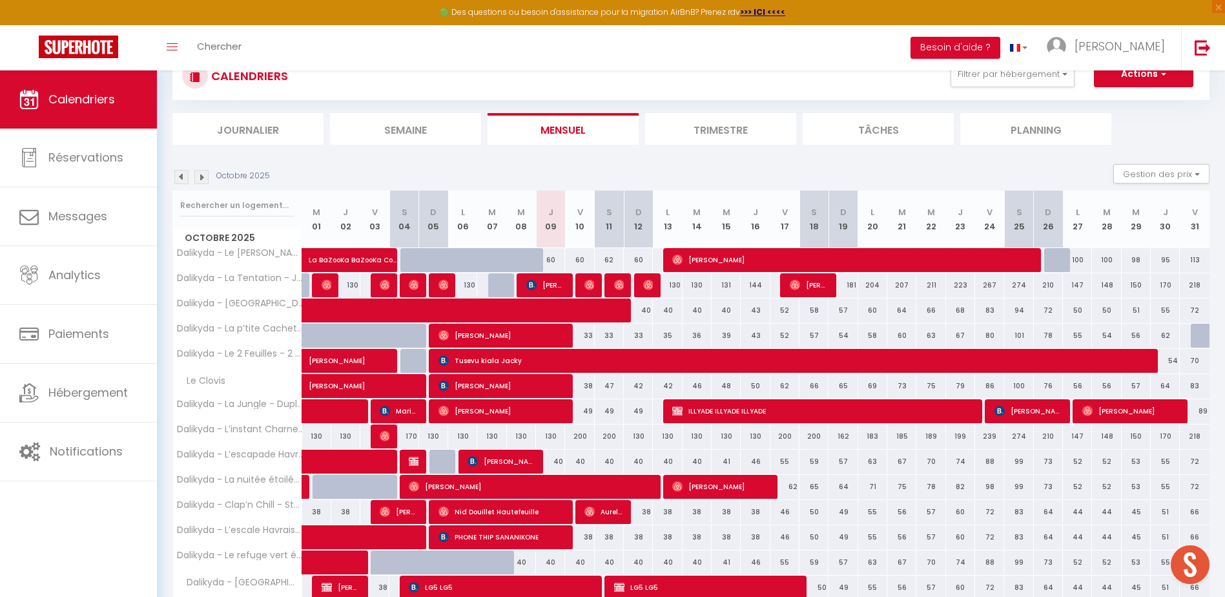
scroll to position [0, 0]
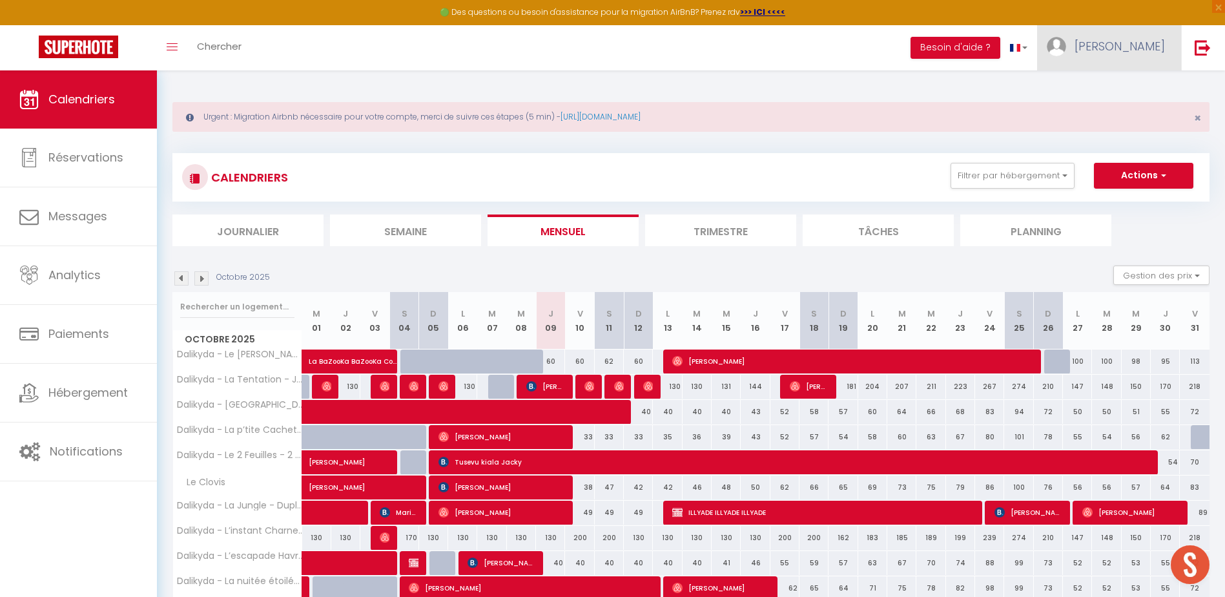
click at [1158, 41] on span "[PERSON_NAME]" at bounding box center [1119, 46] width 90 height 16
click at [1121, 108] on link "Équipe" at bounding box center [1130, 113] width 96 height 22
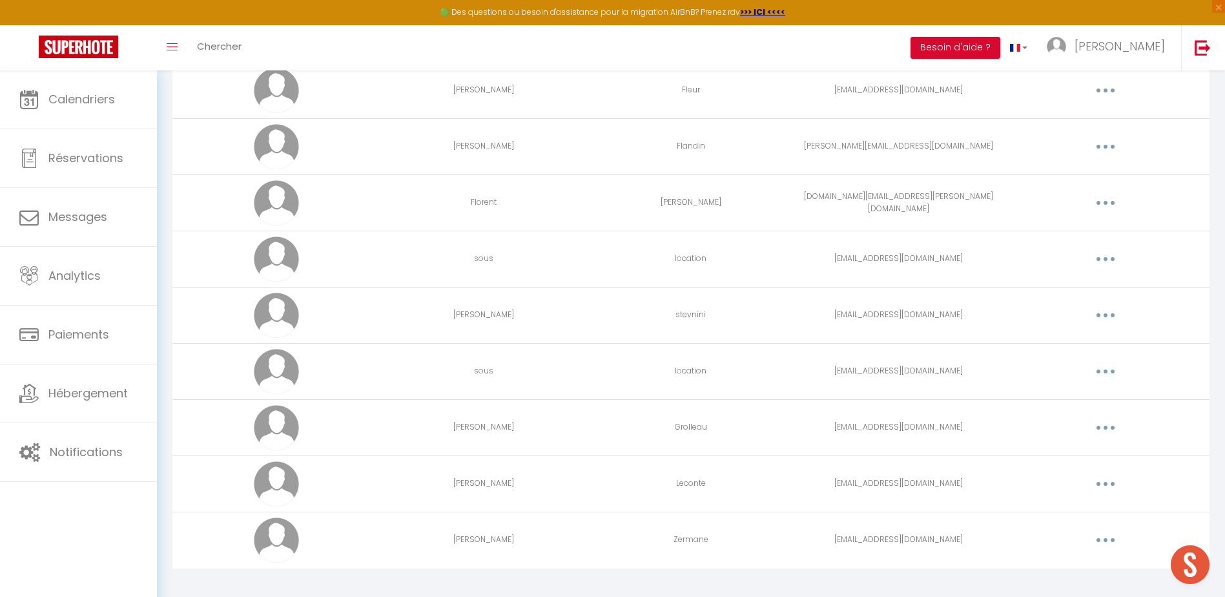
scroll to position [298, 0]
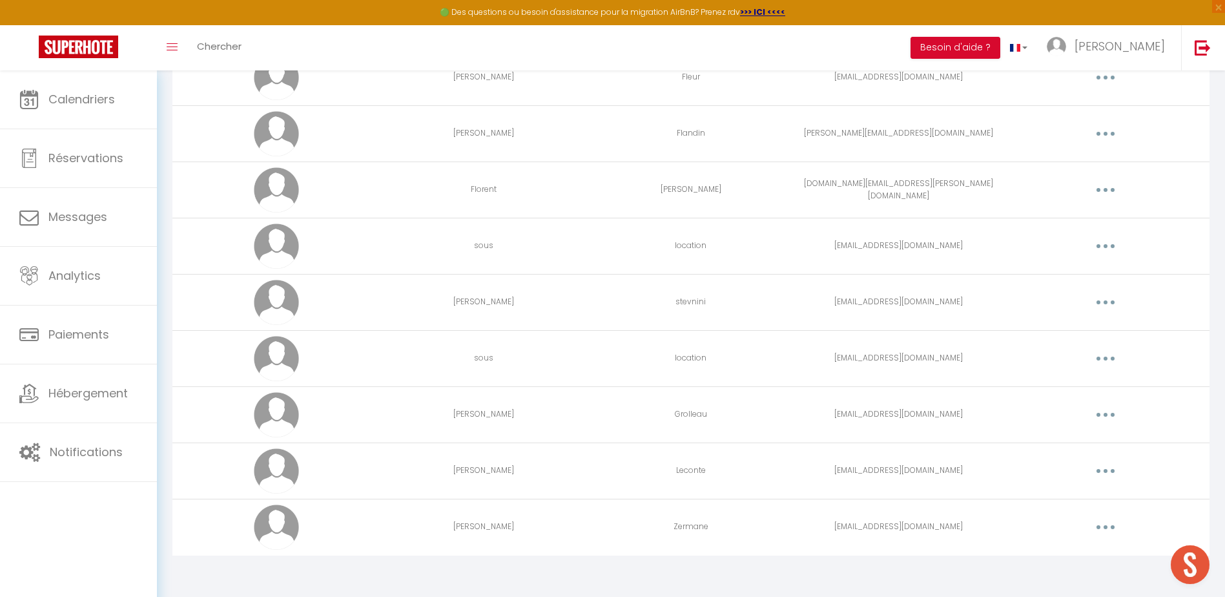
click at [1098, 528] on button "button" at bounding box center [1105, 527] width 36 height 21
click at [1067, 559] on link "Editer" at bounding box center [1072, 557] width 96 height 22
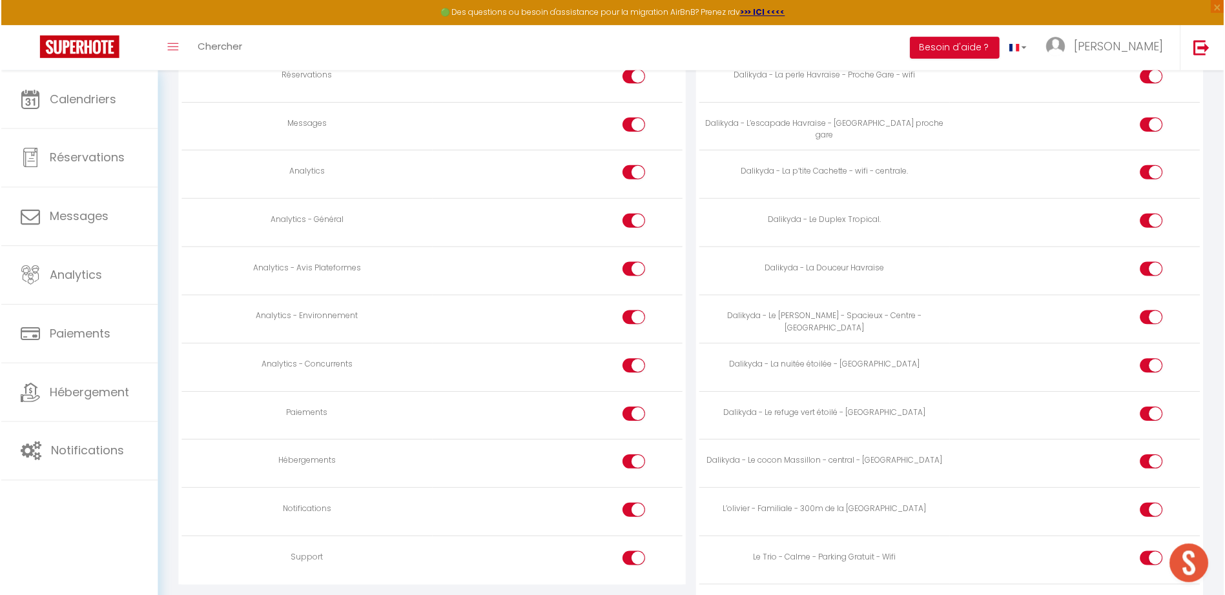
scroll to position [1588, 0]
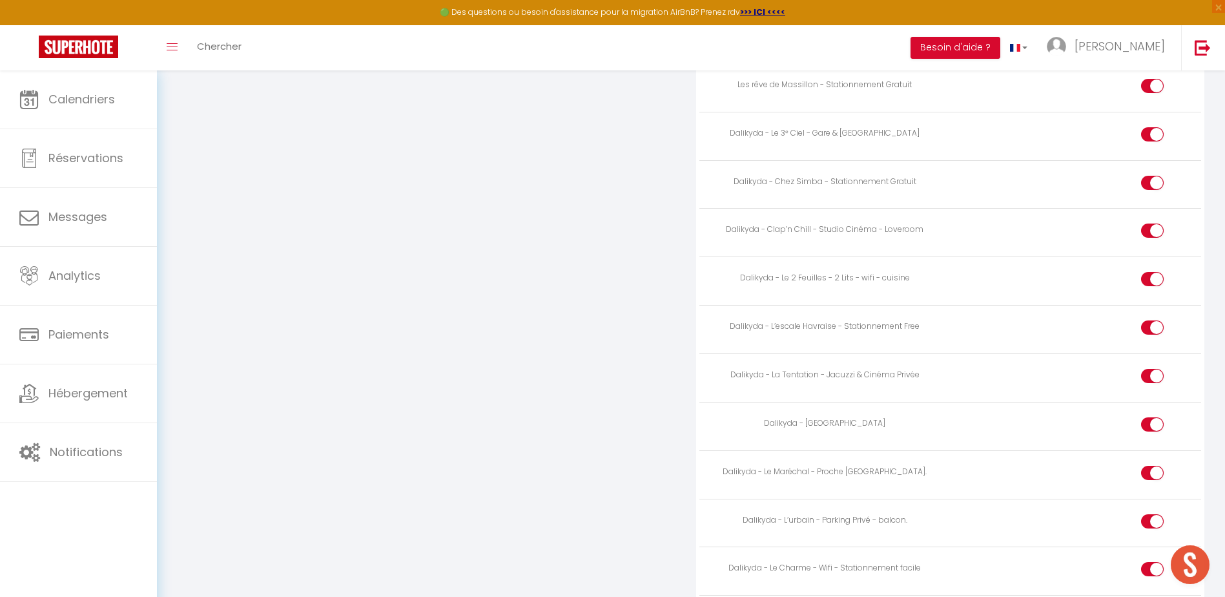
click at [868, 267] on td "Dalikyda - Le 2 Feuilles - 2 Lits - wifi - cuisine" at bounding box center [824, 281] width 251 height 48
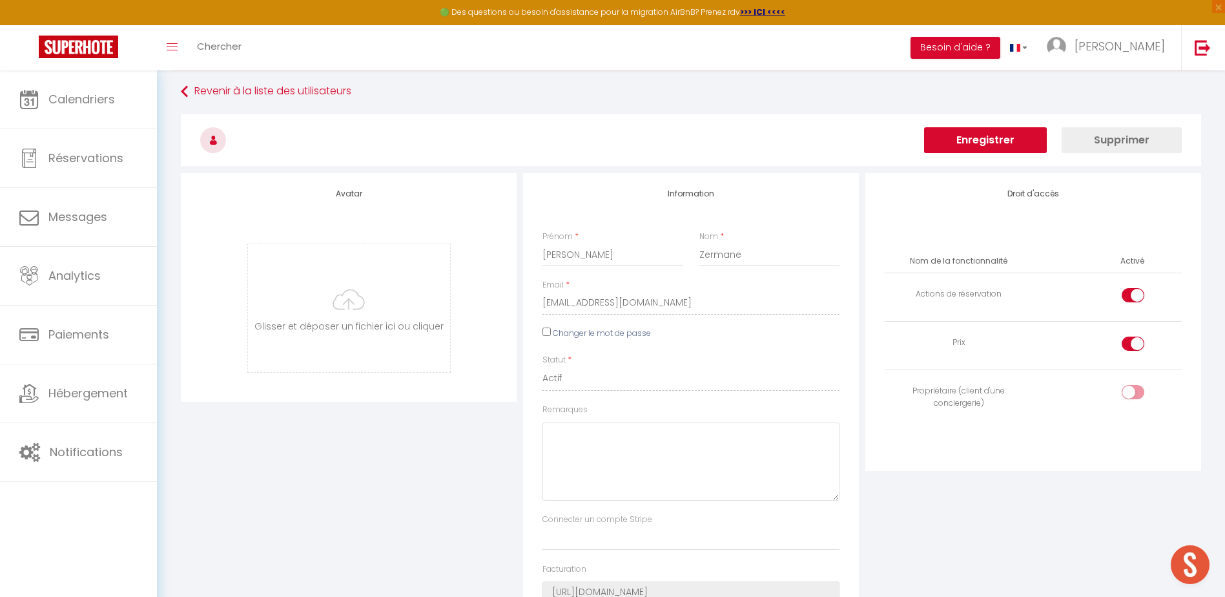
scroll to position [0, 0]
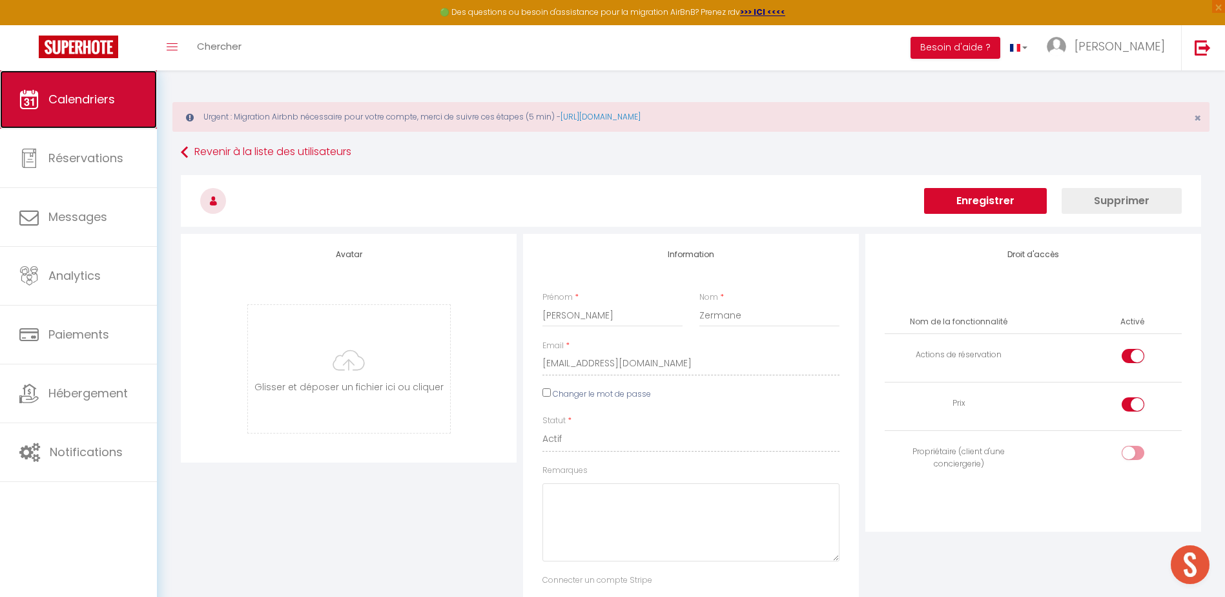
click at [96, 110] on link "Calendriers" at bounding box center [78, 99] width 157 height 58
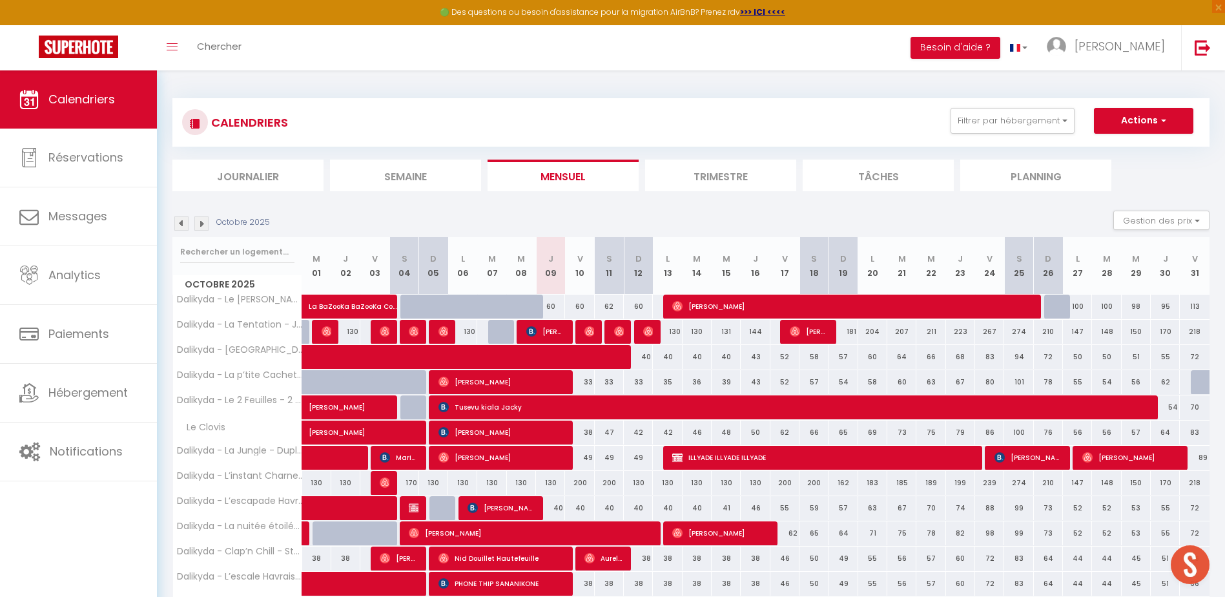
click at [258, 161] on li "Journalier" at bounding box center [247, 175] width 151 height 32
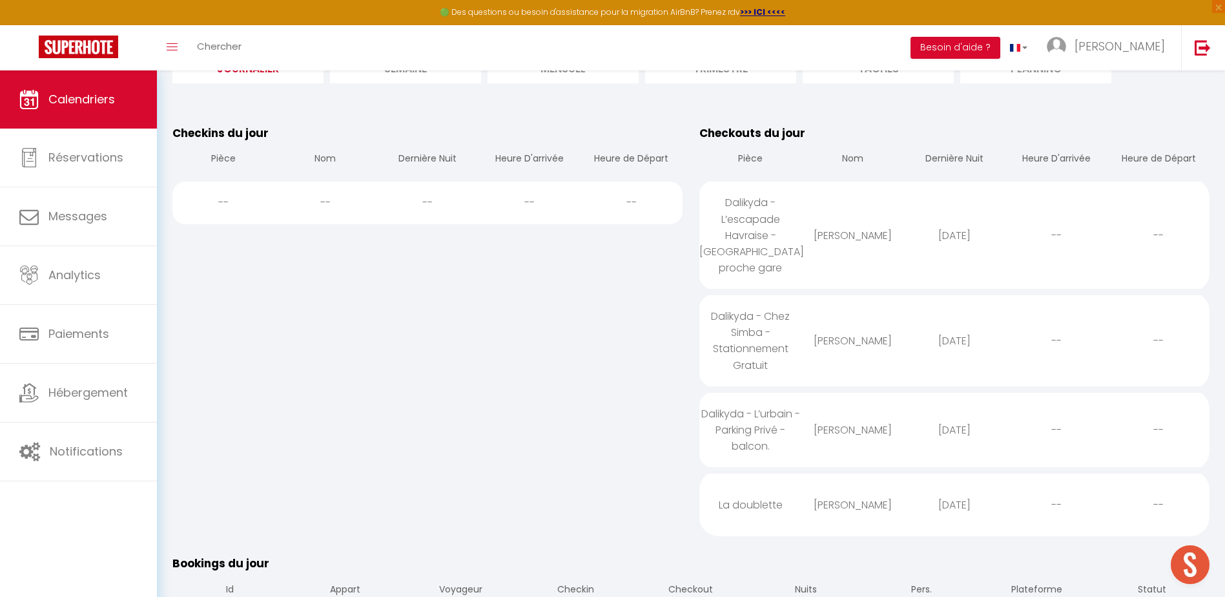
scroll to position [129, 0]
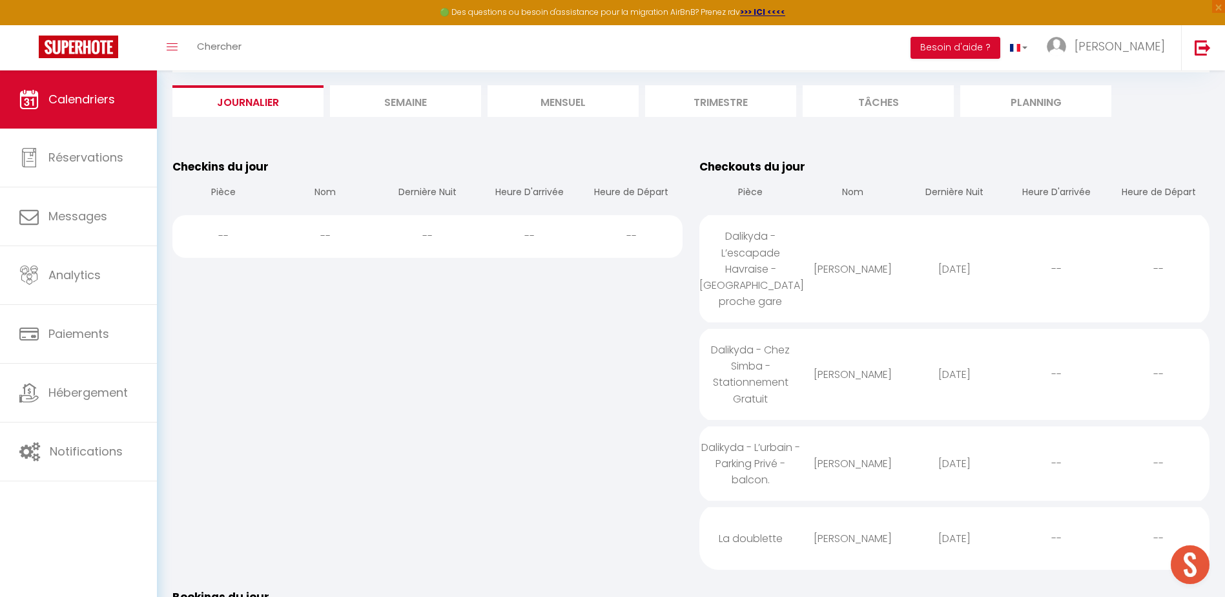
click at [846, 517] on div "[PERSON_NAME]" at bounding box center [852, 538] width 102 height 42
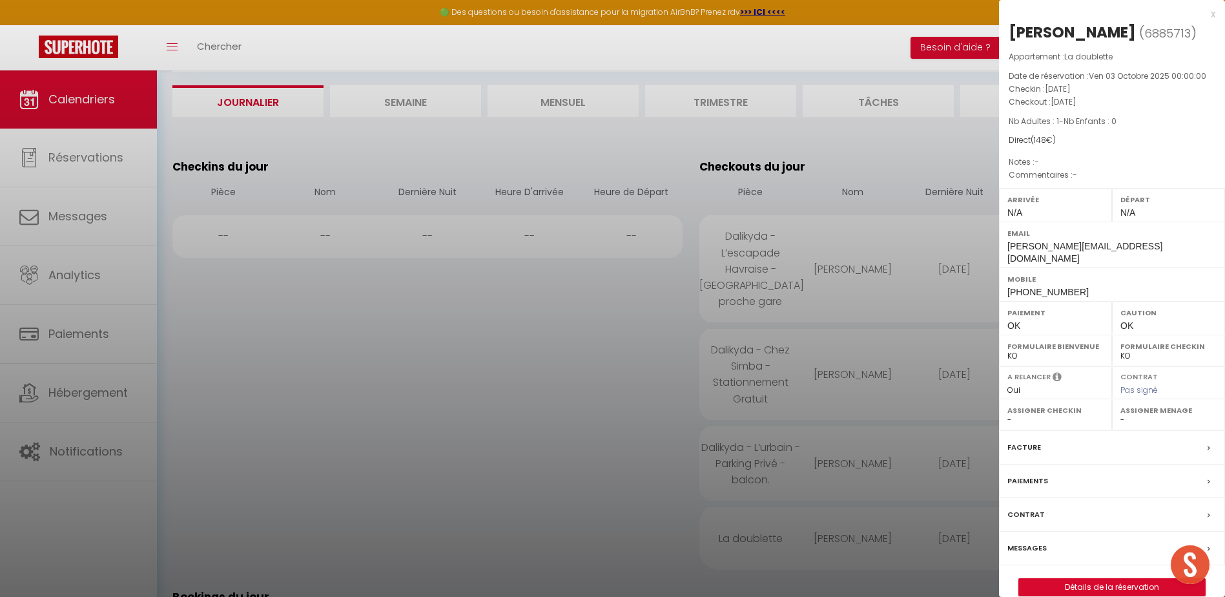
click at [945, 434] on div at bounding box center [612, 298] width 1225 height 597
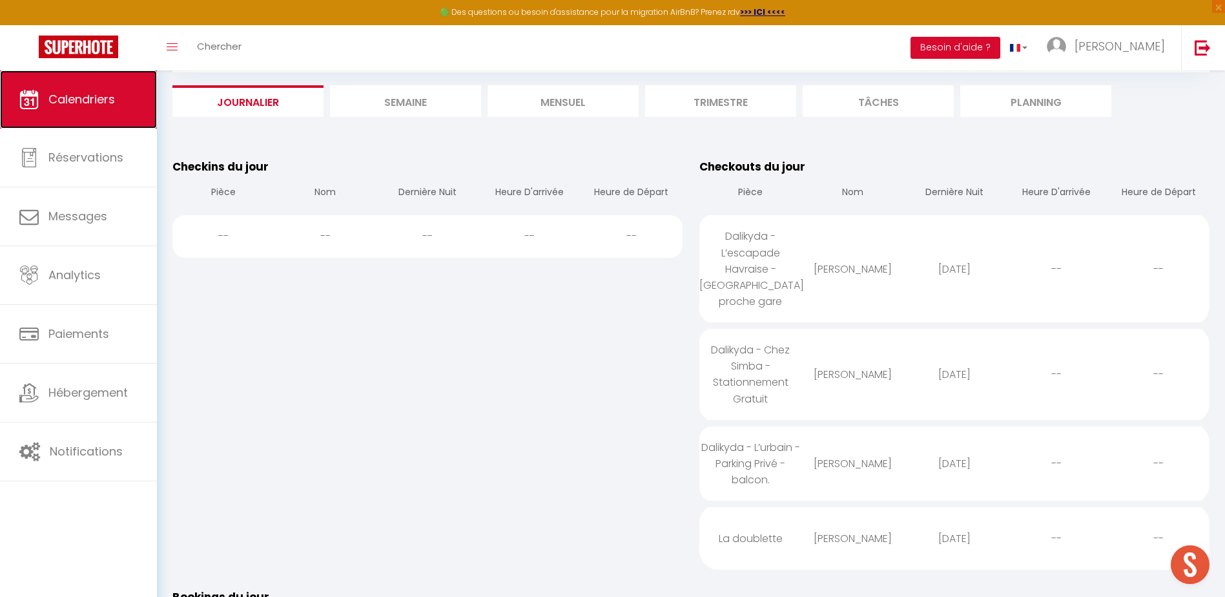
click at [93, 106] on span "Calendriers" at bounding box center [81, 99] width 67 height 16
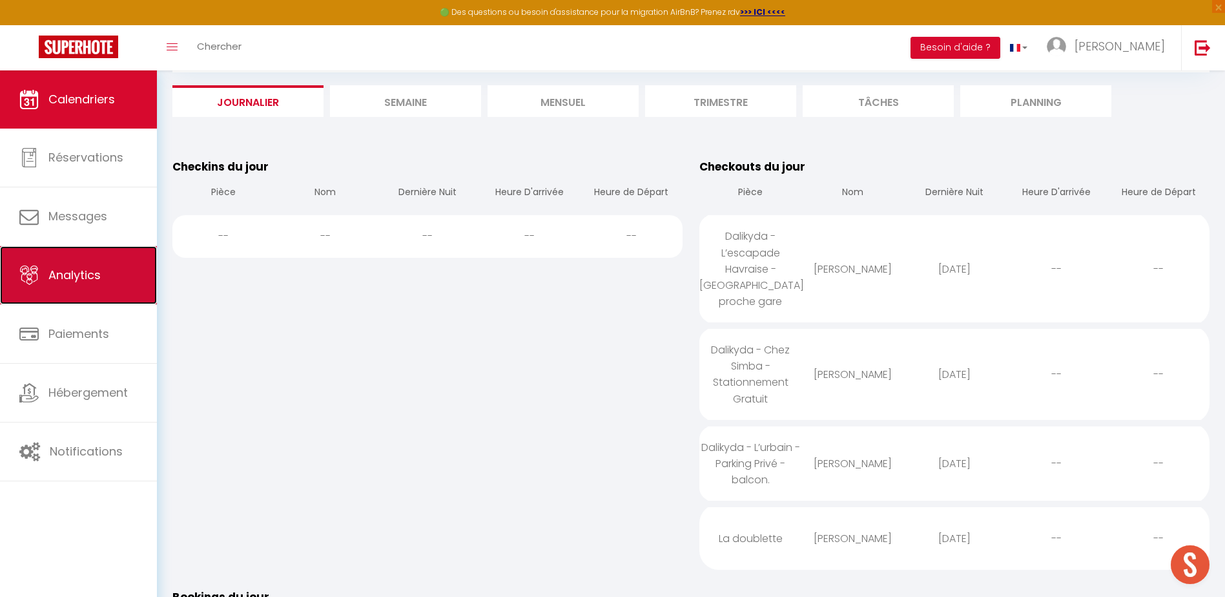
click at [103, 285] on link "Analytics" at bounding box center [78, 275] width 157 height 58
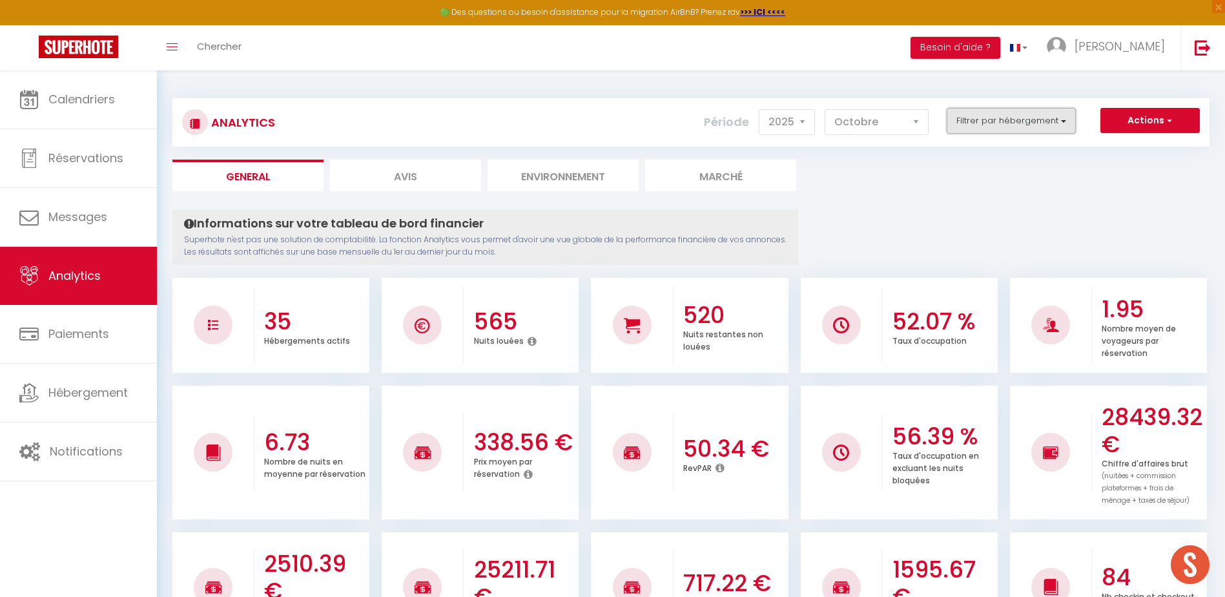
click at [987, 115] on button "Filtrer par hébergement" at bounding box center [1011, 121] width 129 height 26
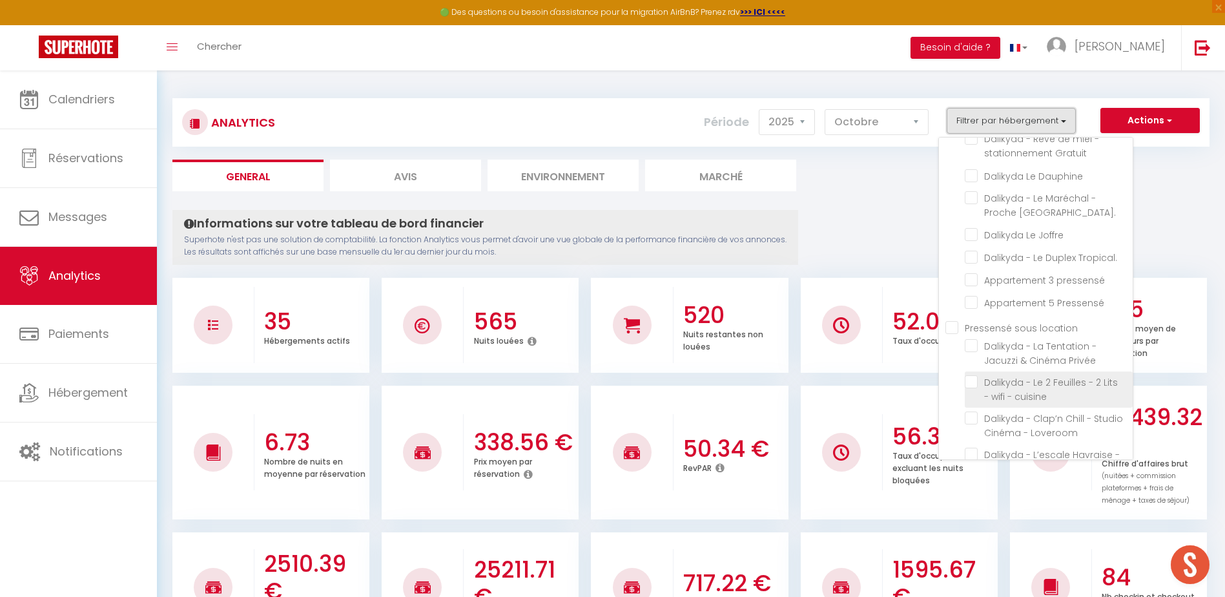
scroll to position [1084, 0]
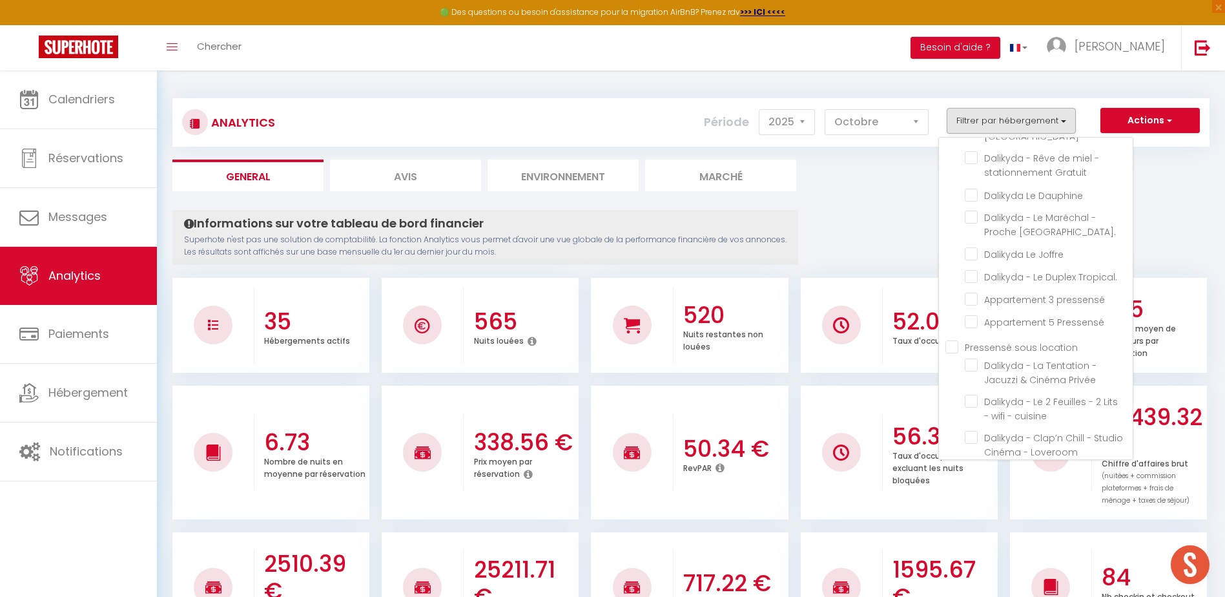
click at [948, 340] on location "Pressensé sous location" at bounding box center [1038, 346] width 187 height 13
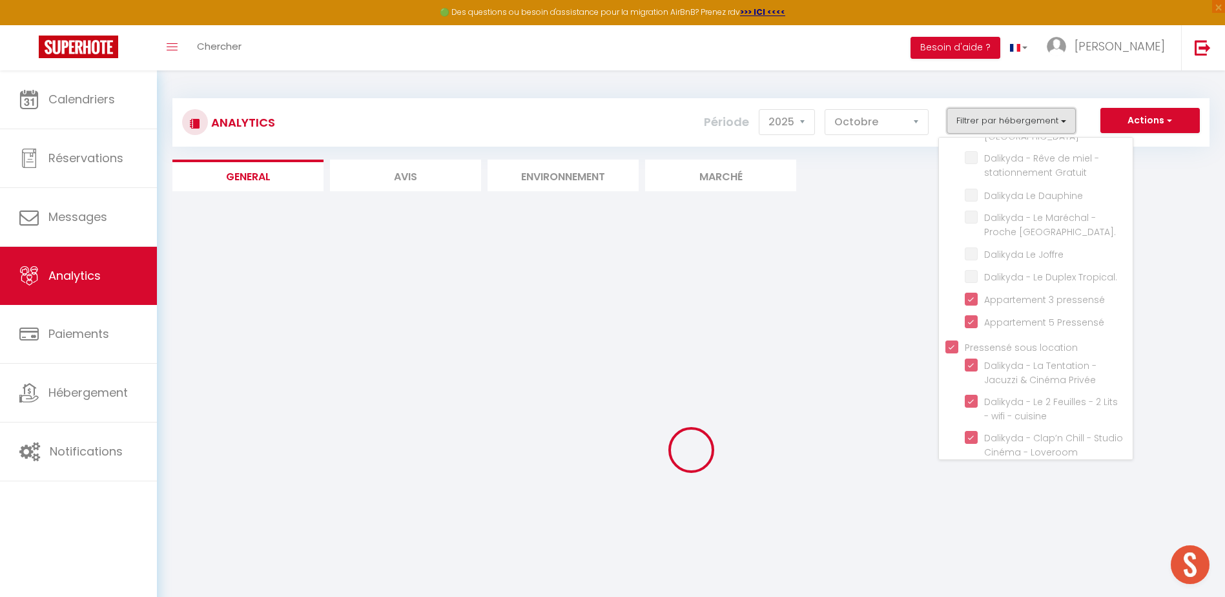
click at [1009, 118] on button "Filtrer par hébergement" at bounding box center [1011, 121] width 129 height 26
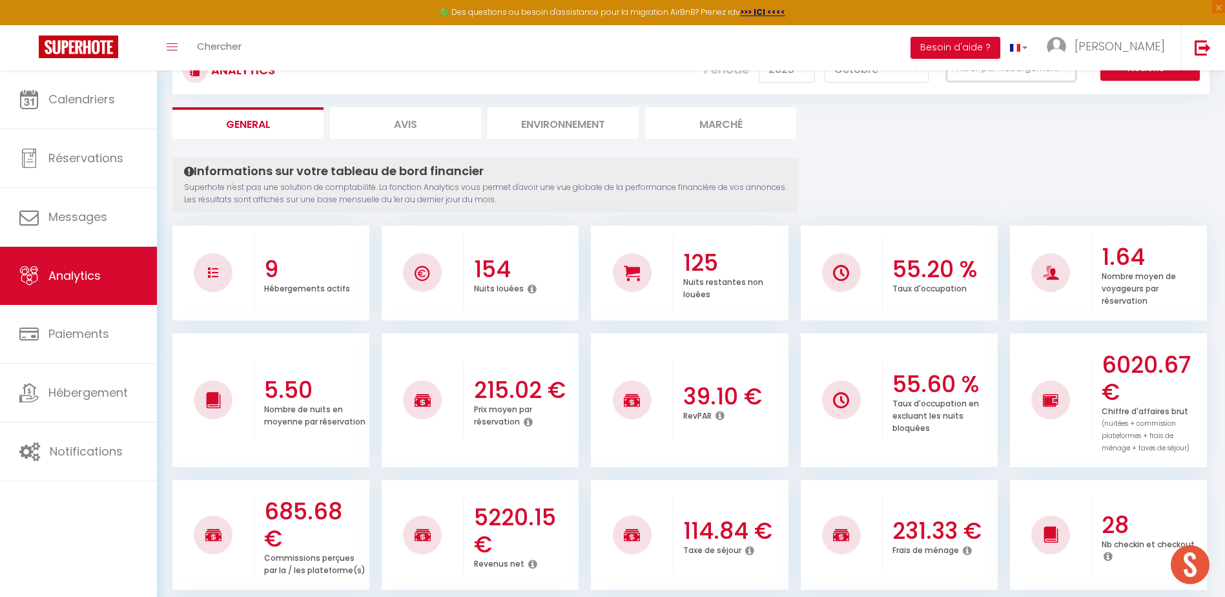
scroll to position [0, 0]
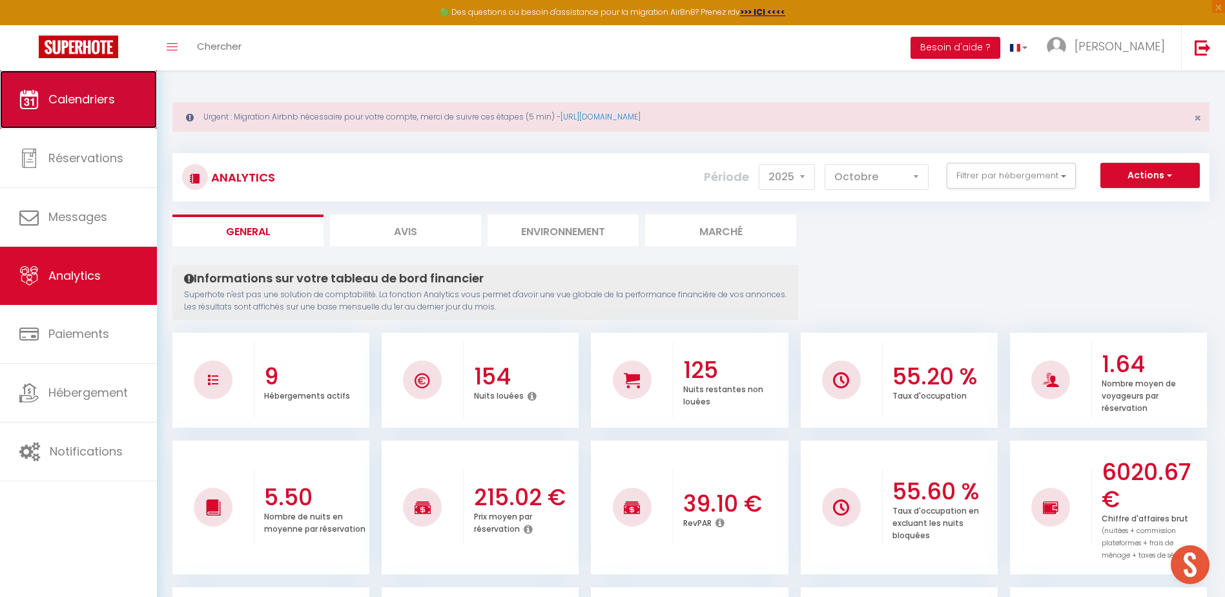
click at [112, 90] on link "Calendriers" at bounding box center [78, 99] width 157 height 58
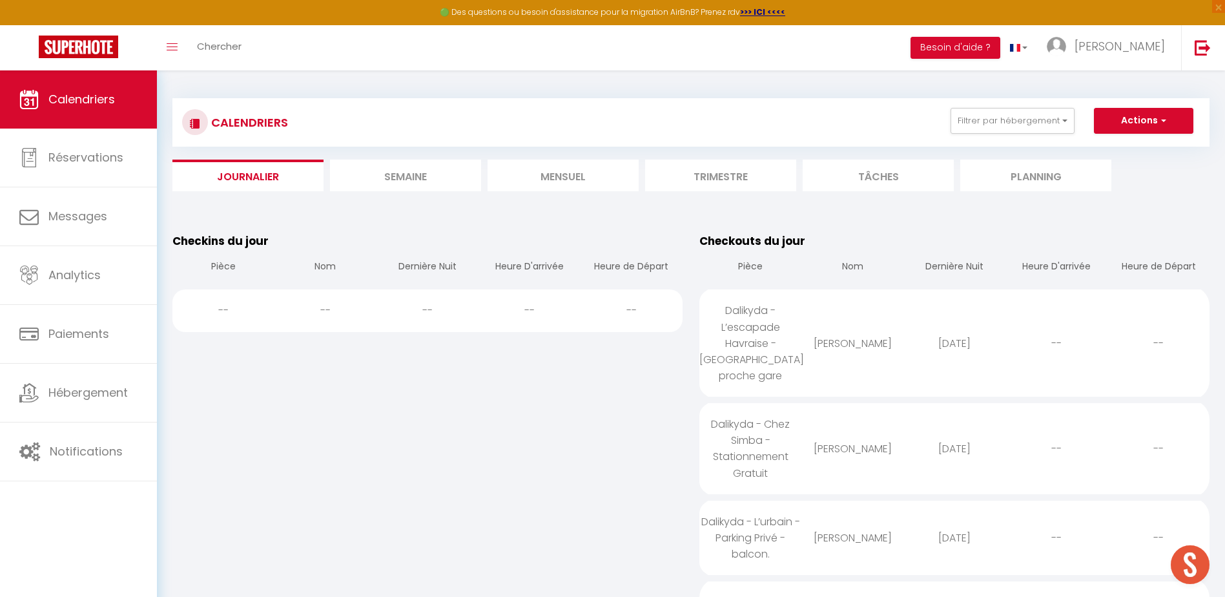
click at [353, 181] on li "Semaine" at bounding box center [405, 175] width 151 height 32
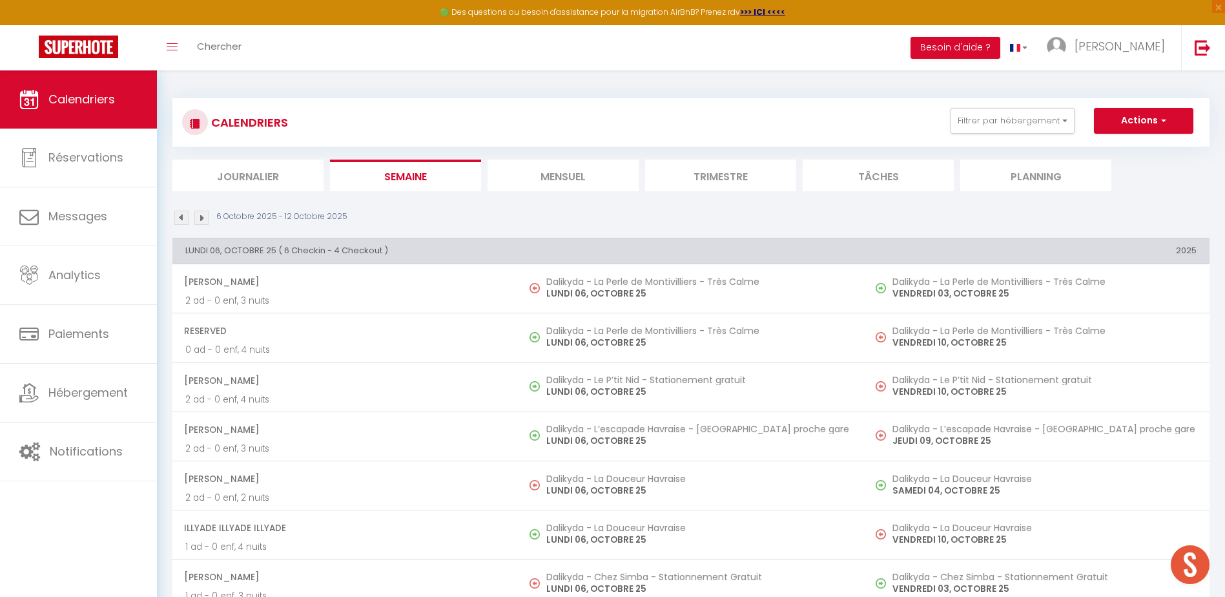
click at [296, 186] on li "Journalier" at bounding box center [247, 175] width 151 height 32
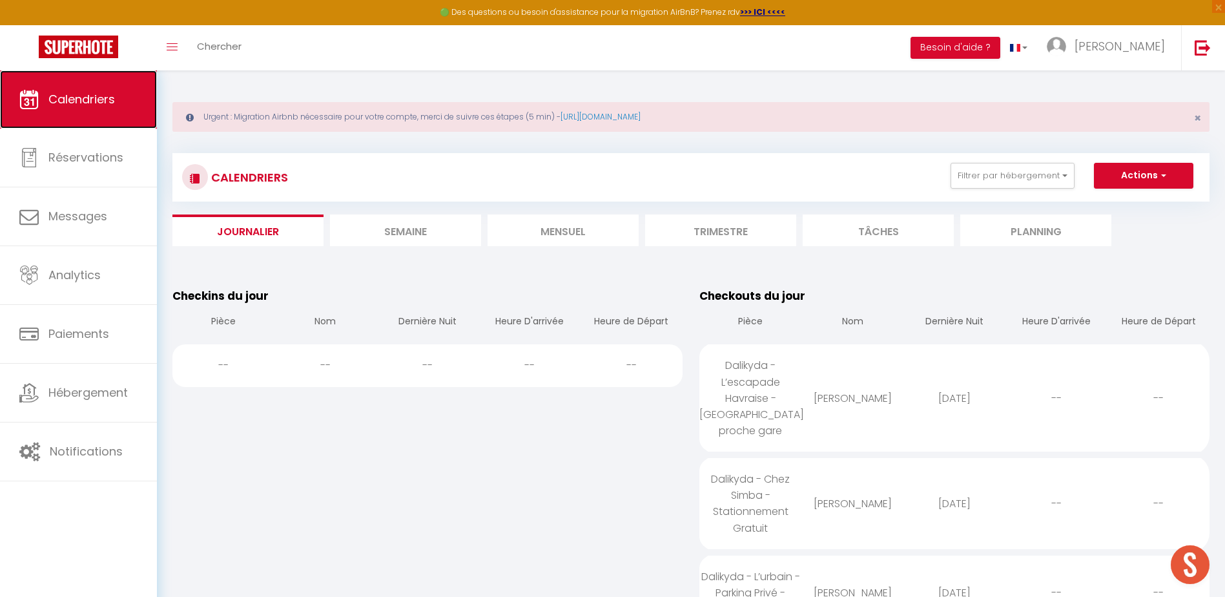
click at [88, 96] on span "Calendriers" at bounding box center [81, 99] width 67 height 16
click at [529, 239] on li "Mensuel" at bounding box center [562, 230] width 151 height 32
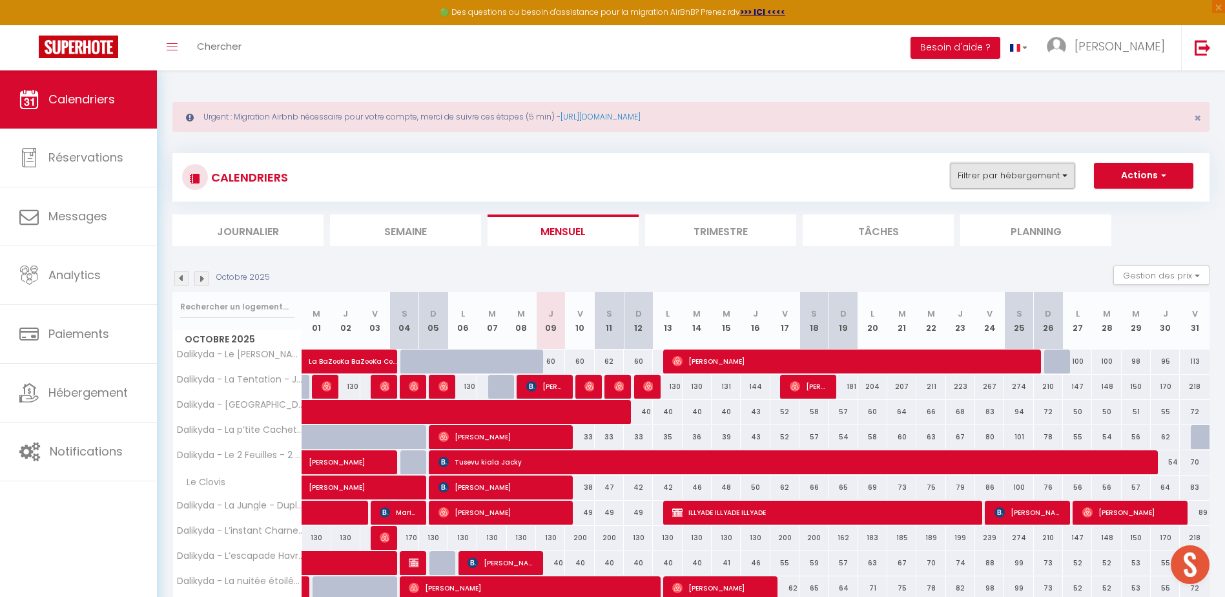
click at [1007, 187] on button "Filtrer par hébergement" at bounding box center [1012, 176] width 124 height 26
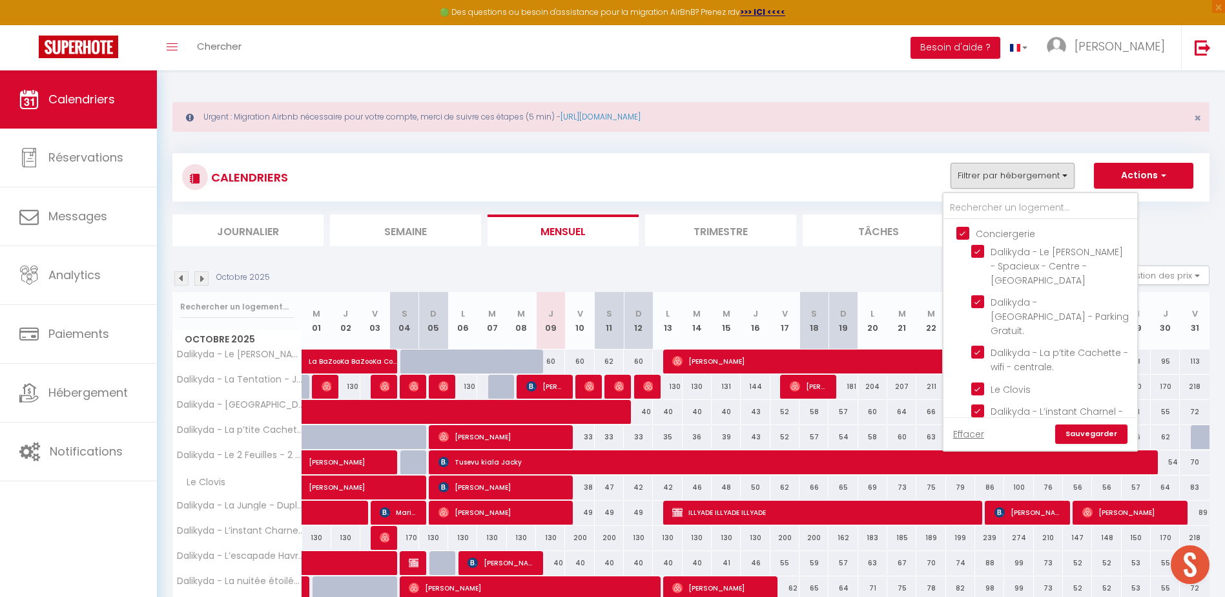
click at [998, 238] on input "Conciergerie" at bounding box center [1053, 232] width 194 height 13
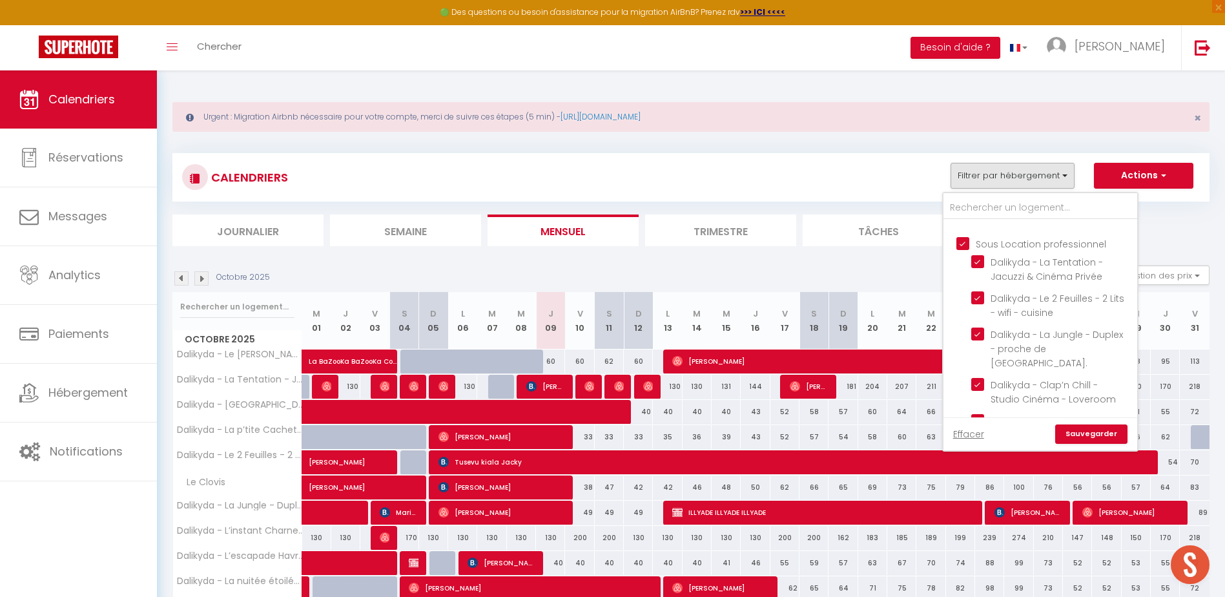
scroll to position [452, 0]
click at [1089, 428] on link "Sauvegarder" at bounding box center [1091, 433] width 72 height 19
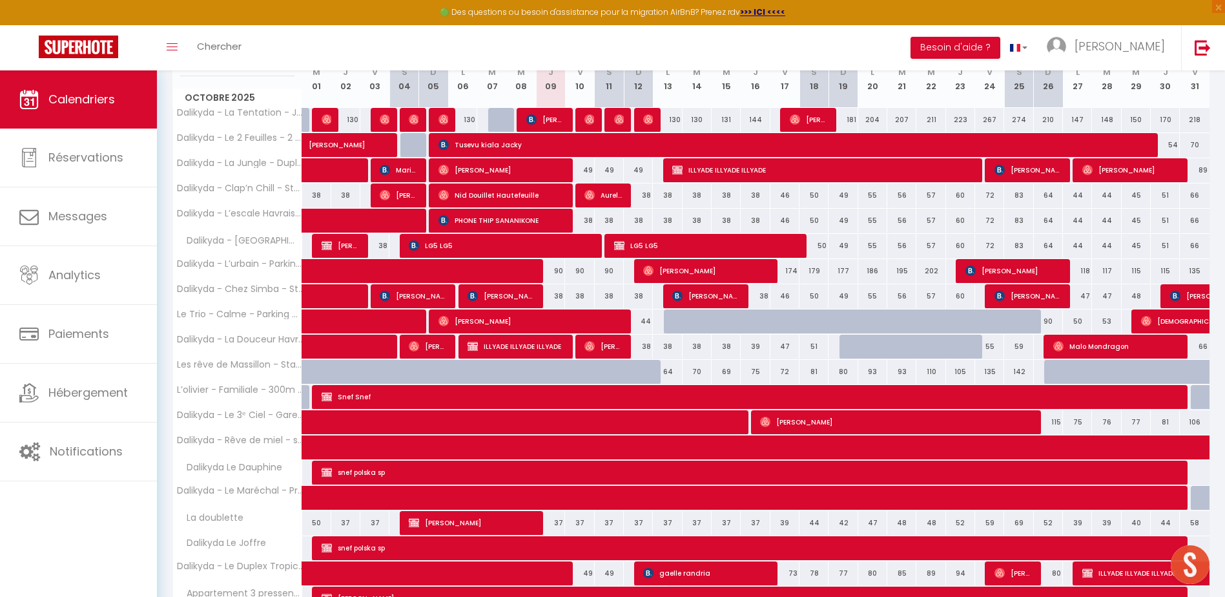
scroll to position [212, 0]
